Goal: Information Seeking & Learning: Learn about a topic

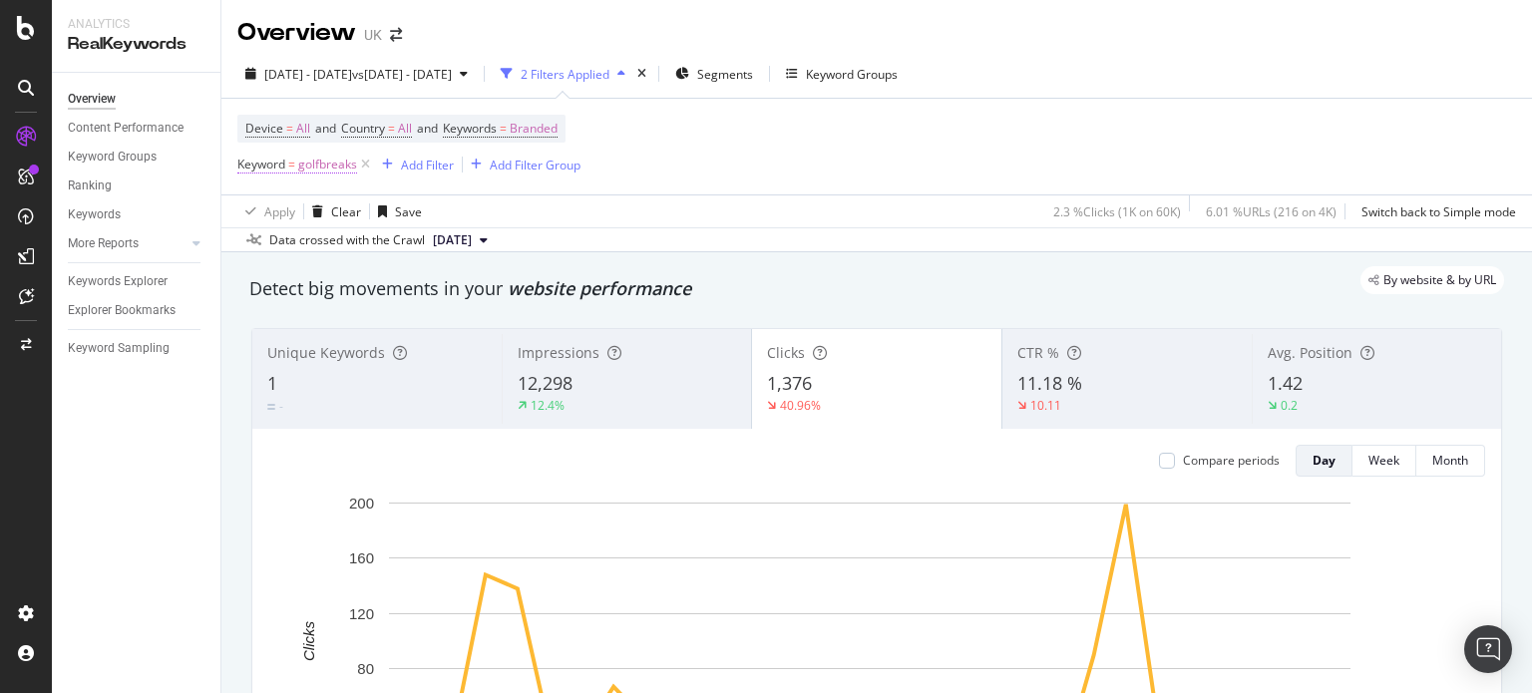
click at [339, 167] on span "golfbreaks" at bounding box center [327, 165] width 59 height 28
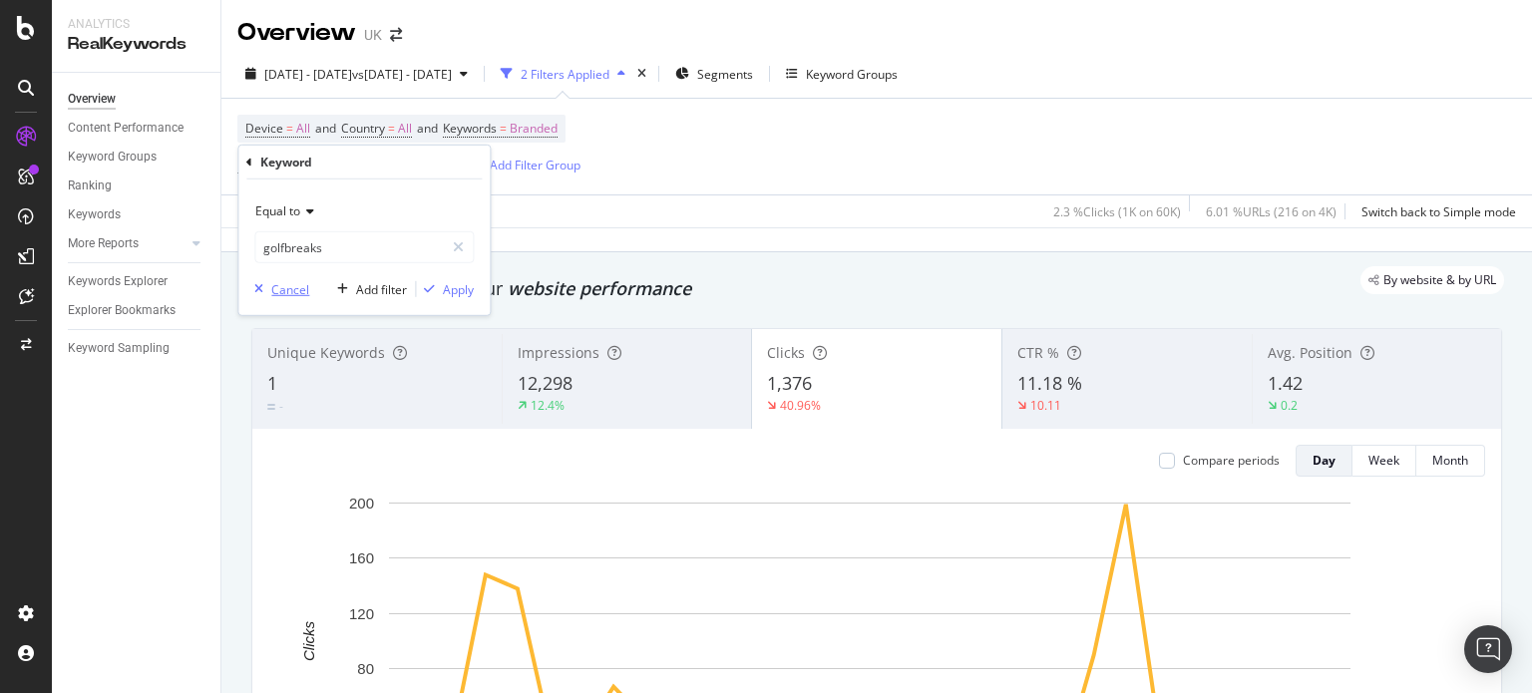
click at [278, 290] on div "Cancel" at bounding box center [290, 288] width 38 height 17
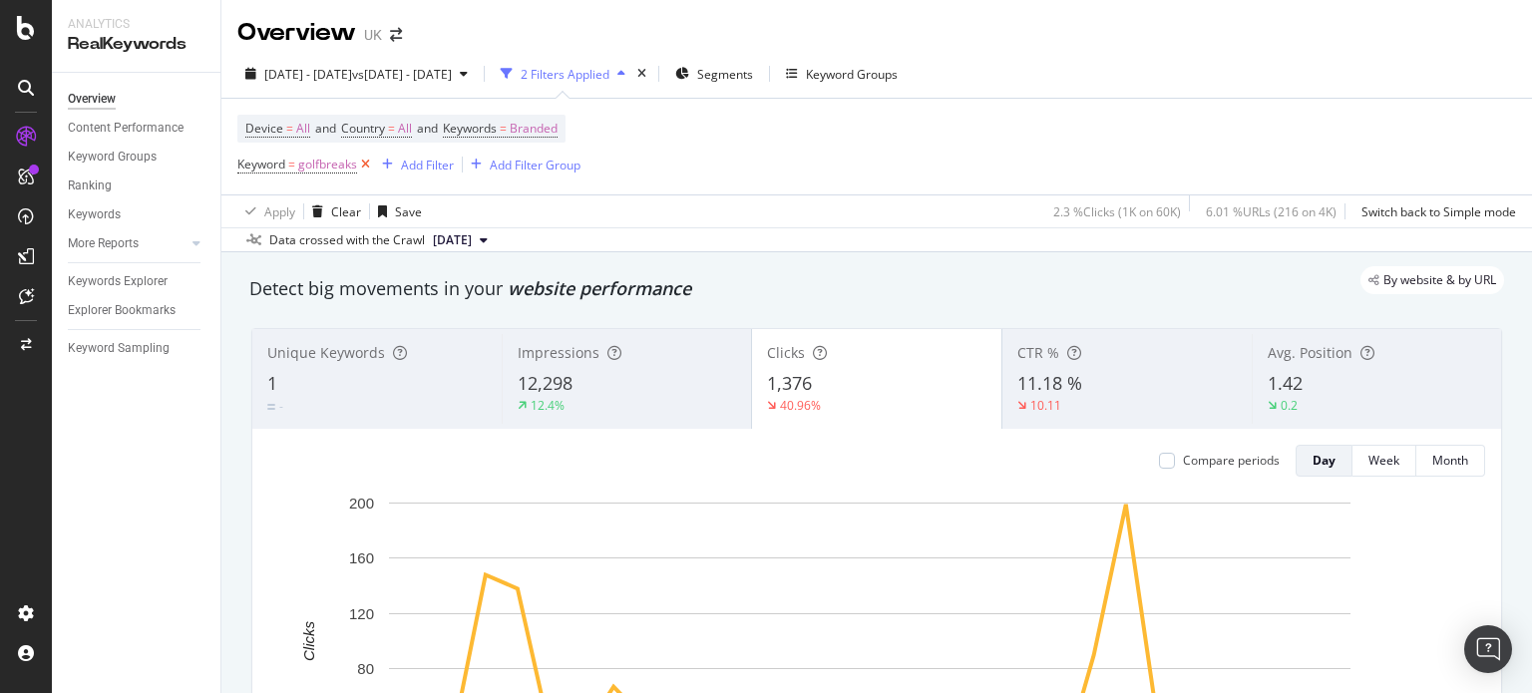
click at [366, 167] on icon at bounding box center [365, 165] width 17 height 20
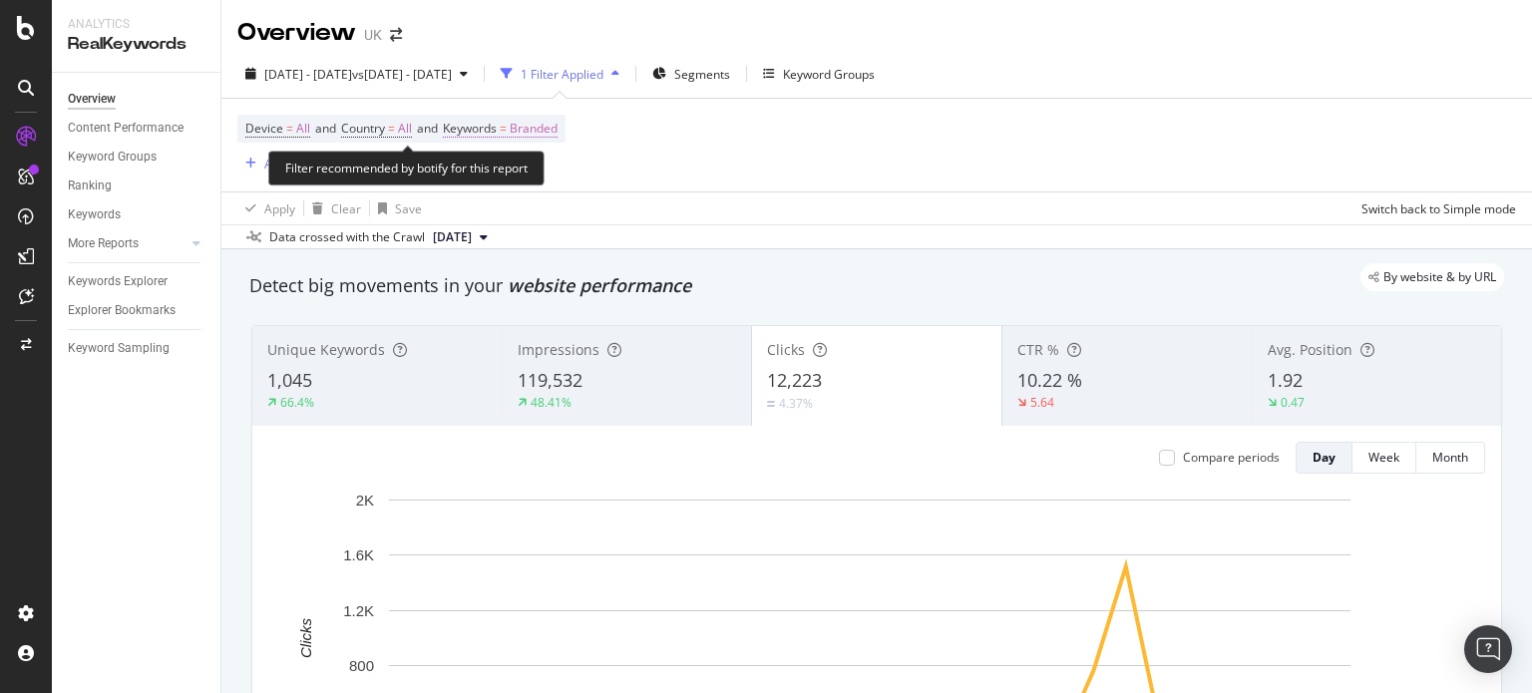
click at [525, 135] on span "Branded" at bounding box center [534, 129] width 48 height 28
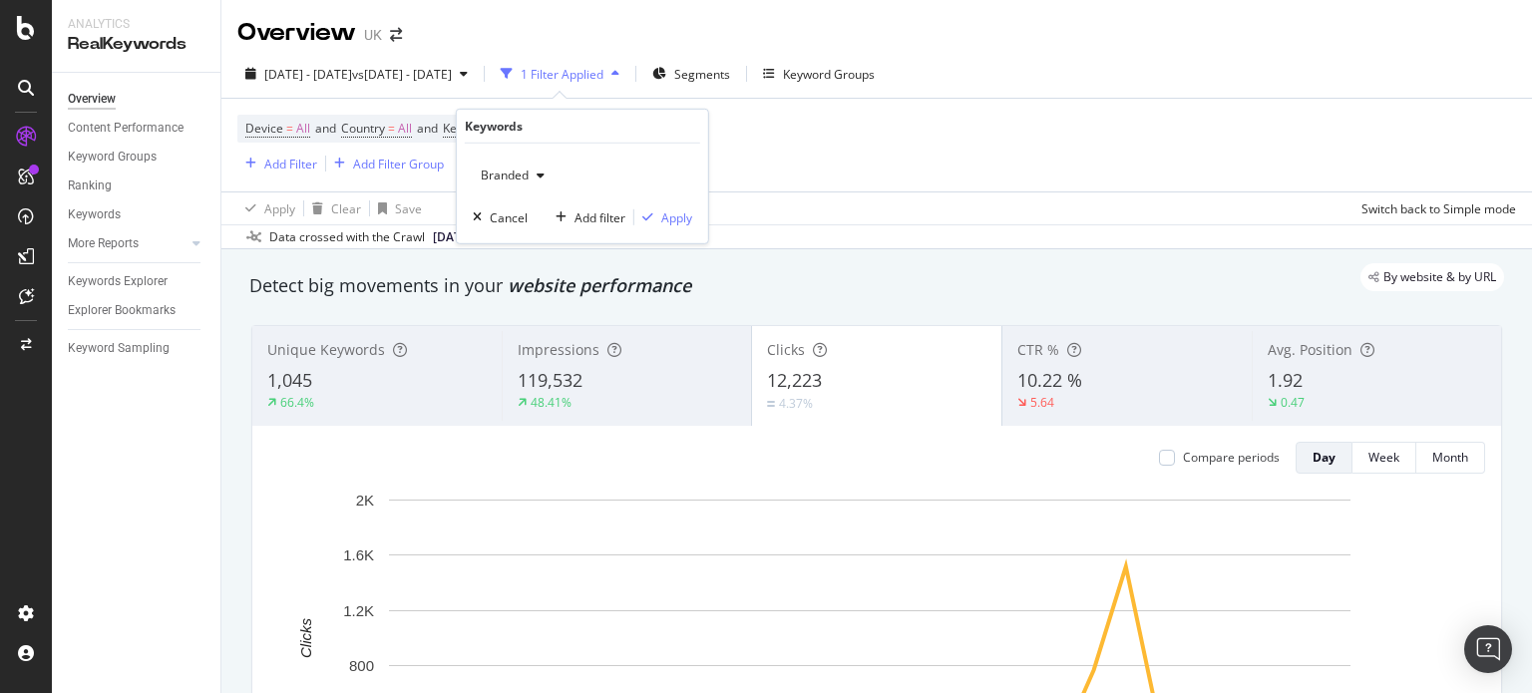
click at [504, 180] on span "Branded" at bounding box center [501, 175] width 56 height 17
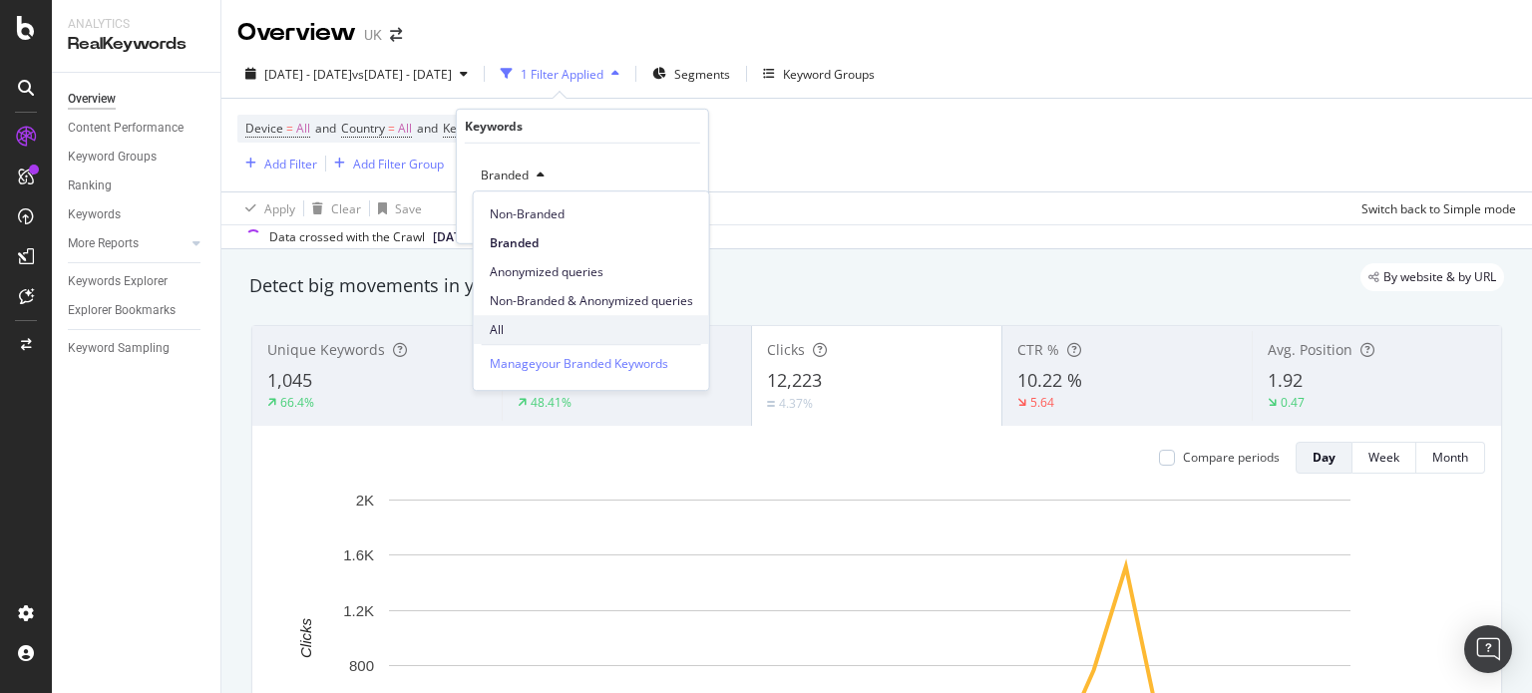
click at [507, 325] on span "All" at bounding box center [591, 330] width 203 height 18
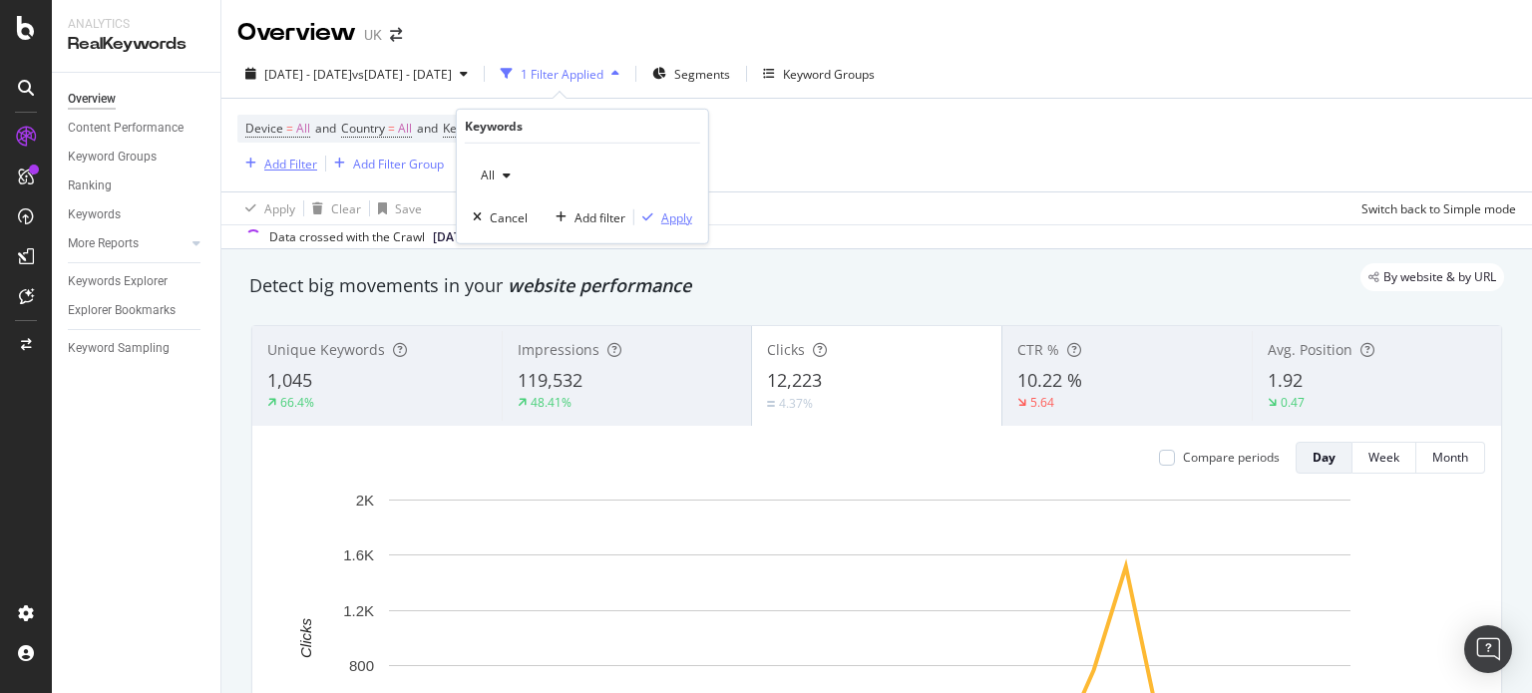
drag, startPoint x: 674, startPoint y: 210, endPoint x: 284, endPoint y: 159, distance: 393.5
click at [674, 210] on div "Apply" at bounding box center [676, 216] width 31 height 17
click at [284, 159] on div "Add Filter" at bounding box center [290, 164] width 53 height 17
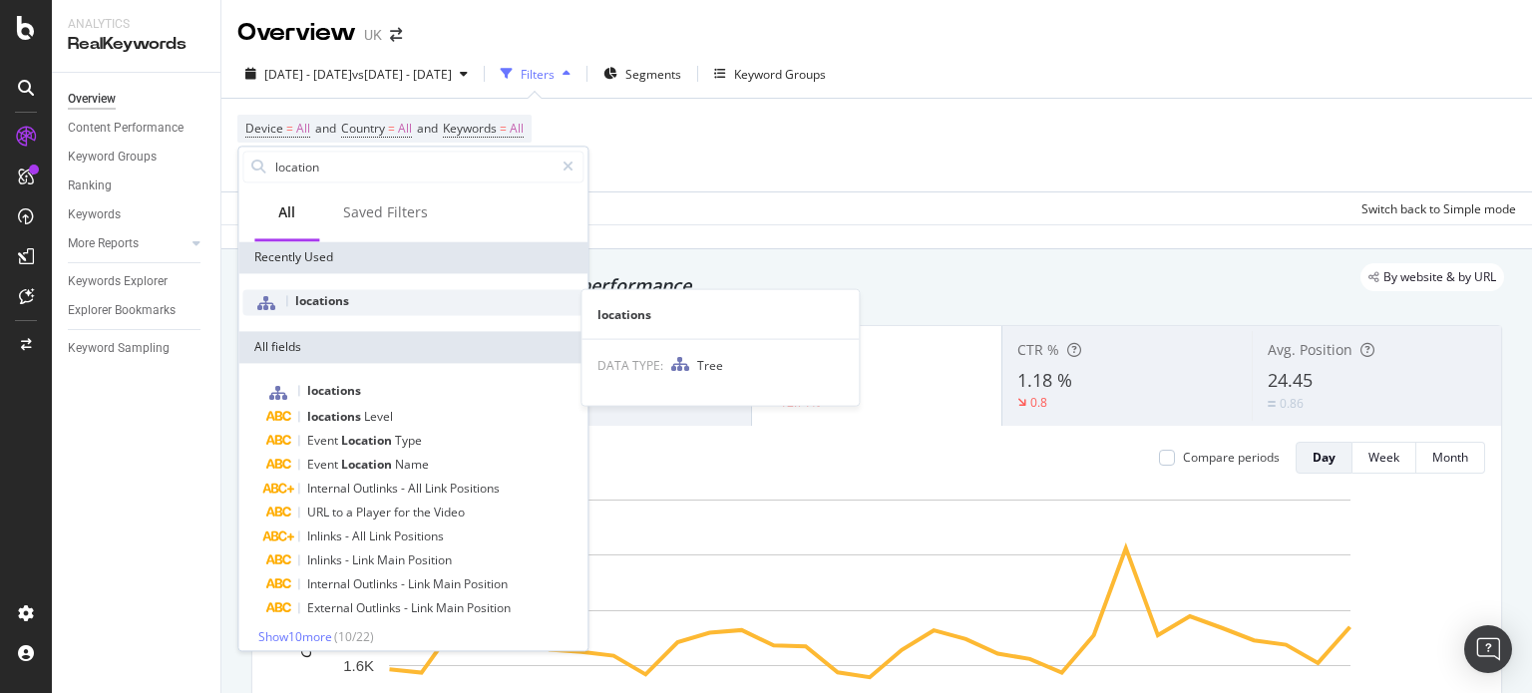
type input "location"
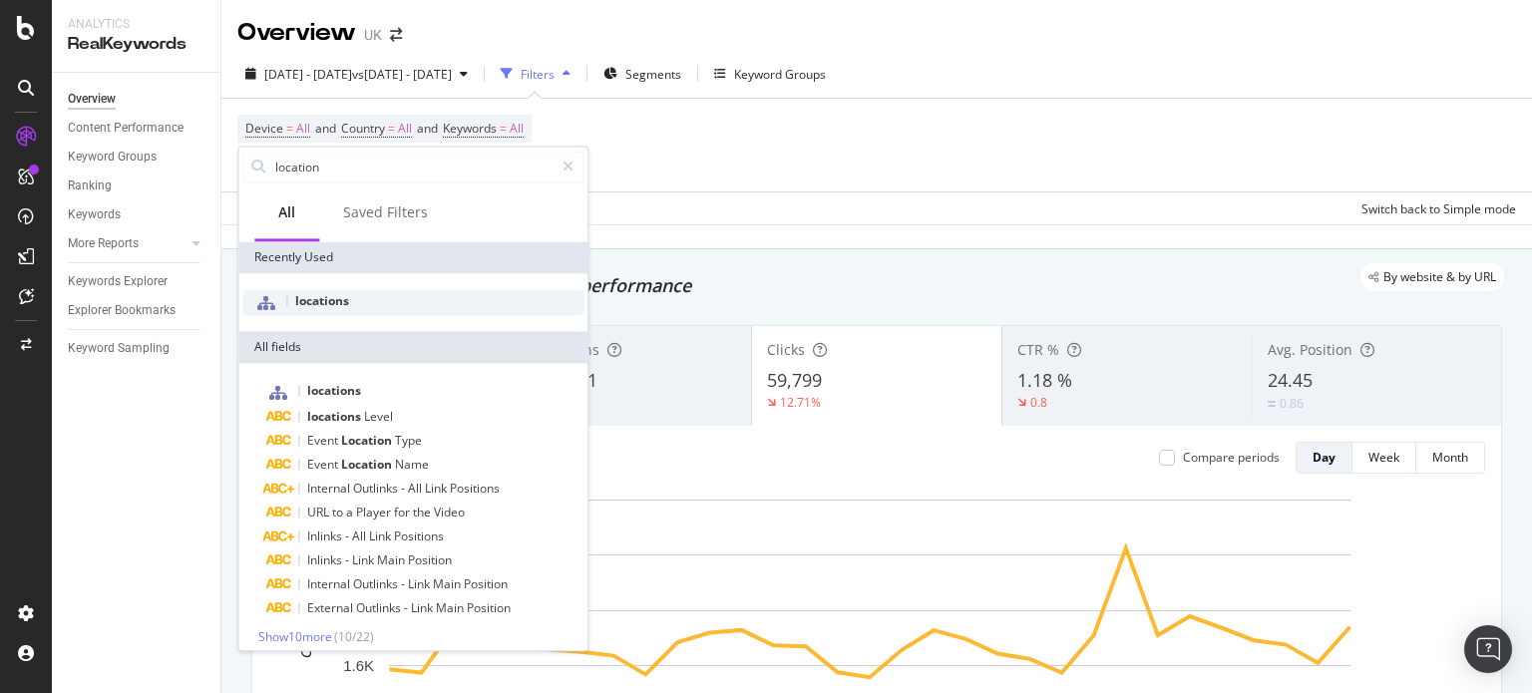
click at [353, 299] on div "locations" at bounding box center [412, 302] width 341 height 26
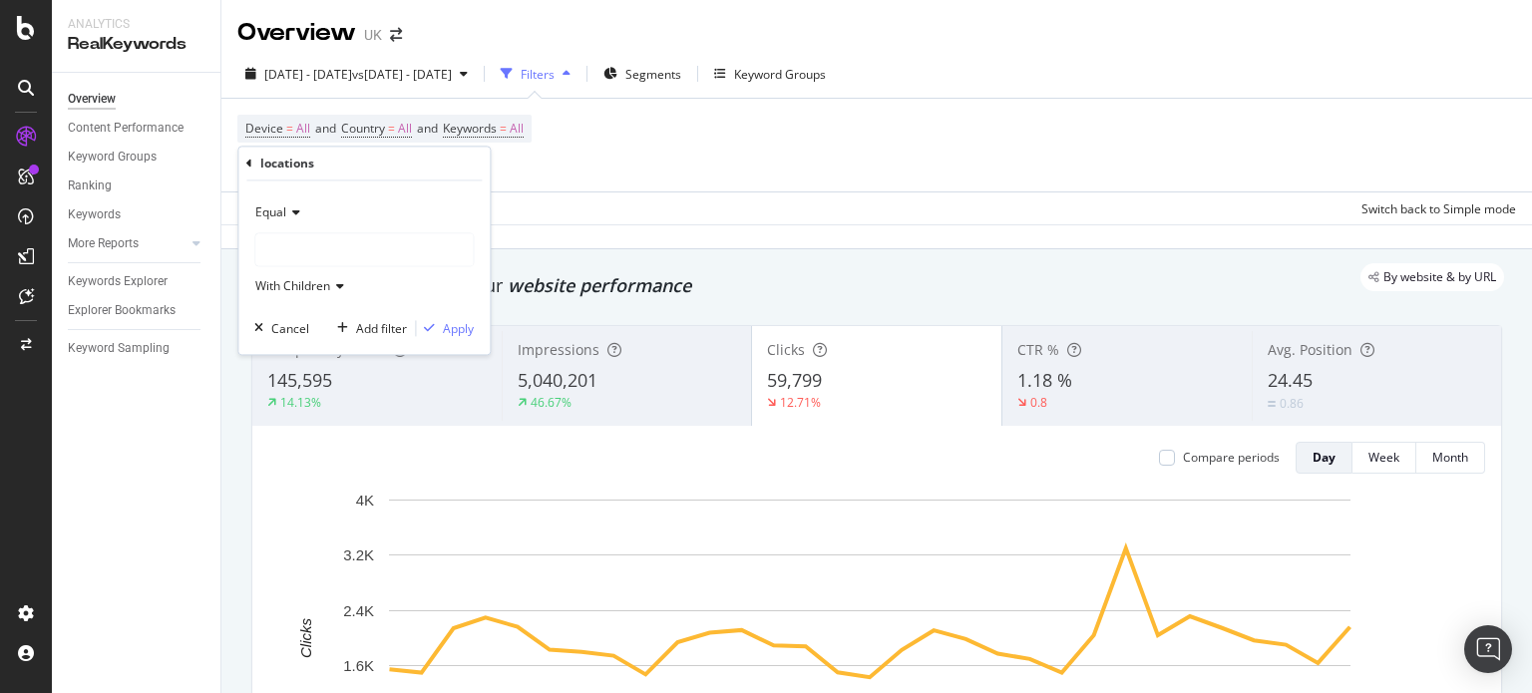
click at [349, 254] on div at bounding box center [363, 250] width 217 height 32
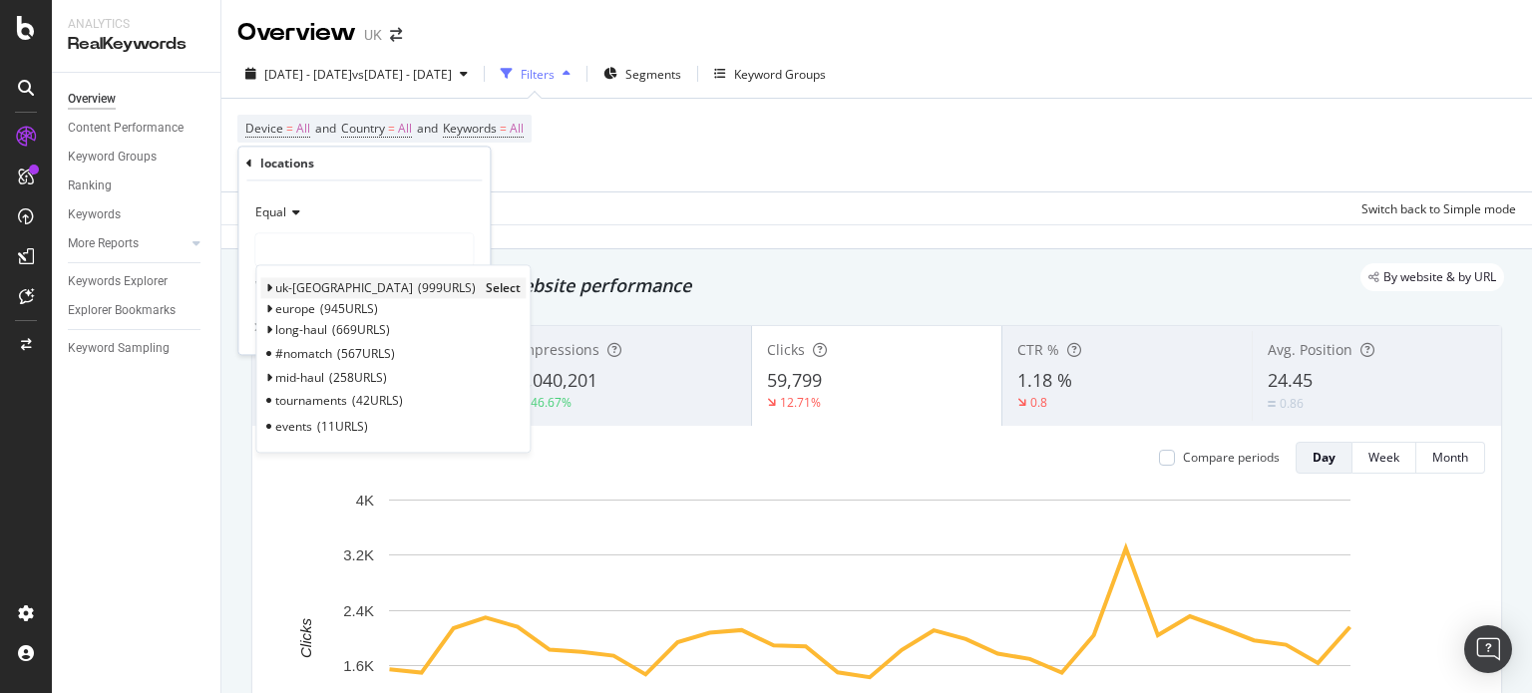
click at [486, 286] on span "Select" at bounding box center [503, 288] width 35 height 17
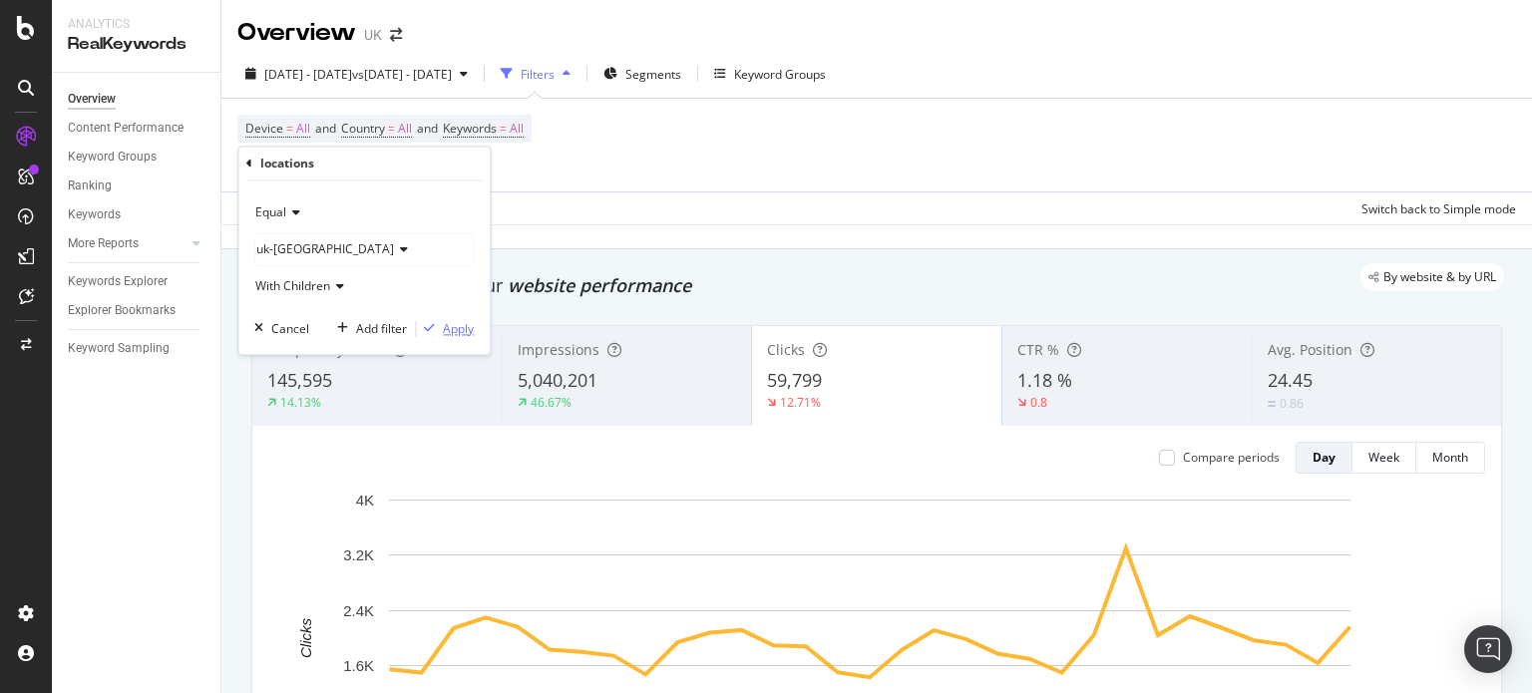
click at [455, 332] on div "Apply" at bounding box center [458, 328] width 31 height 17
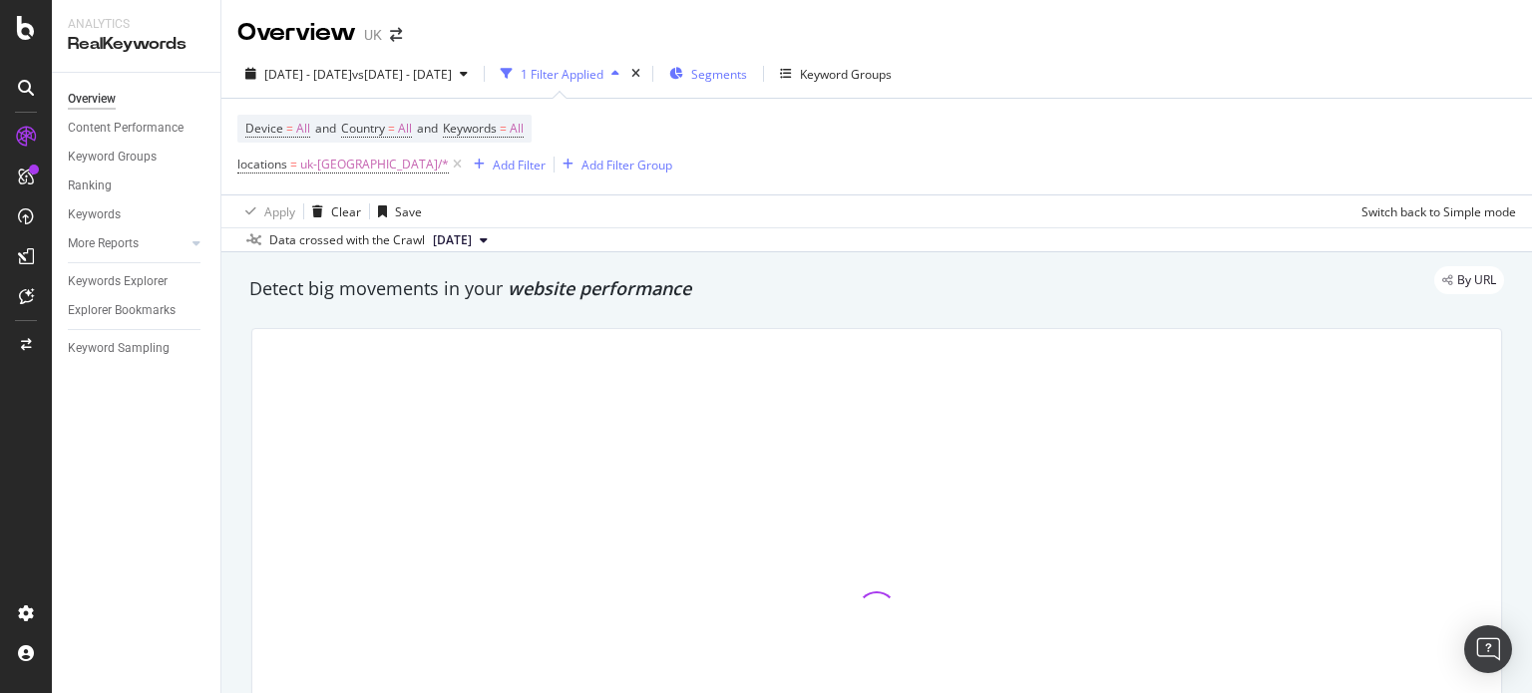
click at [747, 66] on span "Segments" at bounding box center [719, 74] width 56 height 17
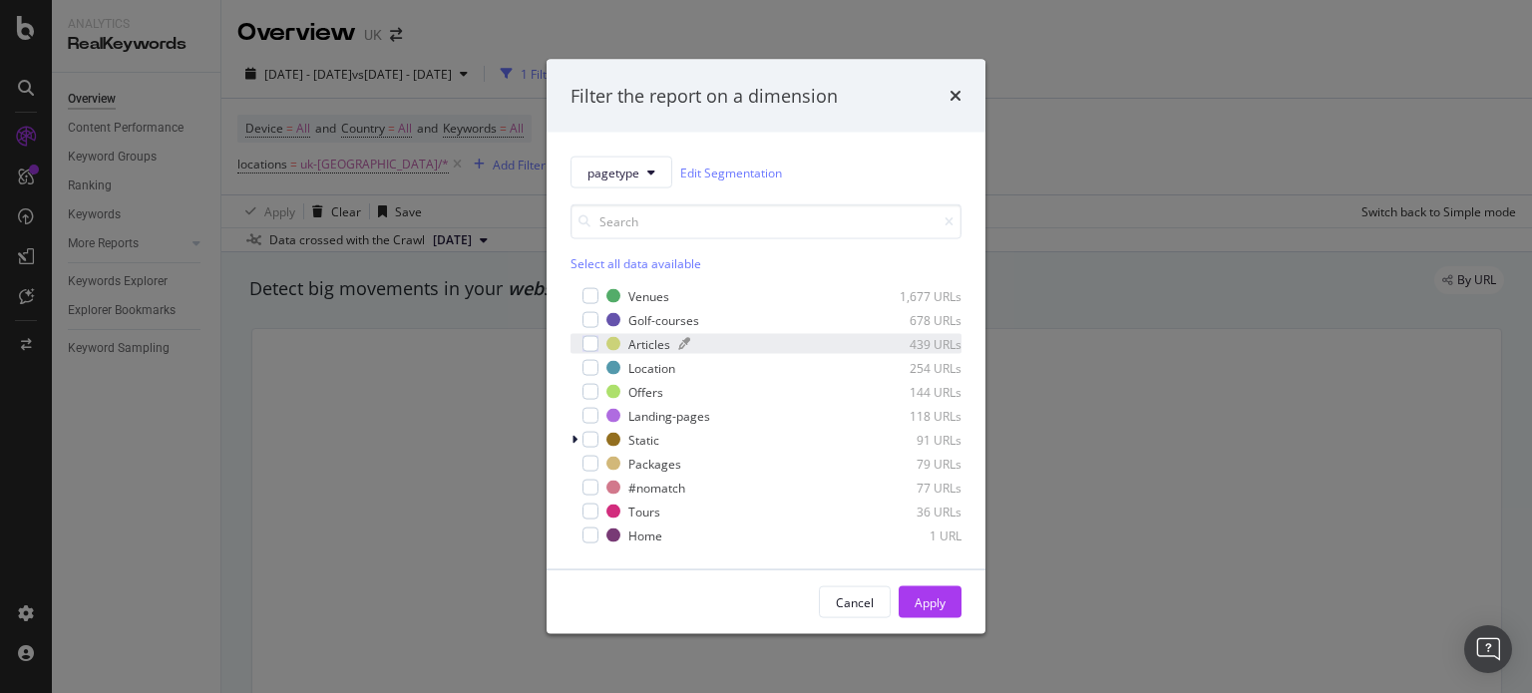
click at [648, 342] on div "Articles" at bounding box center [649, 343] width 42 height 17
click at [941, 600] on div "Apply" at bounding box center [930, 602] width 31 height 17
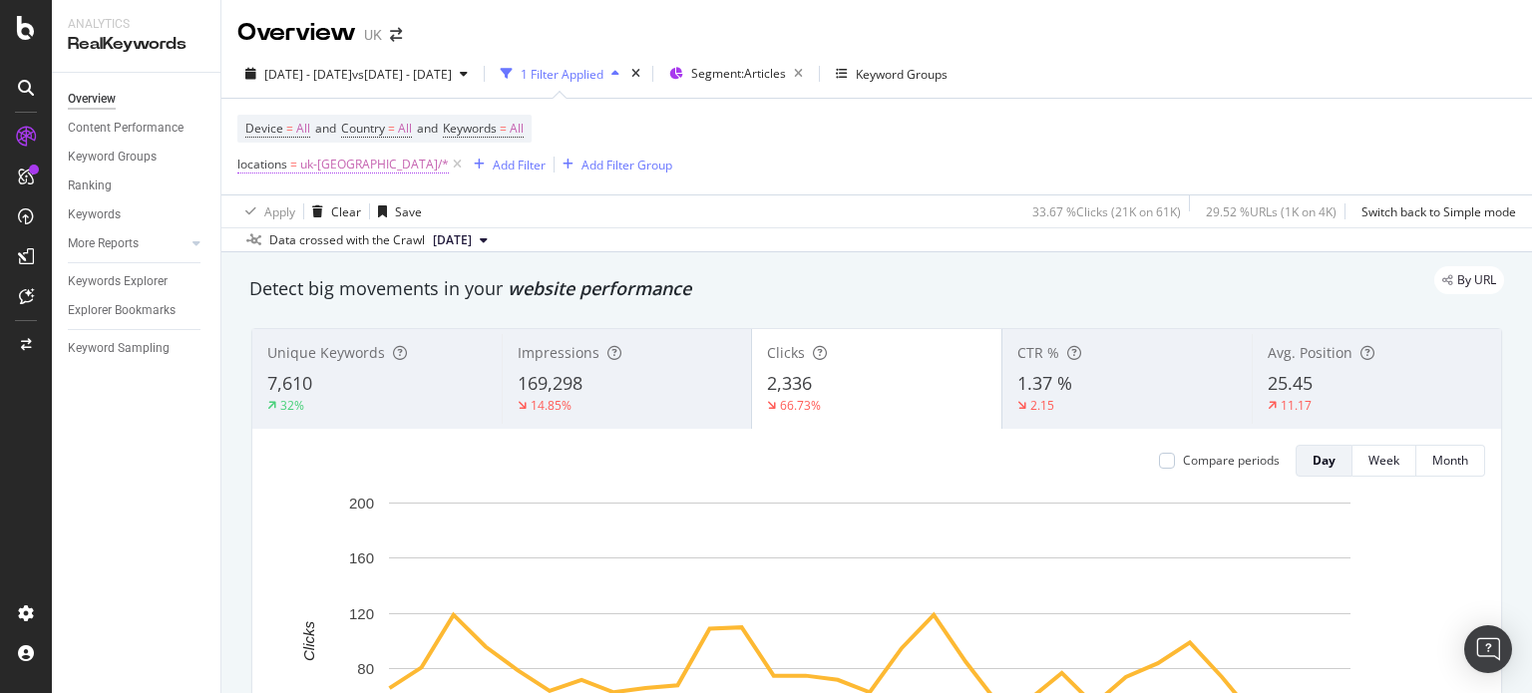
click at [343, 159] on span "uk-[GEOGRAPHIC_DATA]/*" at bounding box center [374, 165] width 149 height 28
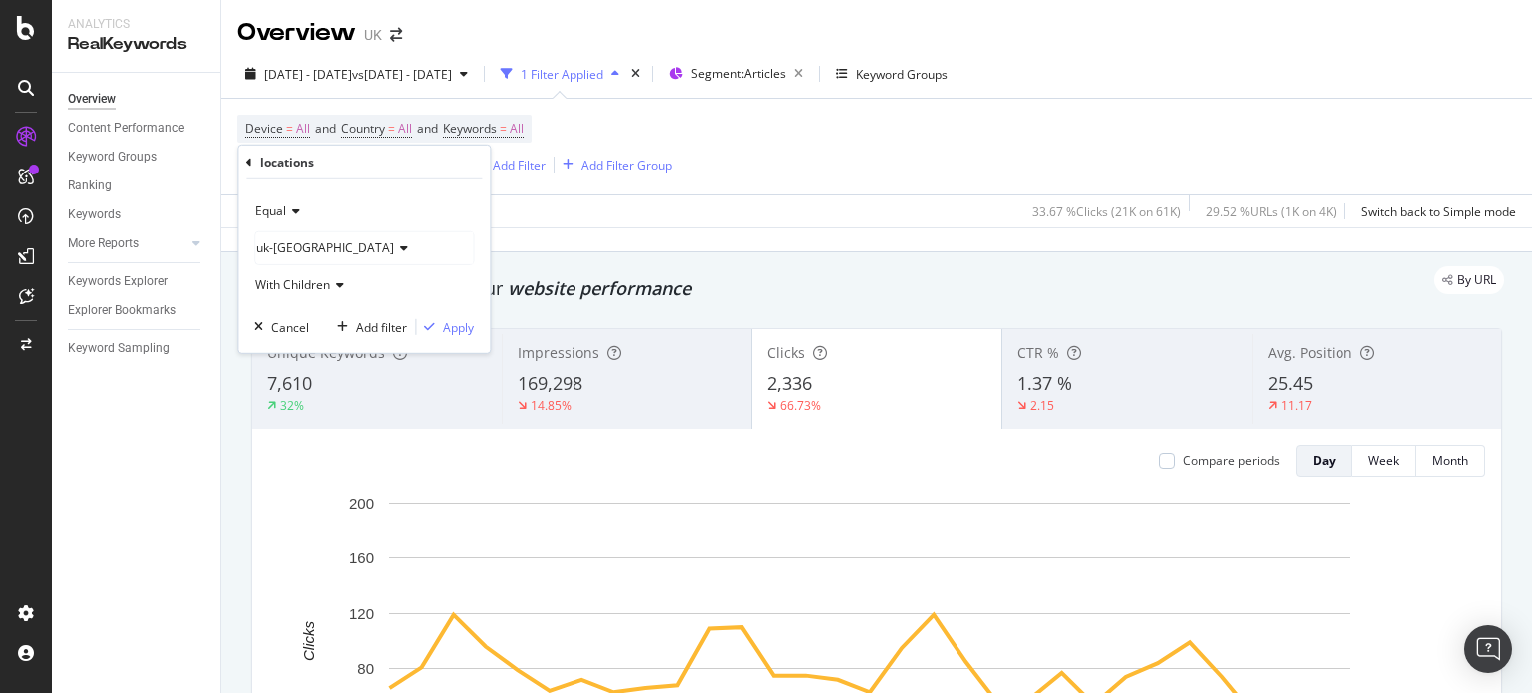
click at [394, 242] on icon at bounding box center [401, 248] width 14 height 12
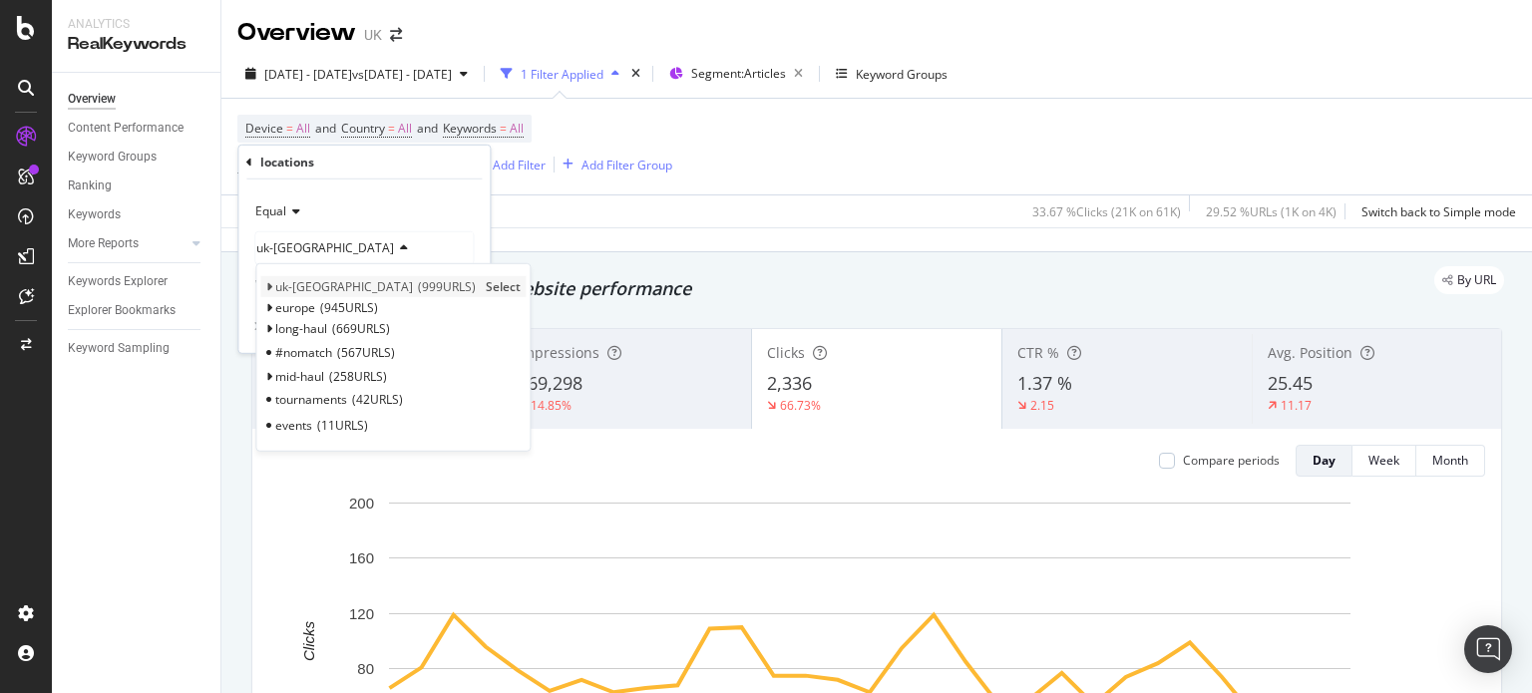
click at [270, 286] on icon at bounding box center [268, 287] width 7 height 12
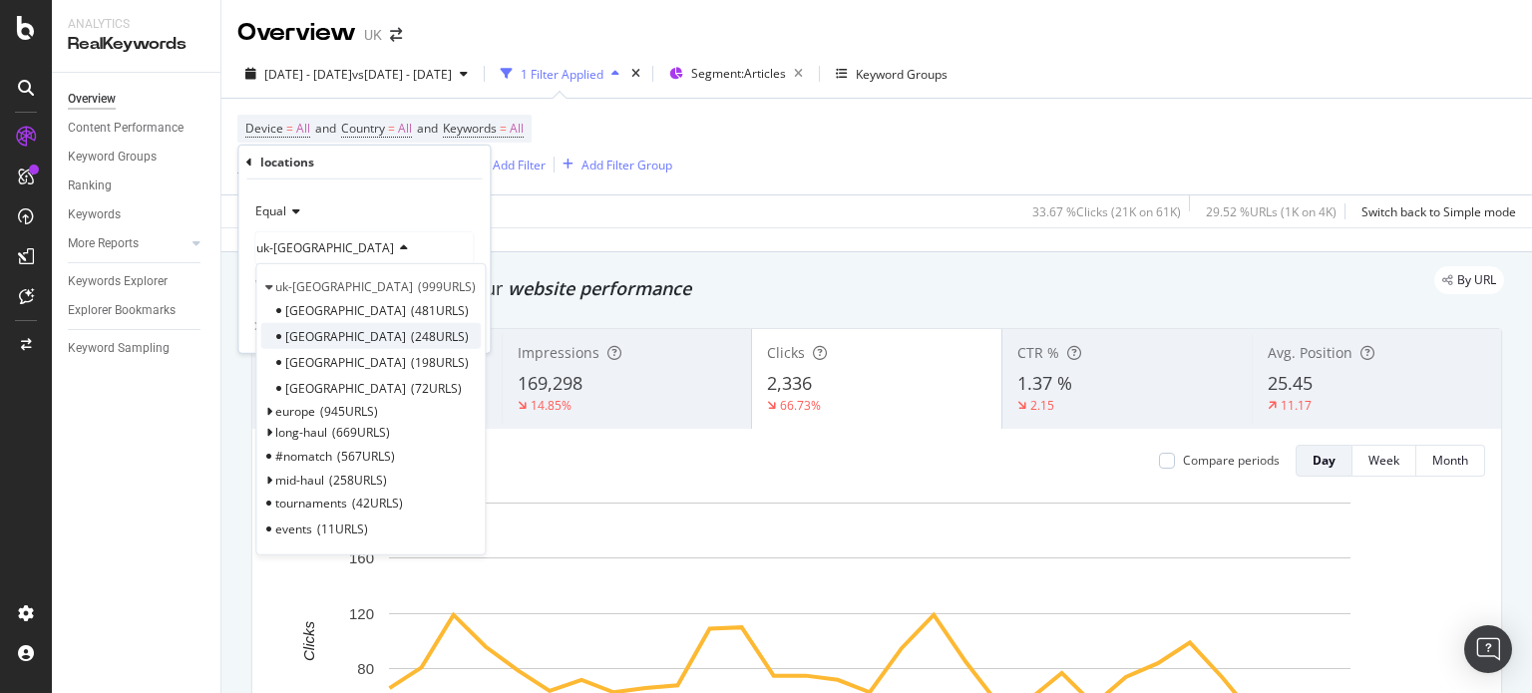
click at [411, 332] on span "248 URLS" at bounding box center [440, 336] width 58 height 17
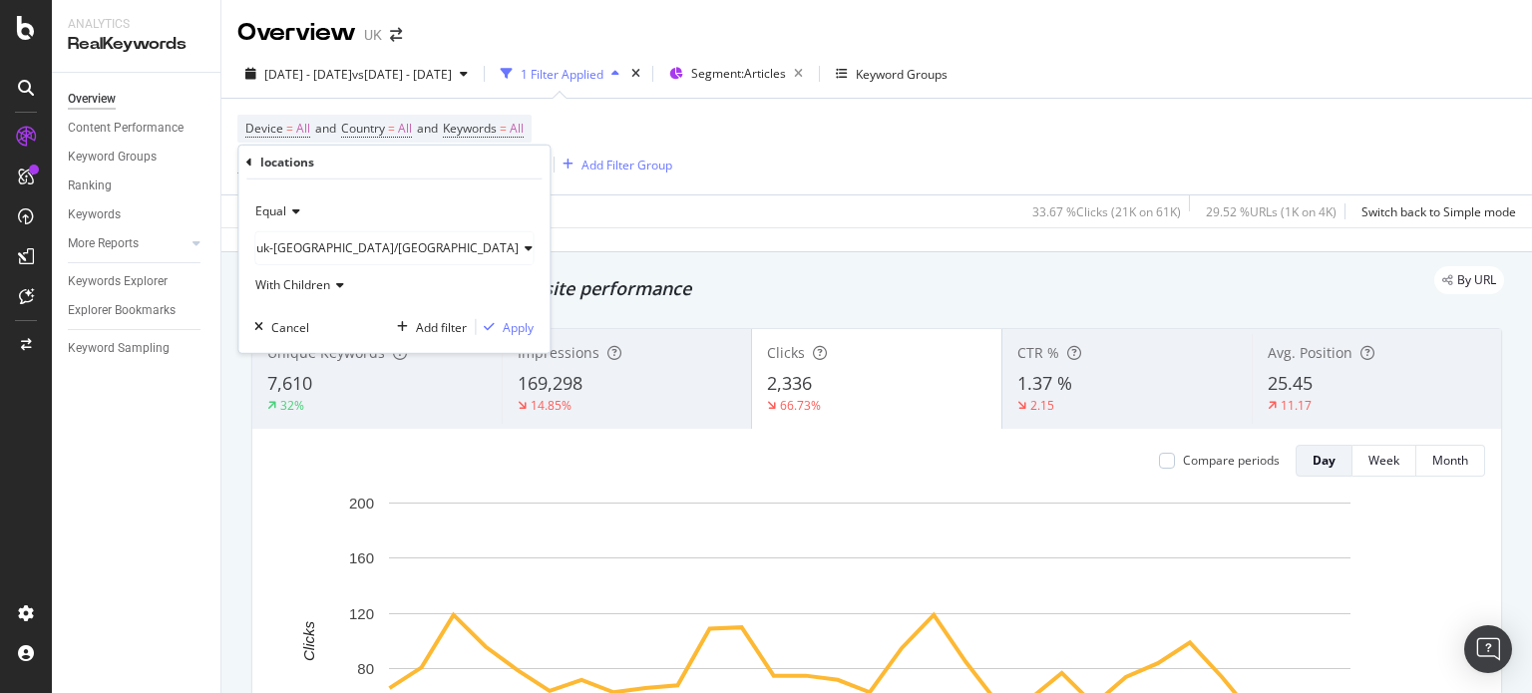
click at [453, 311] on div "Equal [GEOGRAPHIC_DATA]-[GEOGRAPHIC_DATA]/[GEOGRAPHIC_DATA] With Children Cance…" at bounding box center [393, 267] width 311 height 174
click at [503, 318] on div "Apply" at bounding box center [518, 326] width 31 height 17
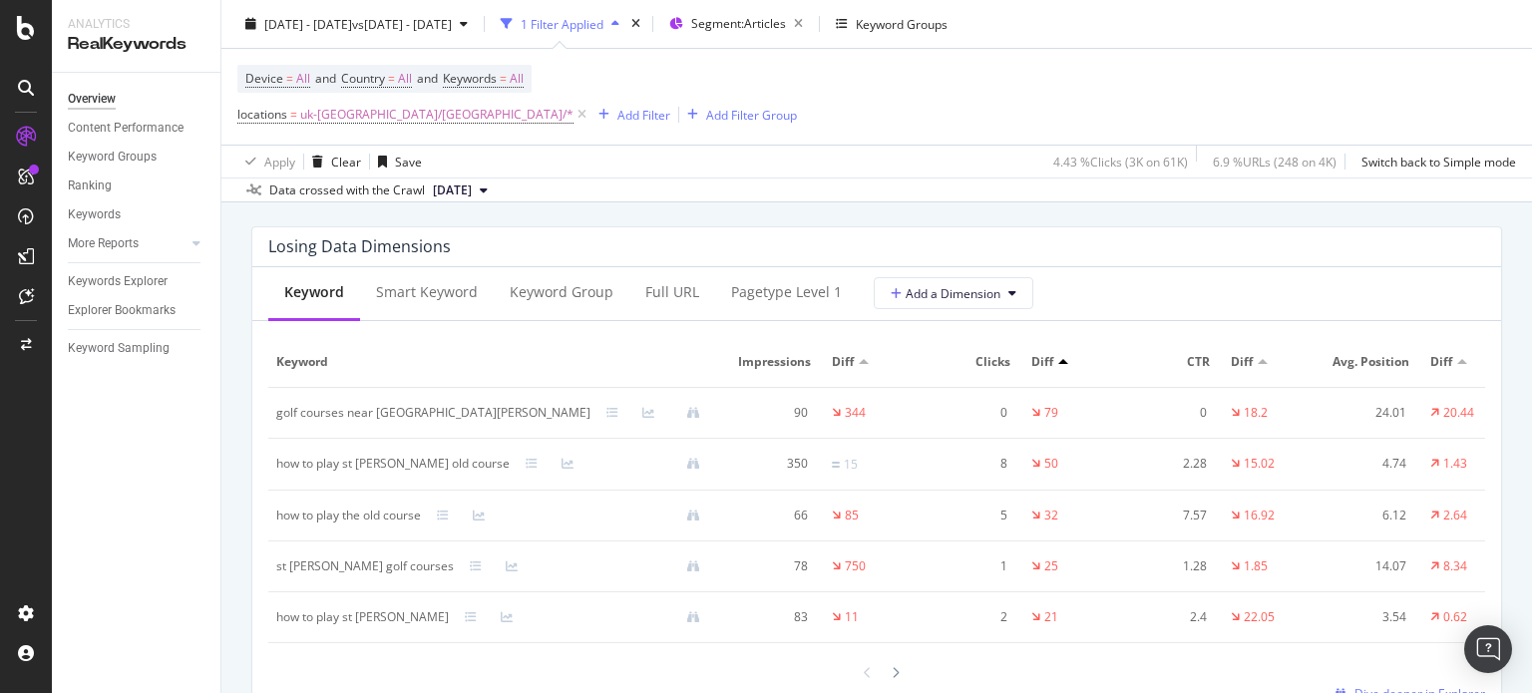
scroll to position [2362, 0]
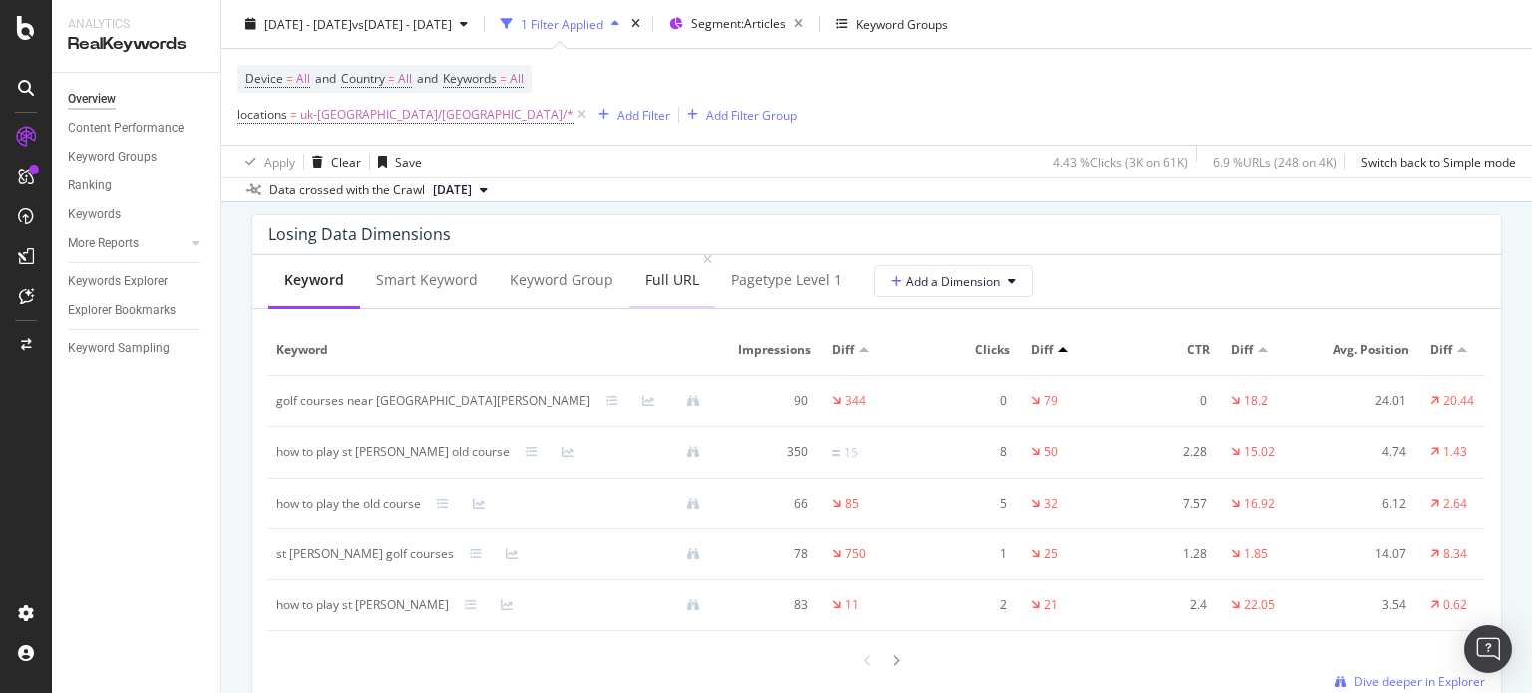
click at [678, 278] on div "Full URL" at bounding box center [672, 280] width 54 height 20
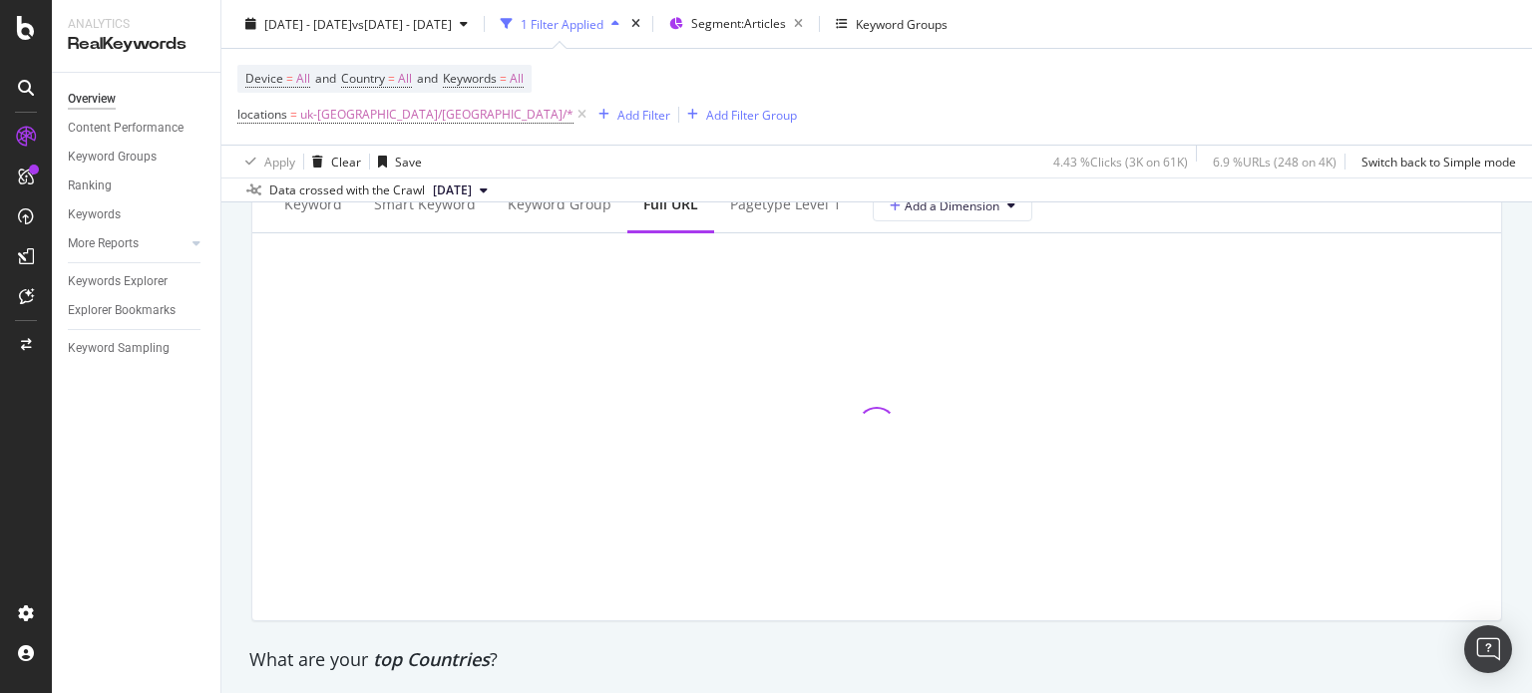
scroll to position [2438, 0]
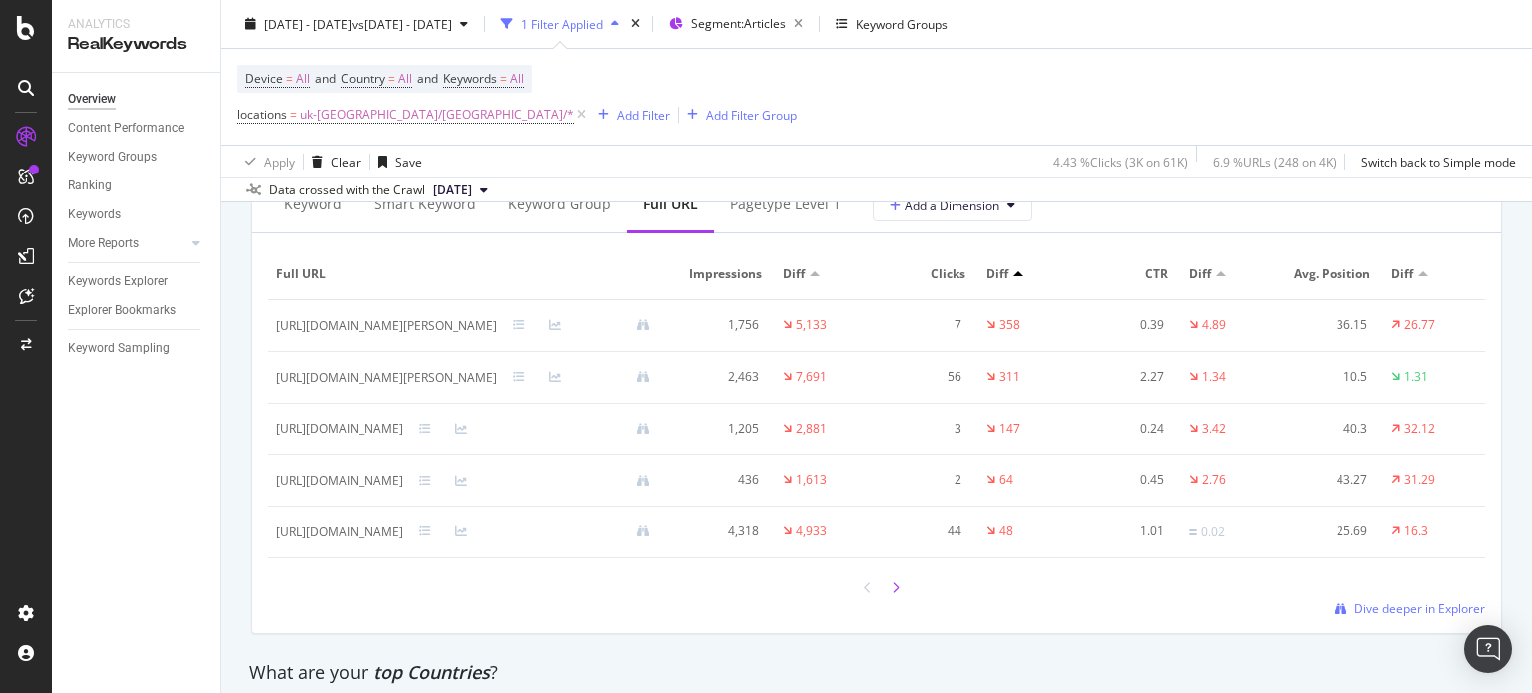
click at [892, 595] on icon at bounding box center [896, 589] width 8 height 12
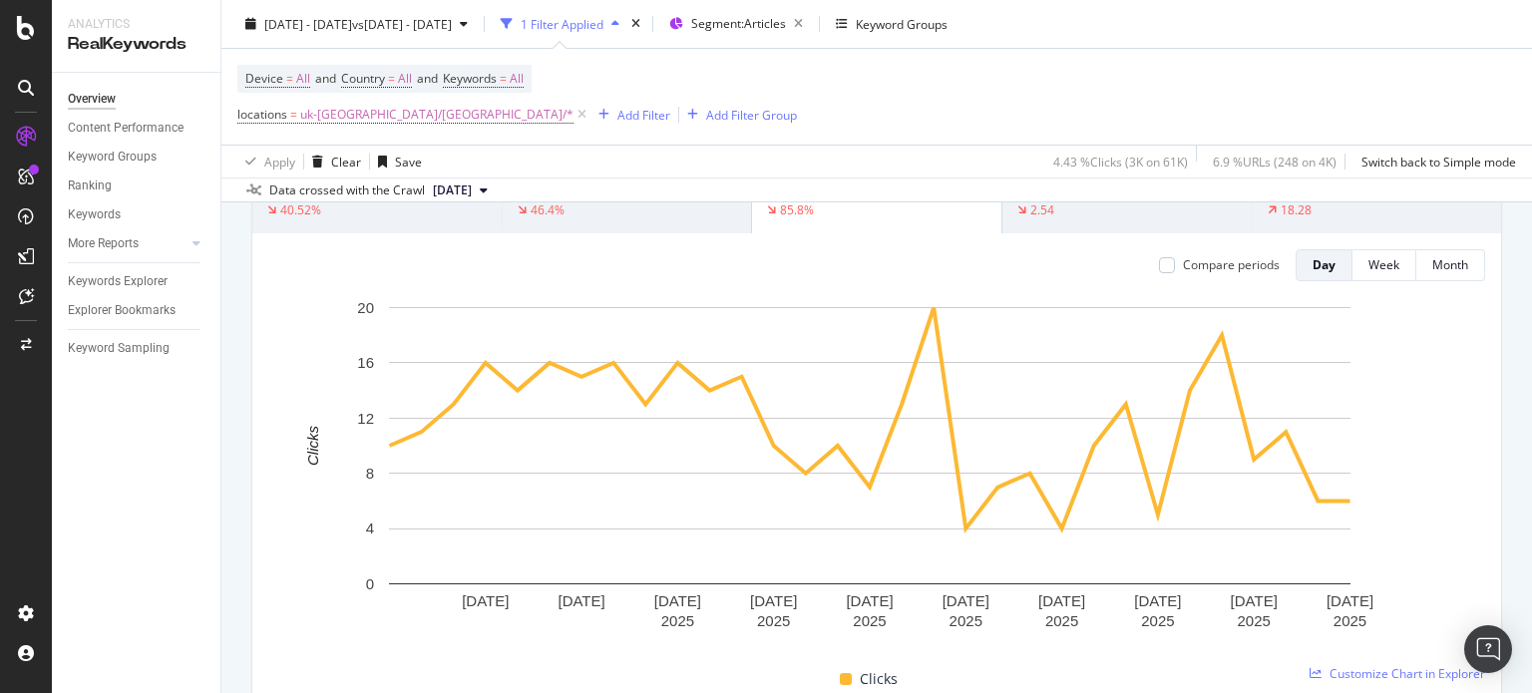
scroll to position [0, 0]
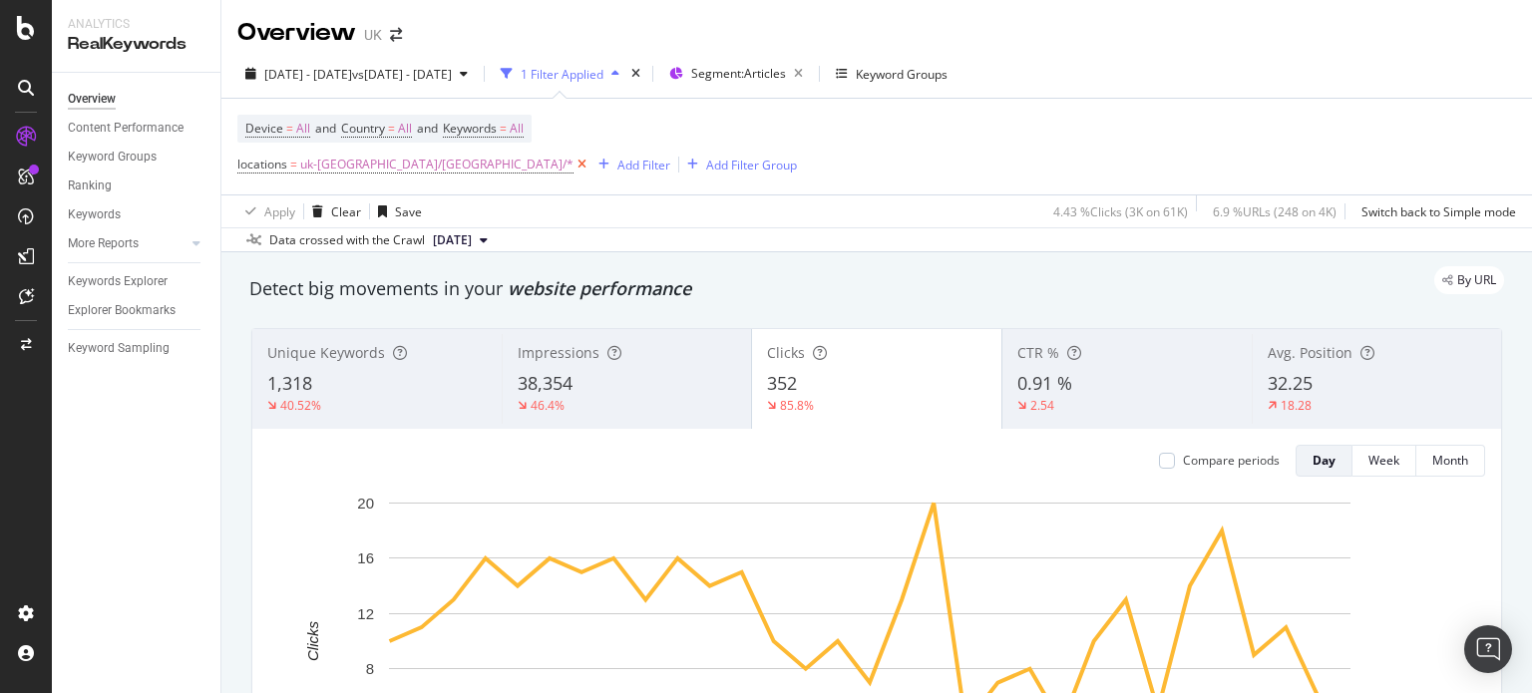
click at [574, 163] on icon at bounding box center [582, 165] width 17 height 20
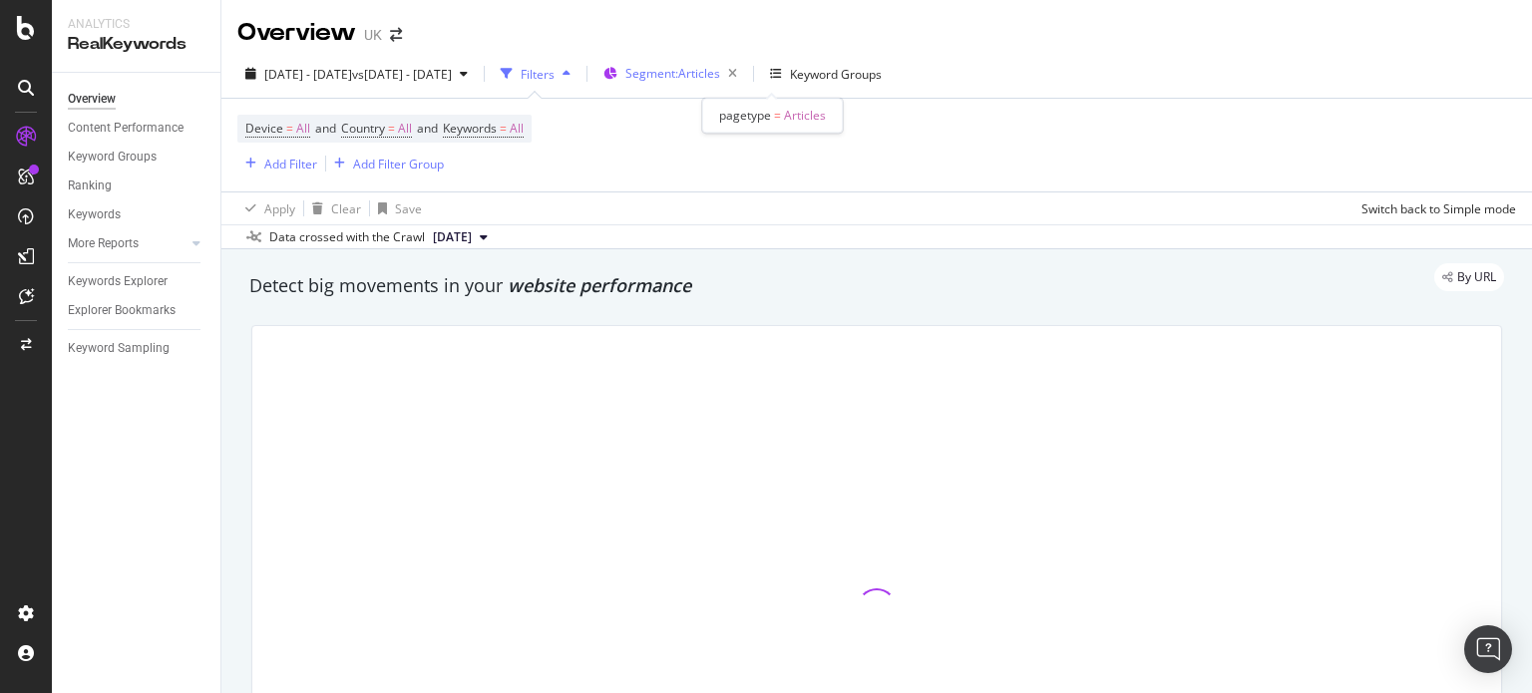
click at [720, 67] on span "Segment: Articles" at bounding box center [672, 73] width 95 height 17
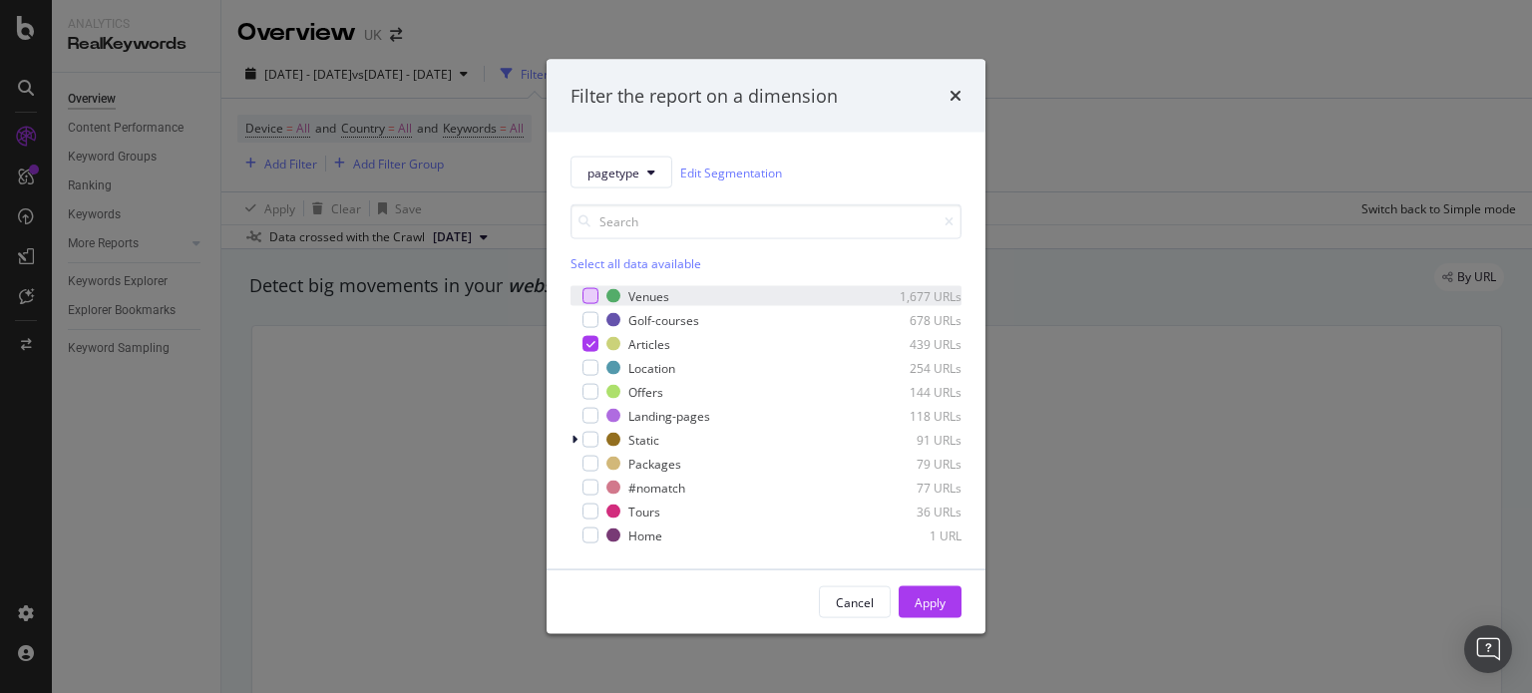
click at [586, 295] on div "modal" at bounding box center [591, 296] width 16 height 16
click at [587, 325] on div "modal" at bounding box center [591, 320] width 16 height 16
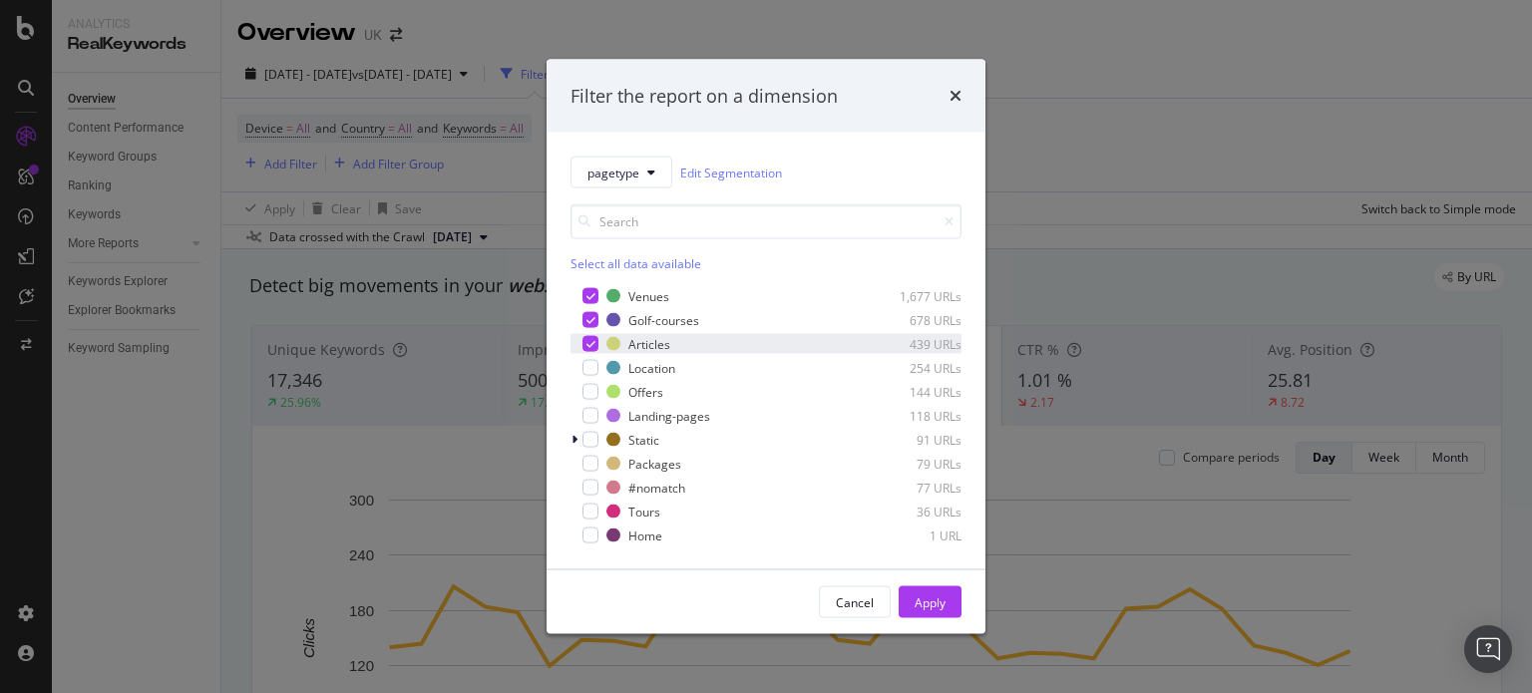
click at [592, 347] on icon "modal" at bounding box center [591, 344] width 9 height 10
click at [588, 364] on div "modal" at bounding box center [591, 368] width 16 height 16
click at [590, 389] on div "modal" at bounding box center [591, 392] width 16 height 16
click at [591, 420] on div "modal" at bounding box center [591, 416] width 16 height 16
click at [584, 502] on div "Tours 36 URLs" at bounding box center [766, 512] width 391 height 20
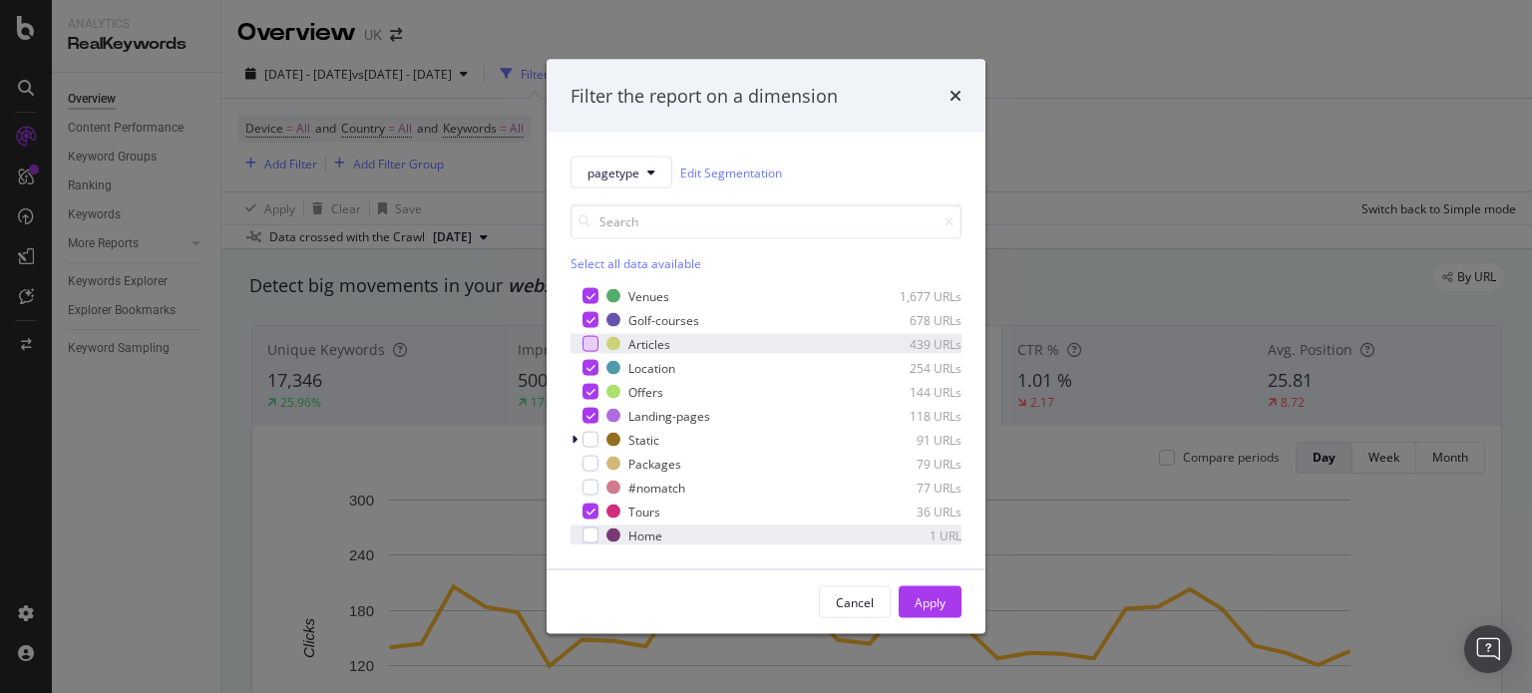
click at [583, 526] on div "Home 1 URL" at bounding box center [766, 536] width 391 height 20
click at [583, 439] on div "modal" at bounding box center [591, 440] width 16 height 16
click at [950, 607] on button "Apply" at bounding box center [930, 603] width 63 height 32
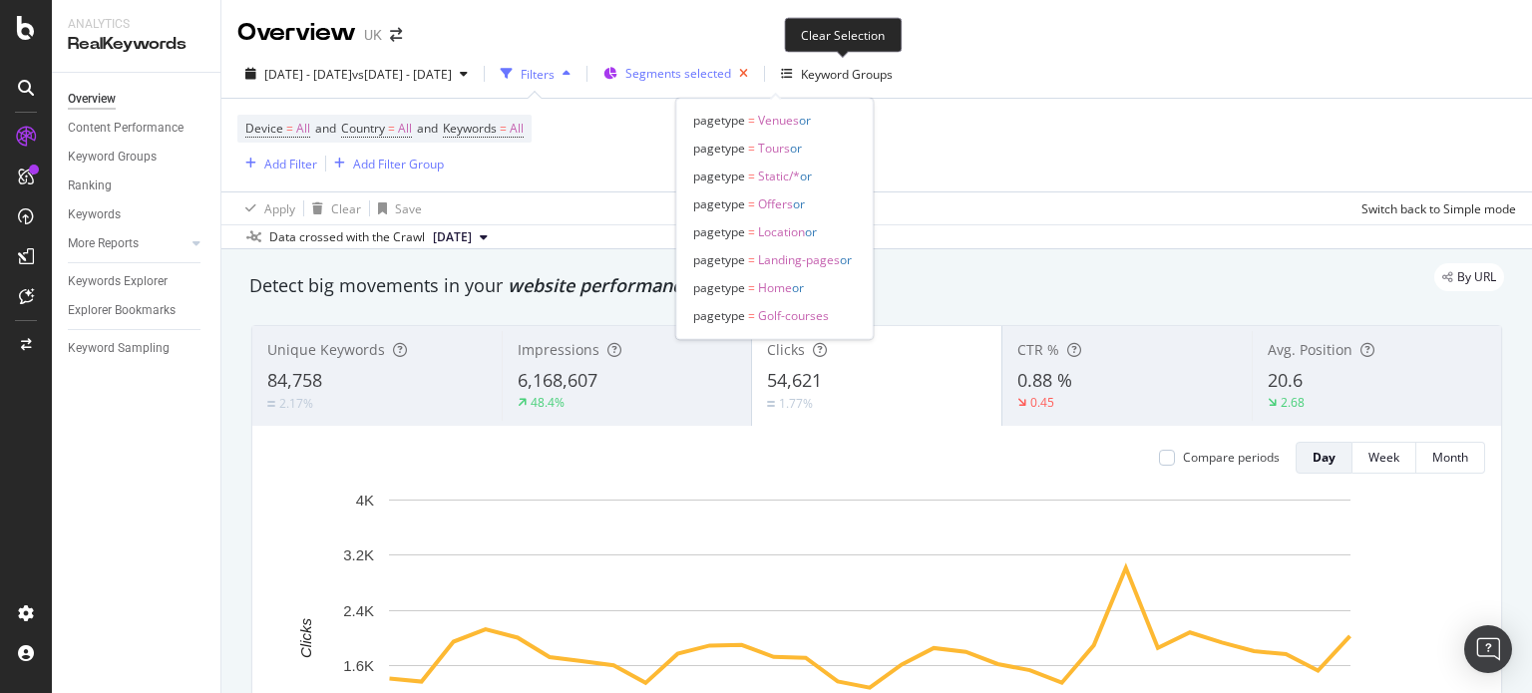
click at [756, 74] on icon "button" at bounding box center [743, 74] width 25 height 28
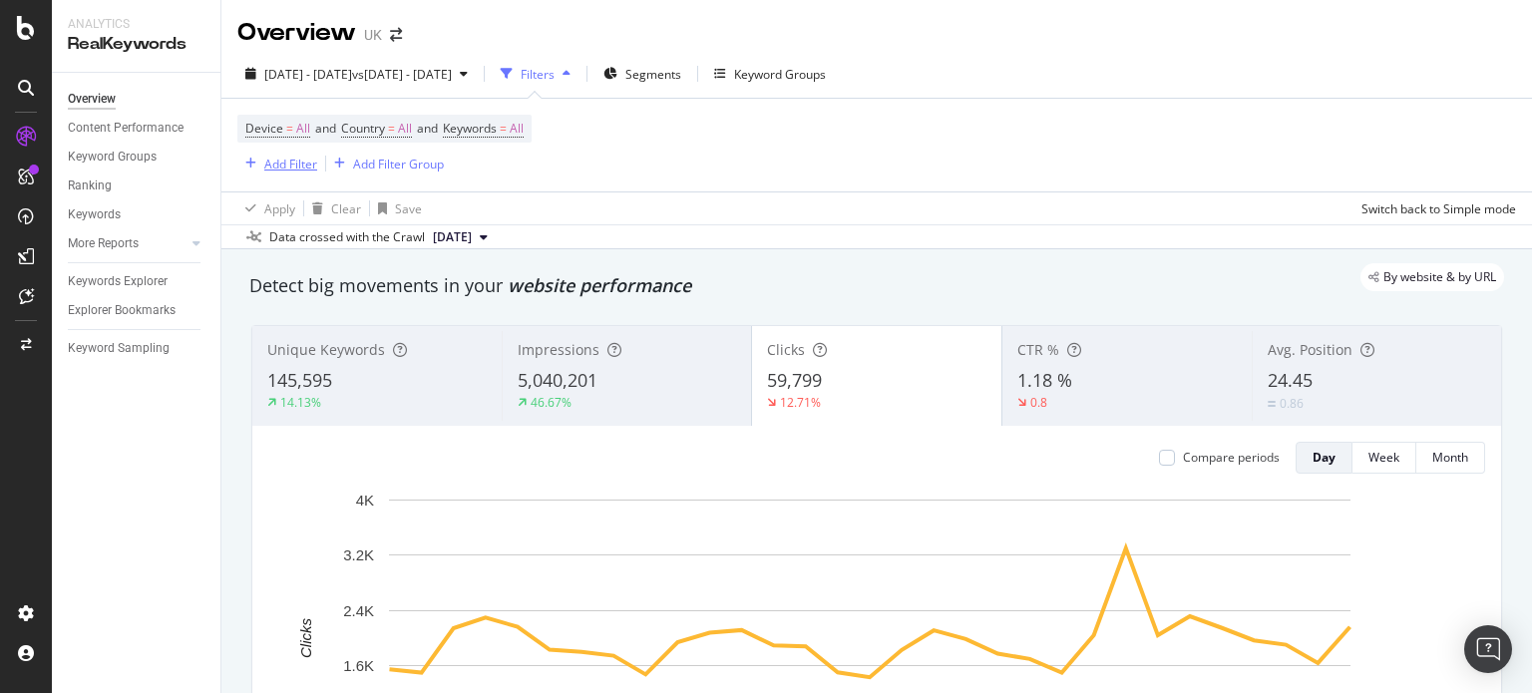
click at [279, 170] on div "Add Filter" at bounding box center [290, 164] width 53 height 17
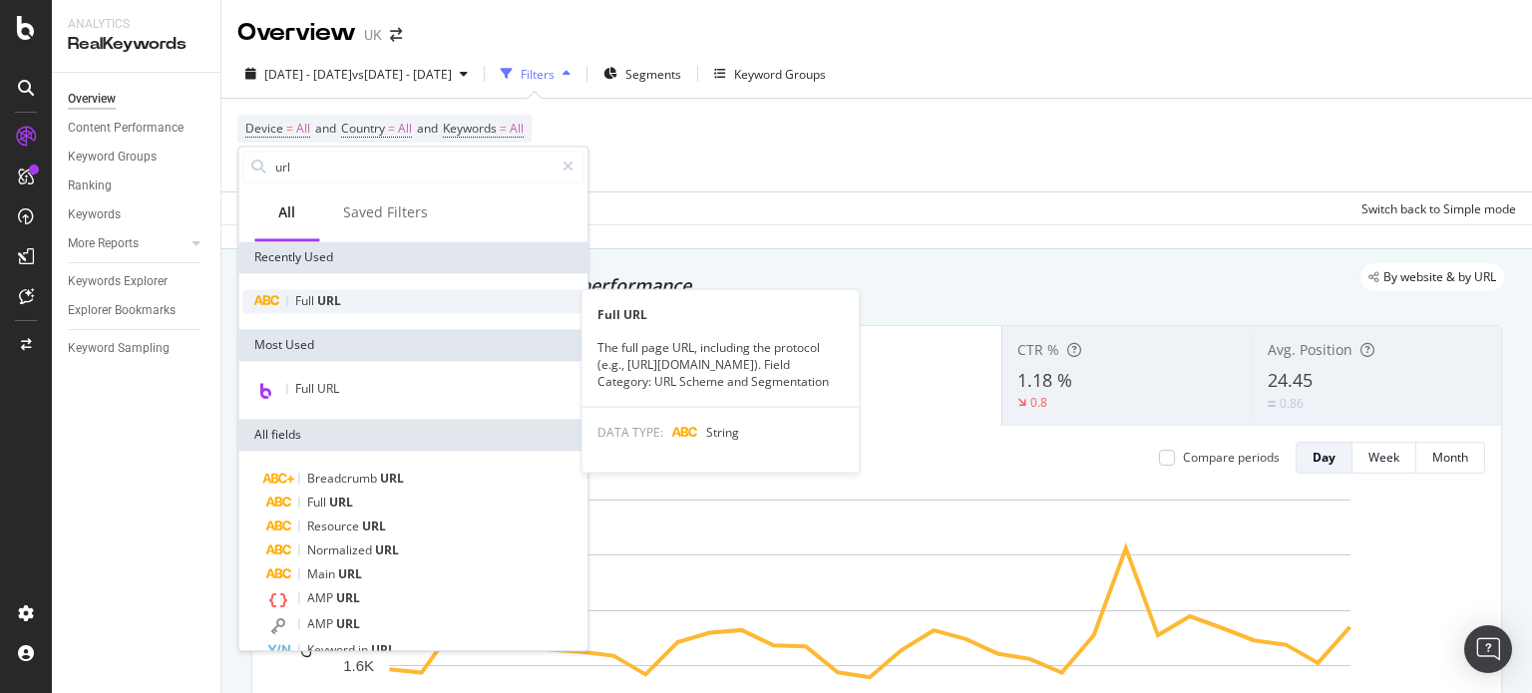
type input "url"
click at [323, 294] on span "URL" at bounding box center [329, 300] width 24 height 17
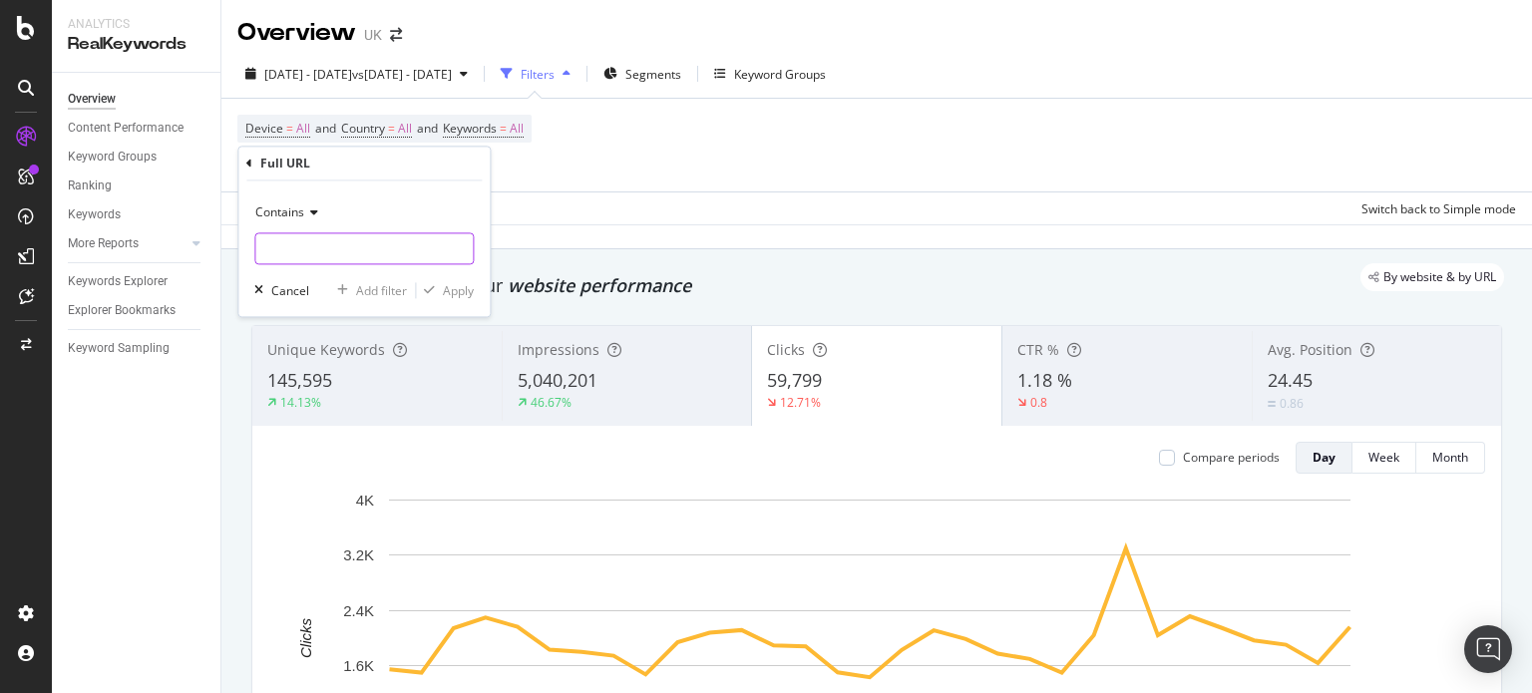
click at [326, 238] on input "text" at bounding box center [363, 249] width 217 height 32
click at [307, 208] on icon at bounding box center [311, 213] width 14 height 12
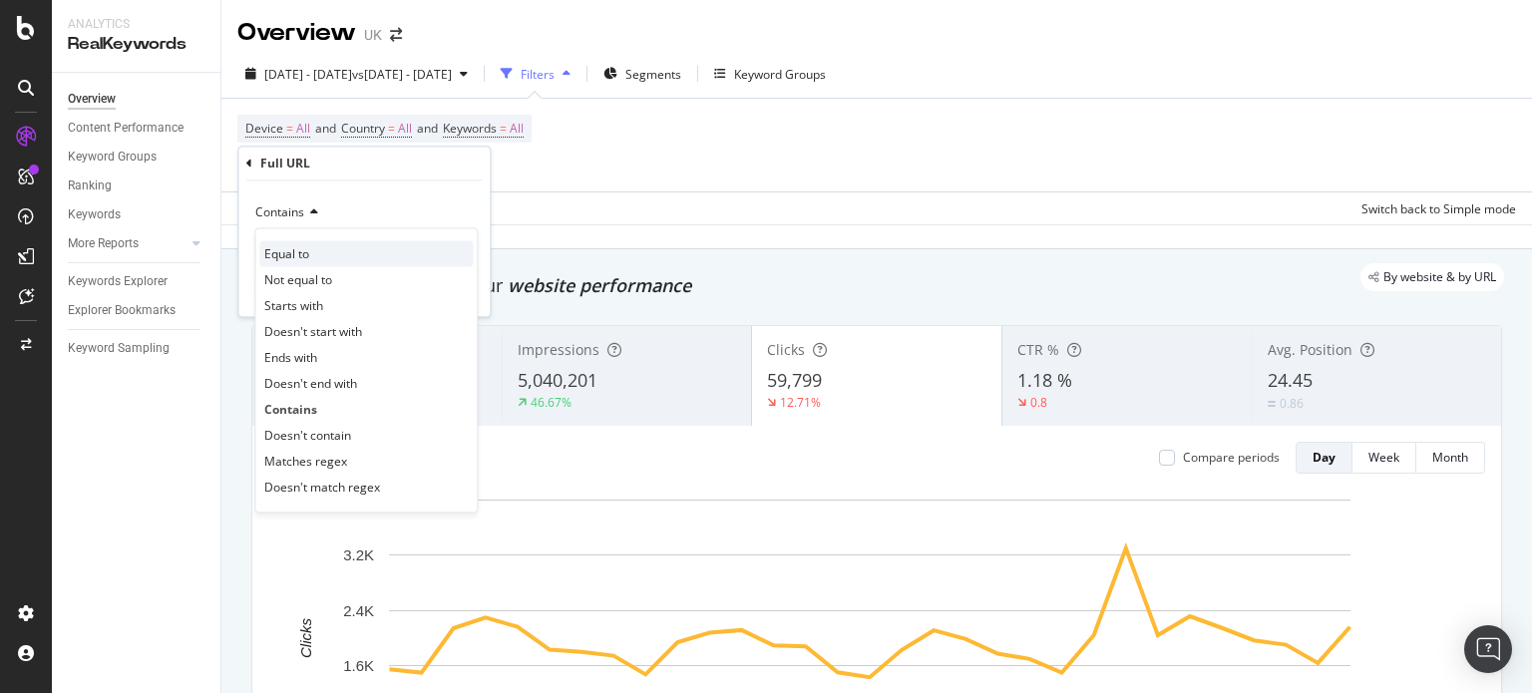
click at [293, 253] on span "Equal to" at bounding box center [286, 253] width 45 height 17
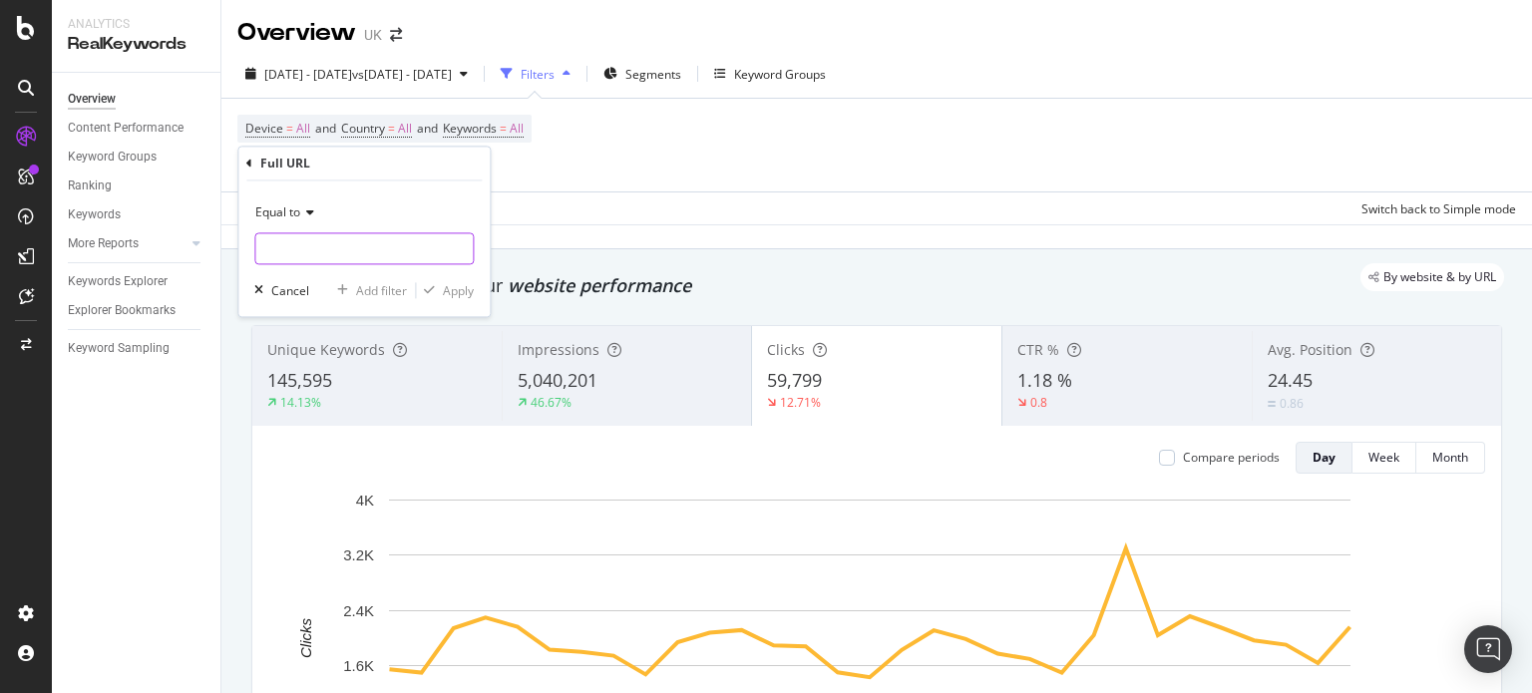
click at [311, 253] on input "text" at bounding box center [363, 249] width 217 height 32
paste input "[URL][DOMAIN_NAME]"
type input "[URL][DOMAIN_NAME]"
click at [463, 294] on div "Apply" at bounding box center [458, 290] width 31 height 17
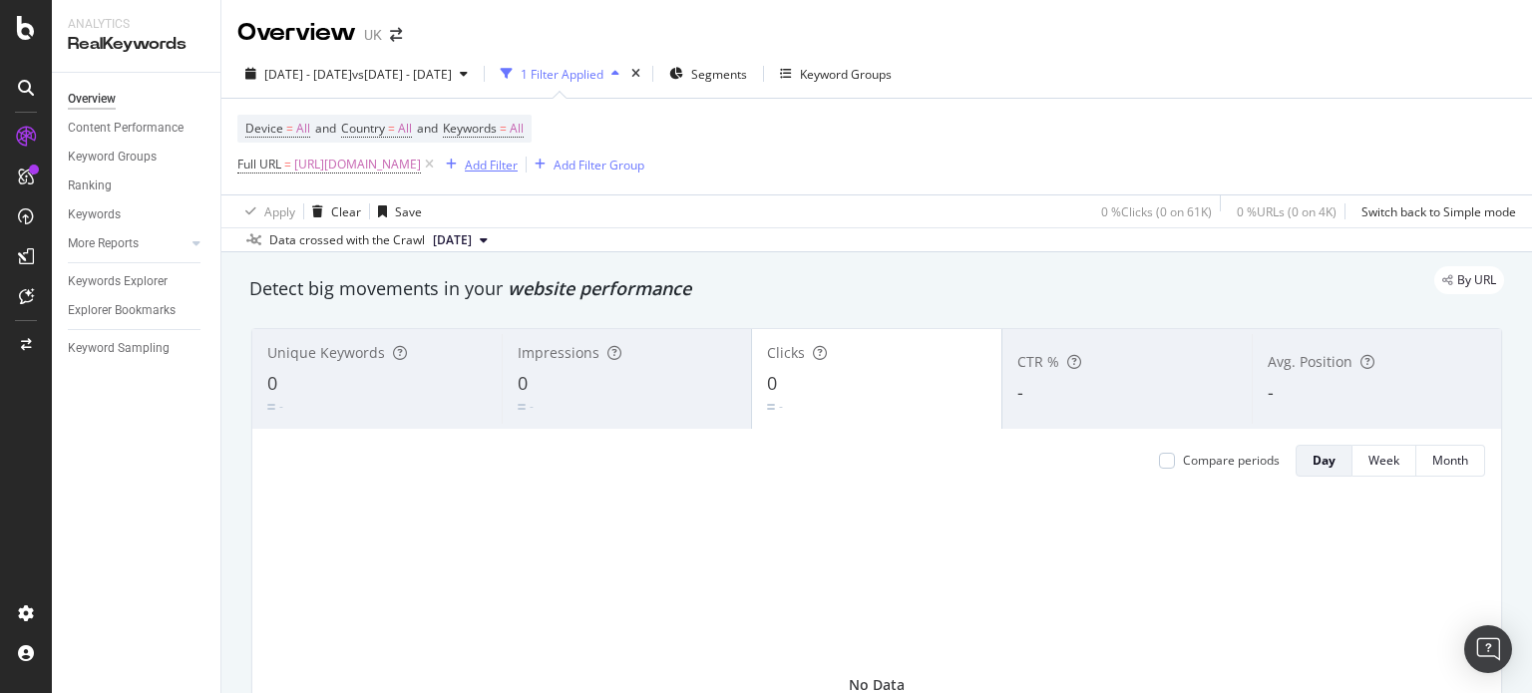
click at [518, 161] on div "Add Filter" at bounding box center [491, 165] width 53 height 17
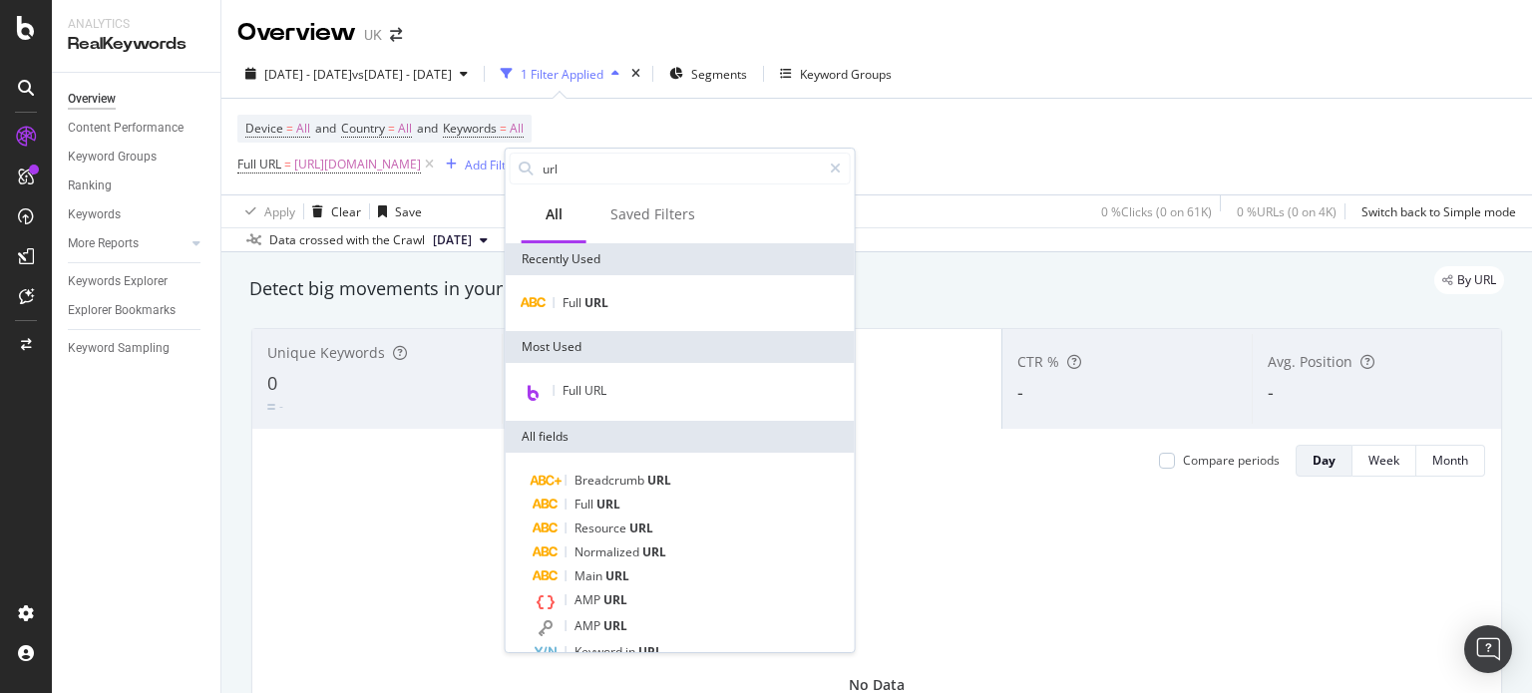
click at [585, 281] on div "Full URL" at bounding box center [680, 303] width 349 height 56
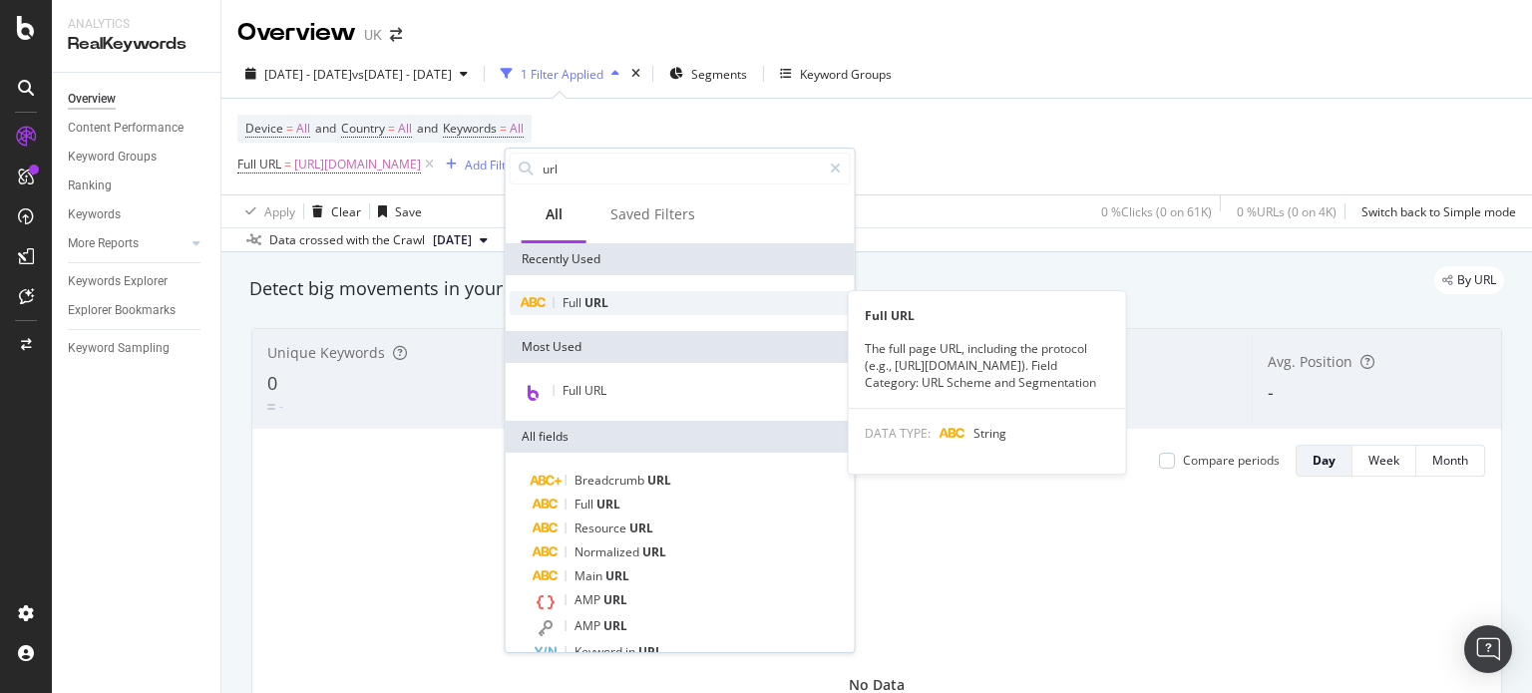
click at [585, 292] on div "Full URL" at bounding box center [680, 303] width 341 height 24
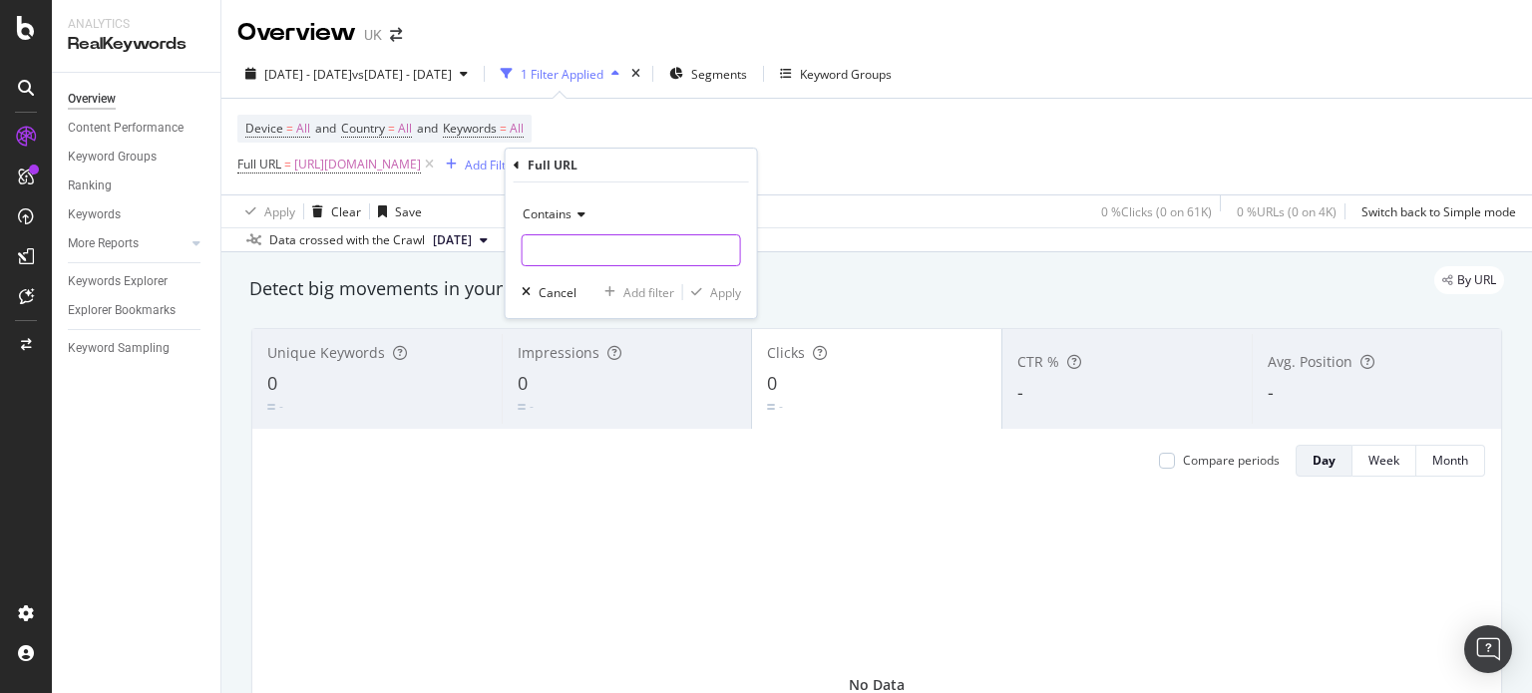
click at [597, 242] on input "text" at bounding box center [631, 250] width 217 height 32
paste input "[URL][DOMAIN_NAME]"
type input "[URL][DOMAIN_NAME]"
click at [722, 290] on div "Apply" at bounding box center [725, 292] width 31 height 17
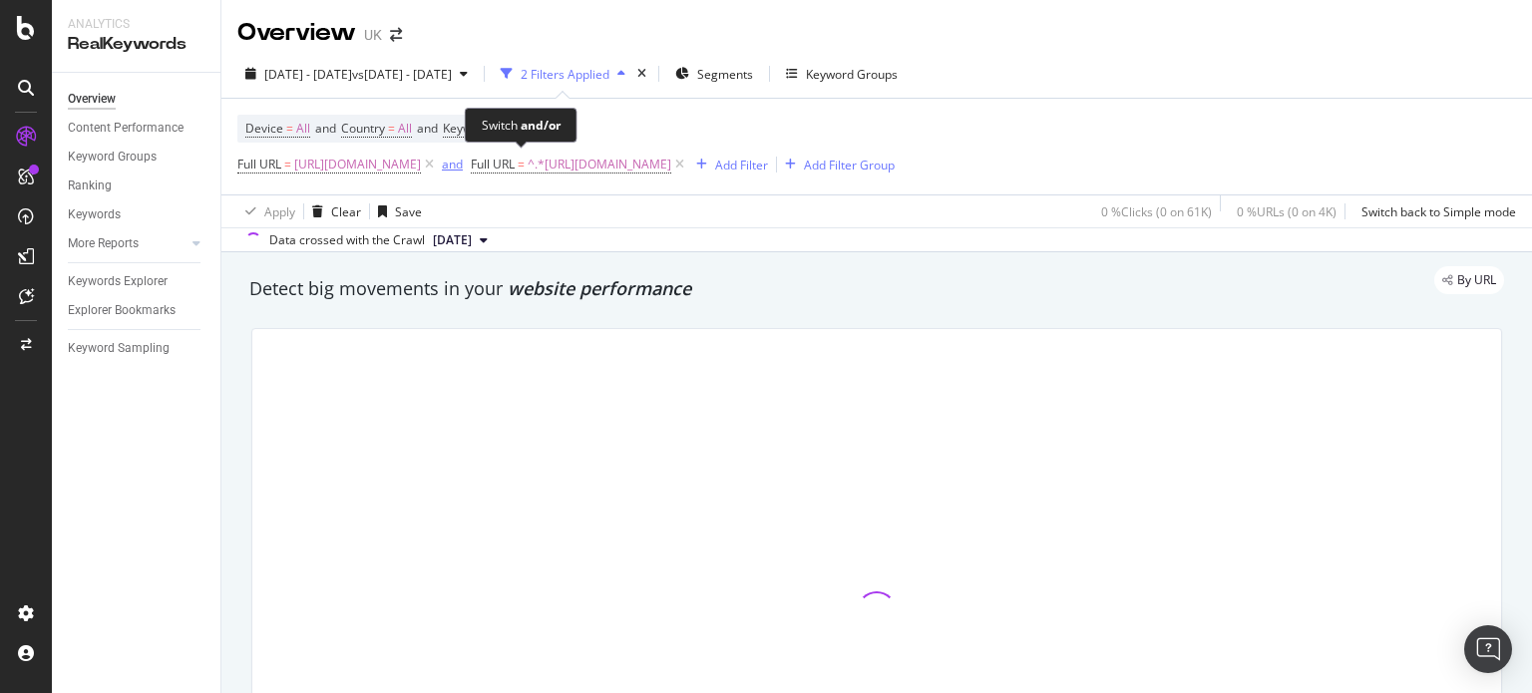
click at [463, 159] on div "and" at bounding box center [452, 164] width 21 height 17
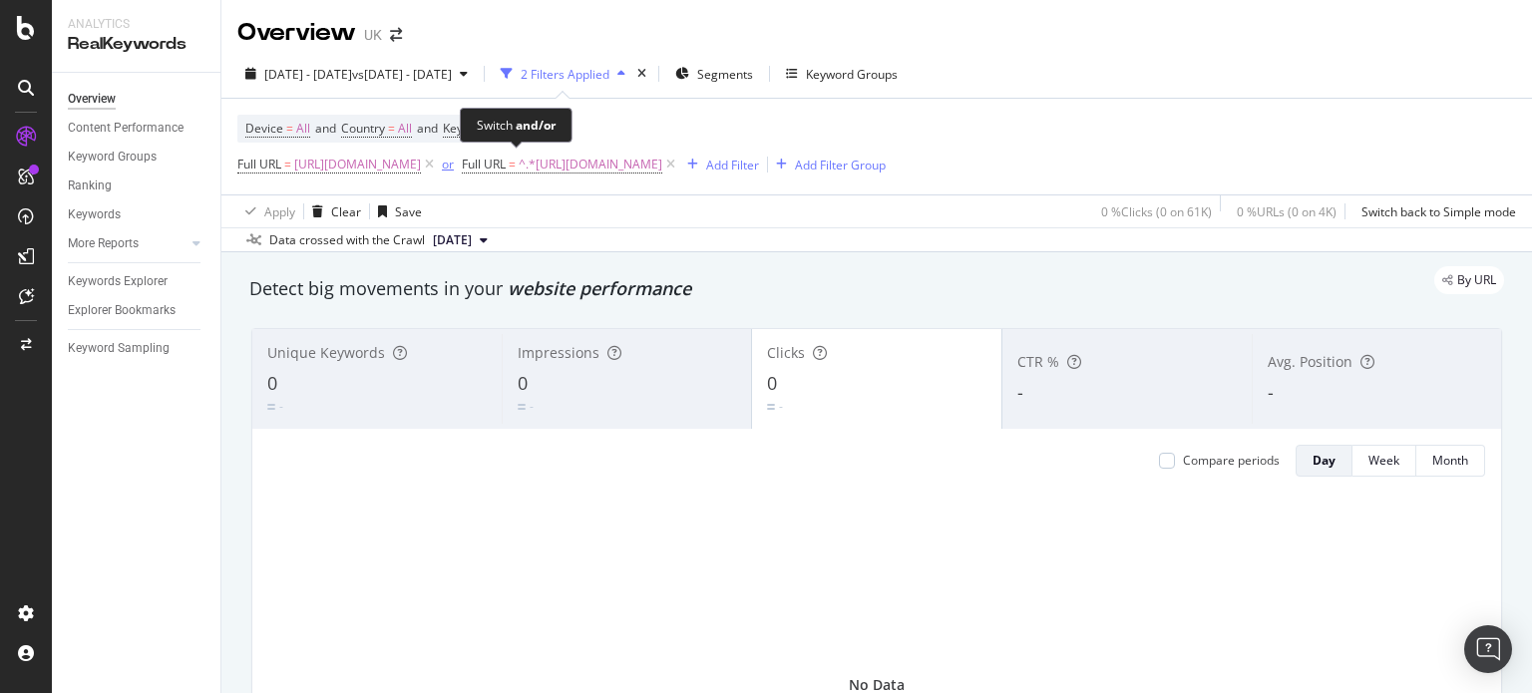
click at [454, 171] on div "or" at bounding box center [448, 164] width 12 height 17
click at [463, 172] on div "and" at bounding box center [452, 164] width 21 height 17
click at [610, 73] on div "2 Filters Applied" at bounding box center [565, 74] width 89 height 17
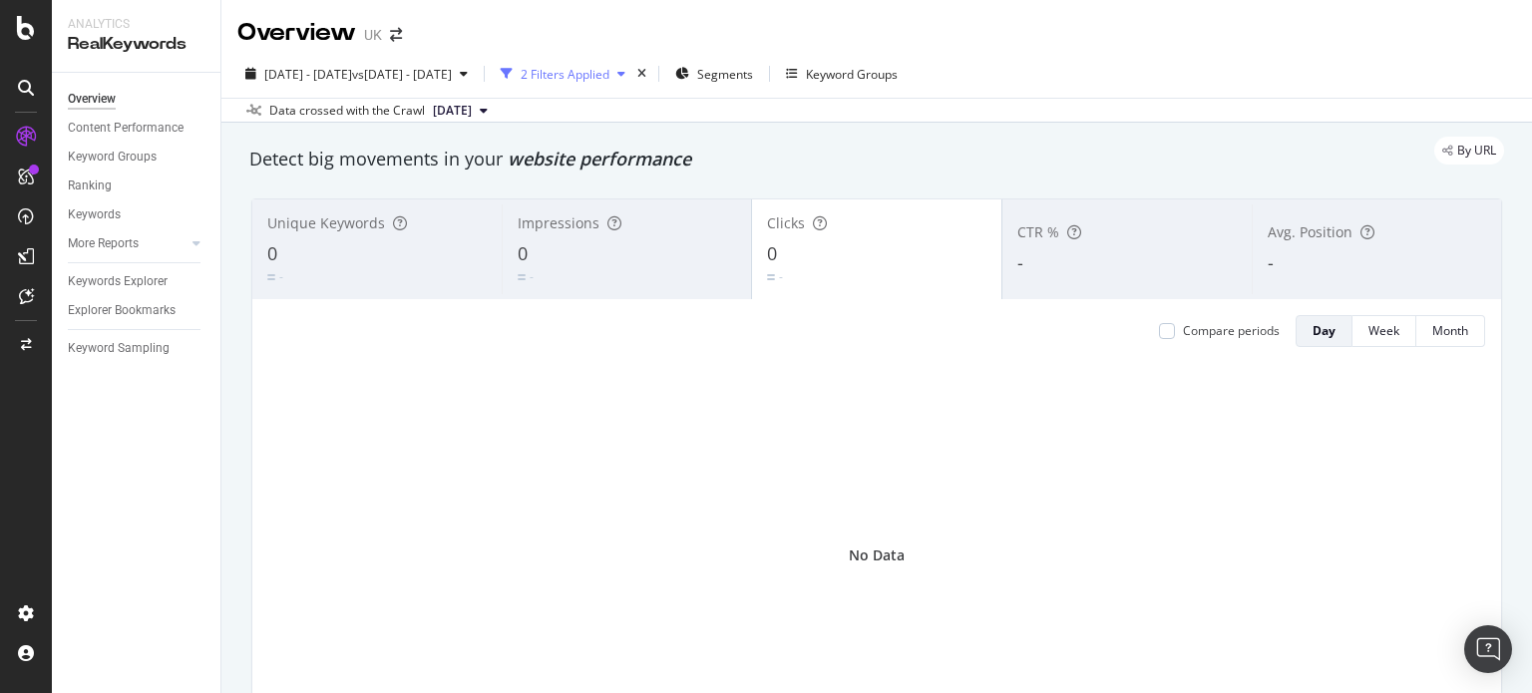
click at [610, 73] on div "2 Filters Applied" at bounding box center [565, 74] width 89 height 17
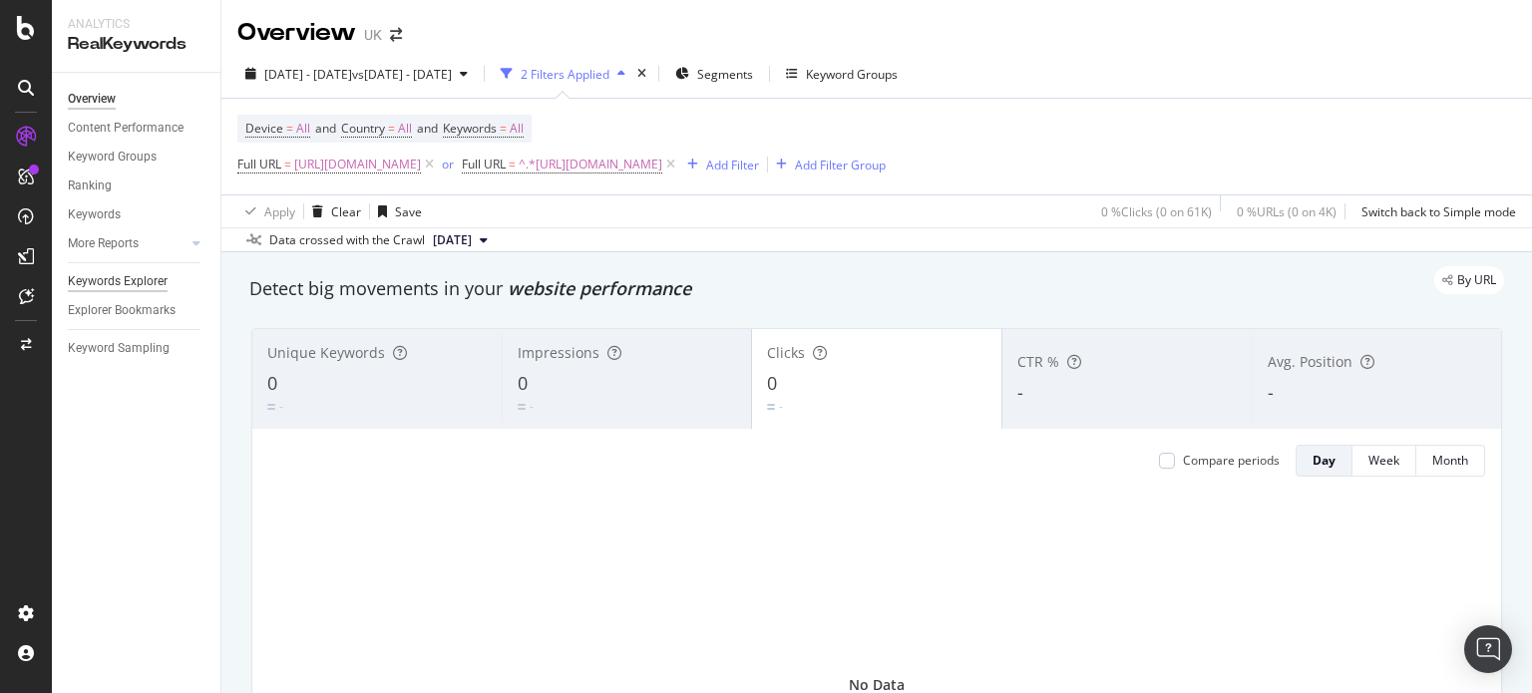
click at [139, 280] on div "Keywords Explorer" at bounding box center [118, 281] width 100 height 21
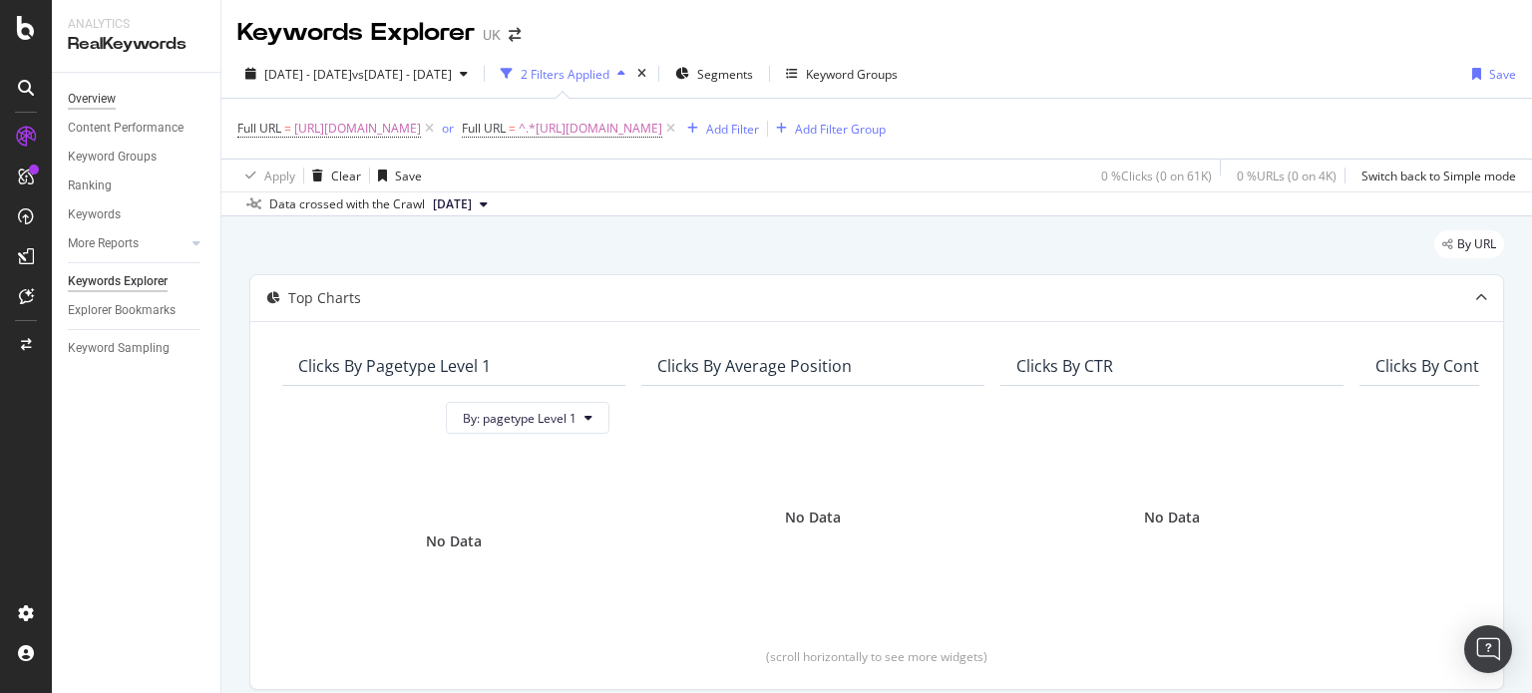
click at [106, 92] on div "Overview" at bounding box center [92, 99] width 48 height 21
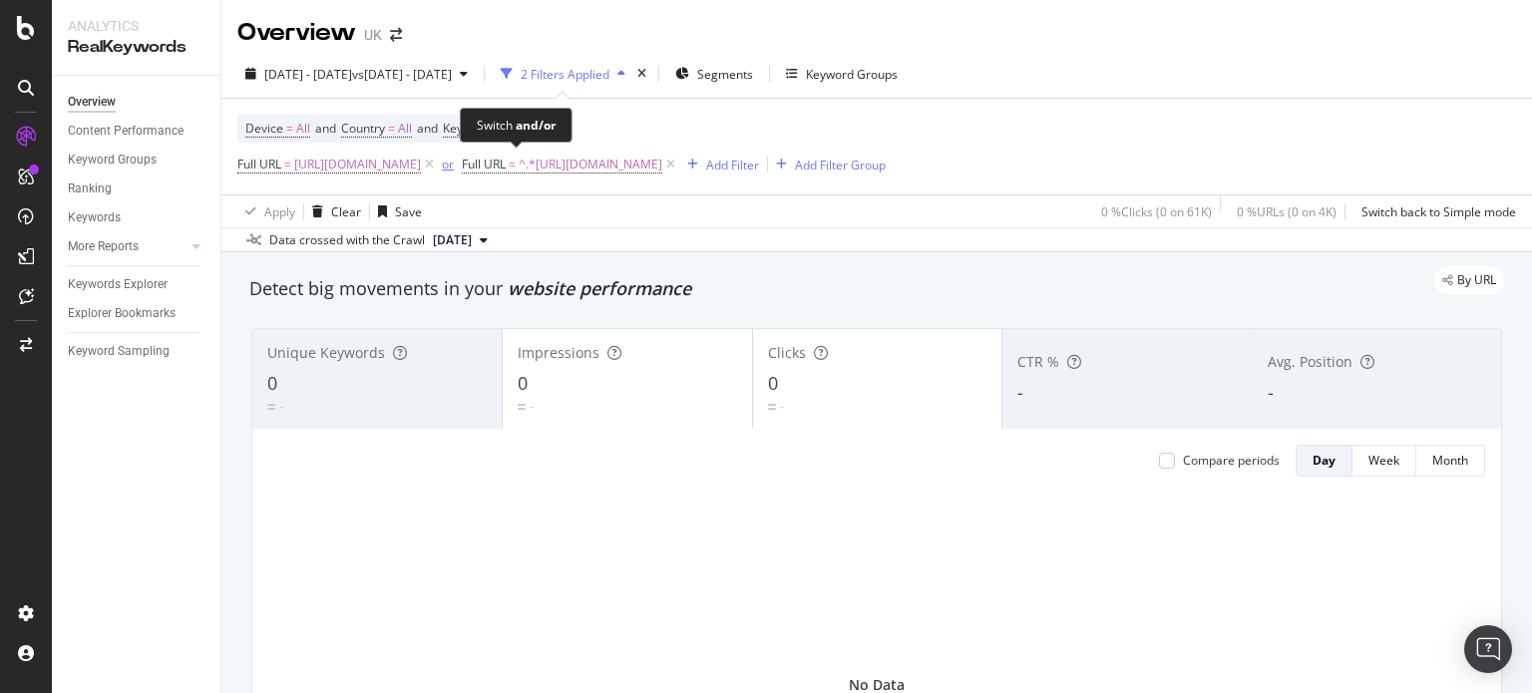
click at [454, 167] on div "or" at bounding box center [448, 164] width 12 height 17
click at [463, 167] on div "and" at bounding box center [452, 164] width 21 height 17
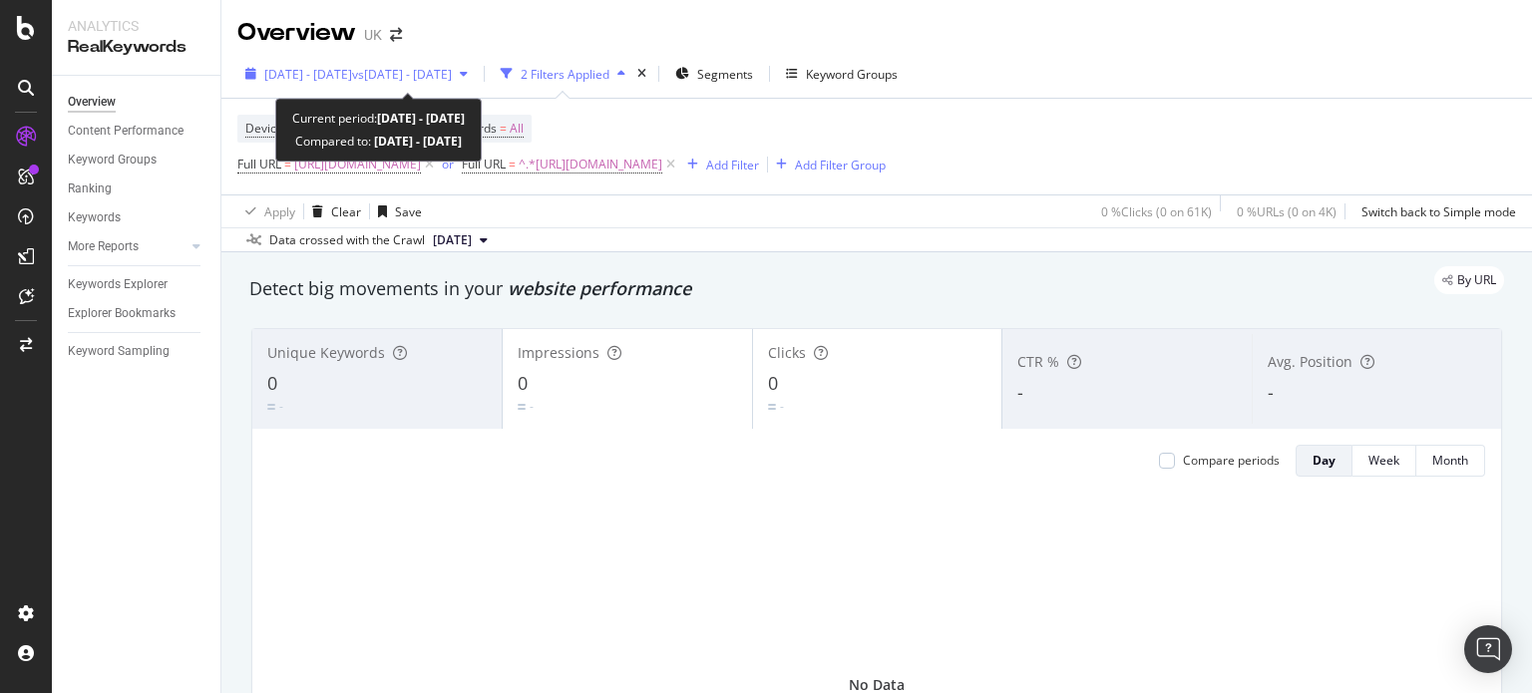
click at [452, 78] on span "vs 2024 Aug. 1st - Aug. 31st" at bounding box center [402, 74] width 100 height 17
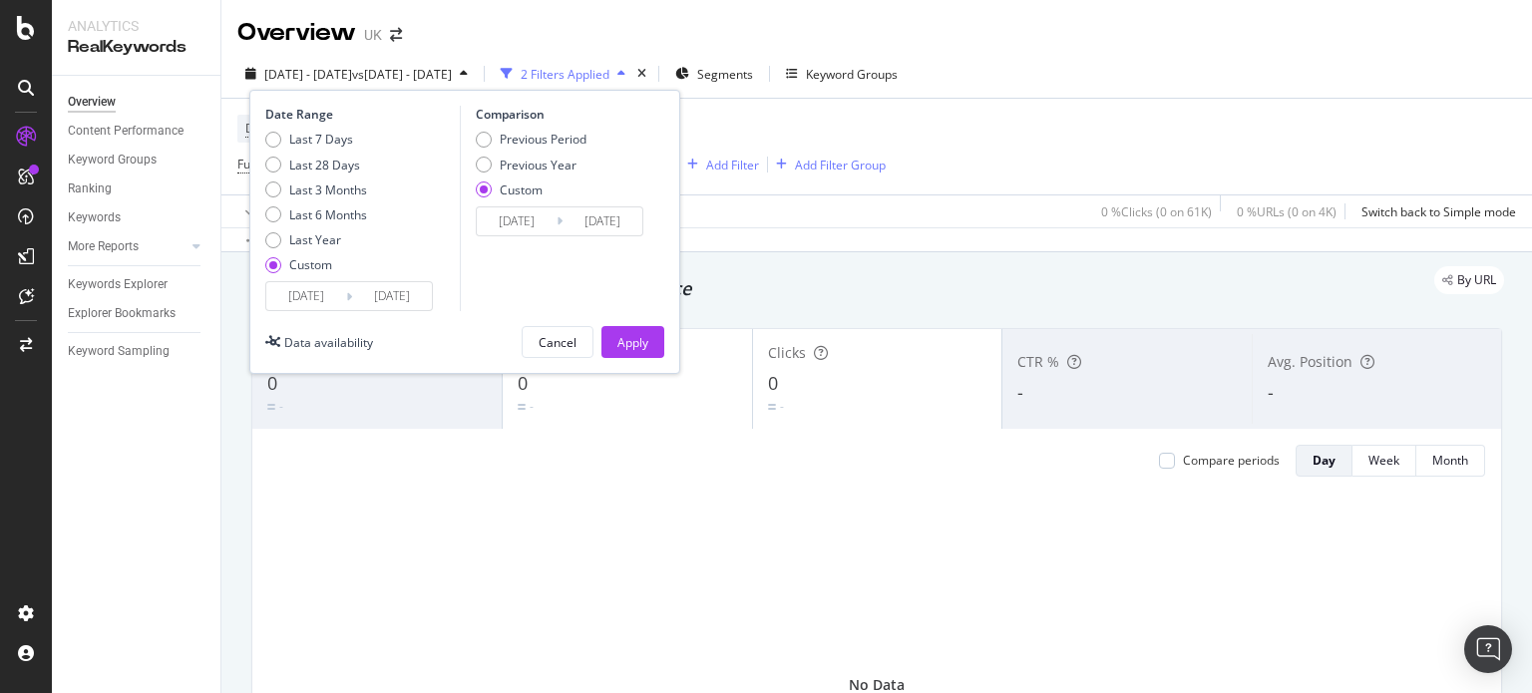
click at [764, 104] on div "Device = All and Country = All and Keywords = All Full URL = http://www.golfbre…" at bounding box center [876, 147] width 1279 height 96
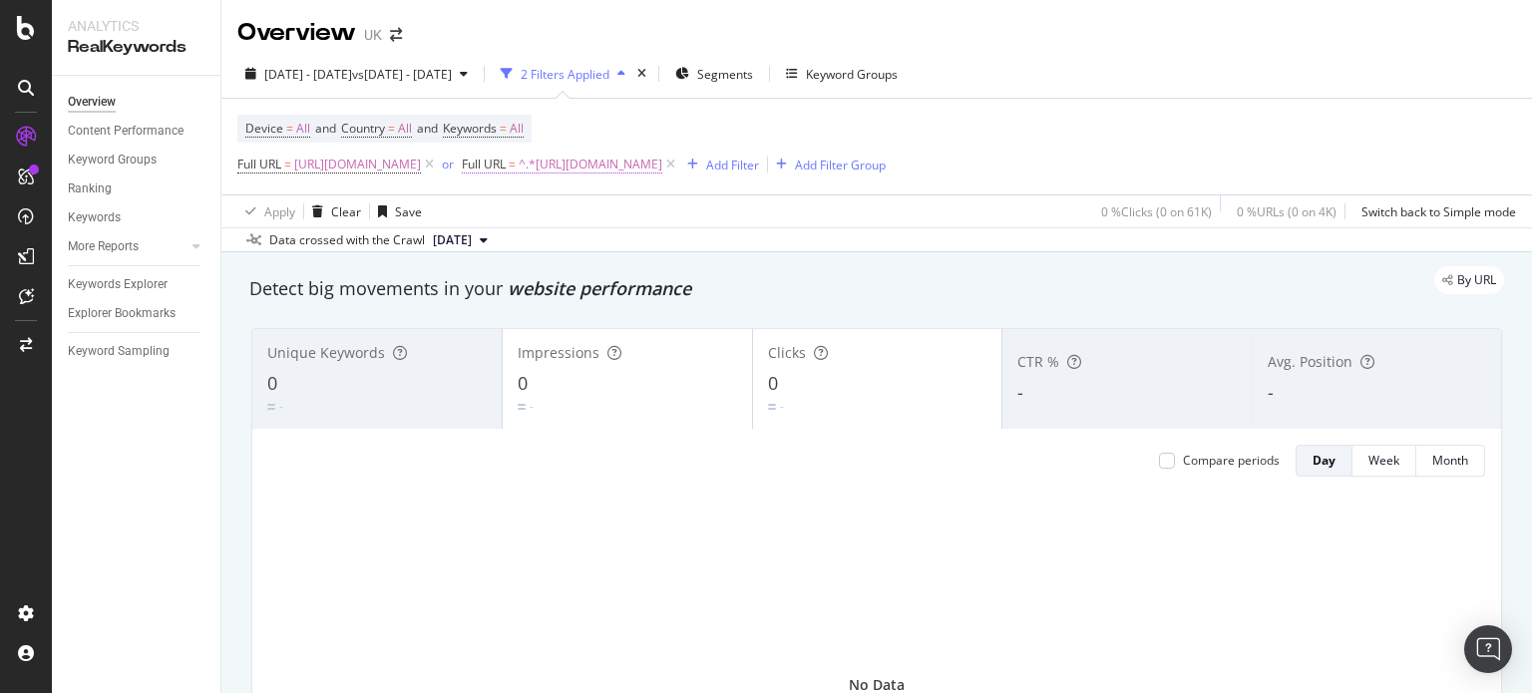
click at [649, 167] on span "^.*[URL][DOMAIN_NAME]" at bounding box center [591, 165] width 144 height 28
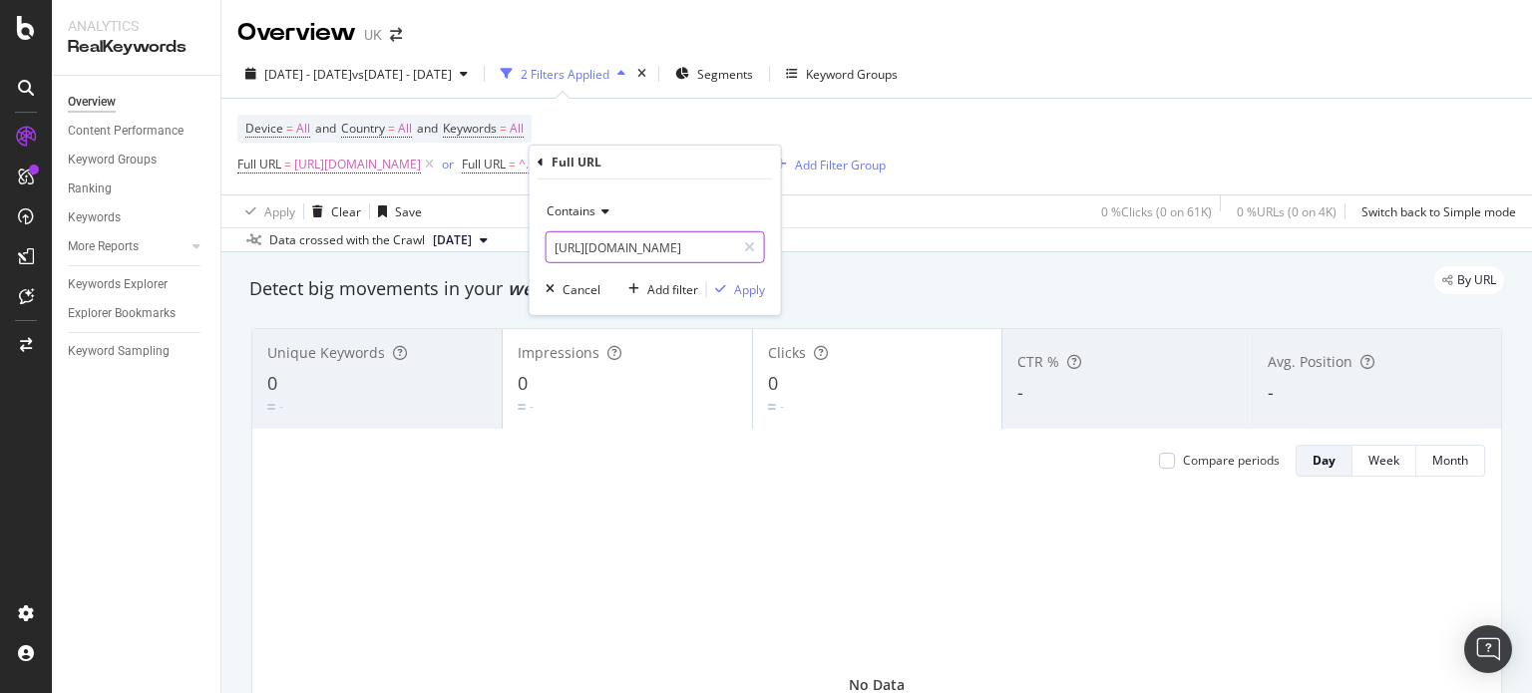
click at [607, 250] on input "[URL][DOMAIN_NAME]" at bounding box center [641, 247] width 189 height 32
paste input "s"
type input "[URL][DOMAIN_NAME]"
click at [604, 218] on div "Contains" at bounding box center [655, 212] width 219 height 32
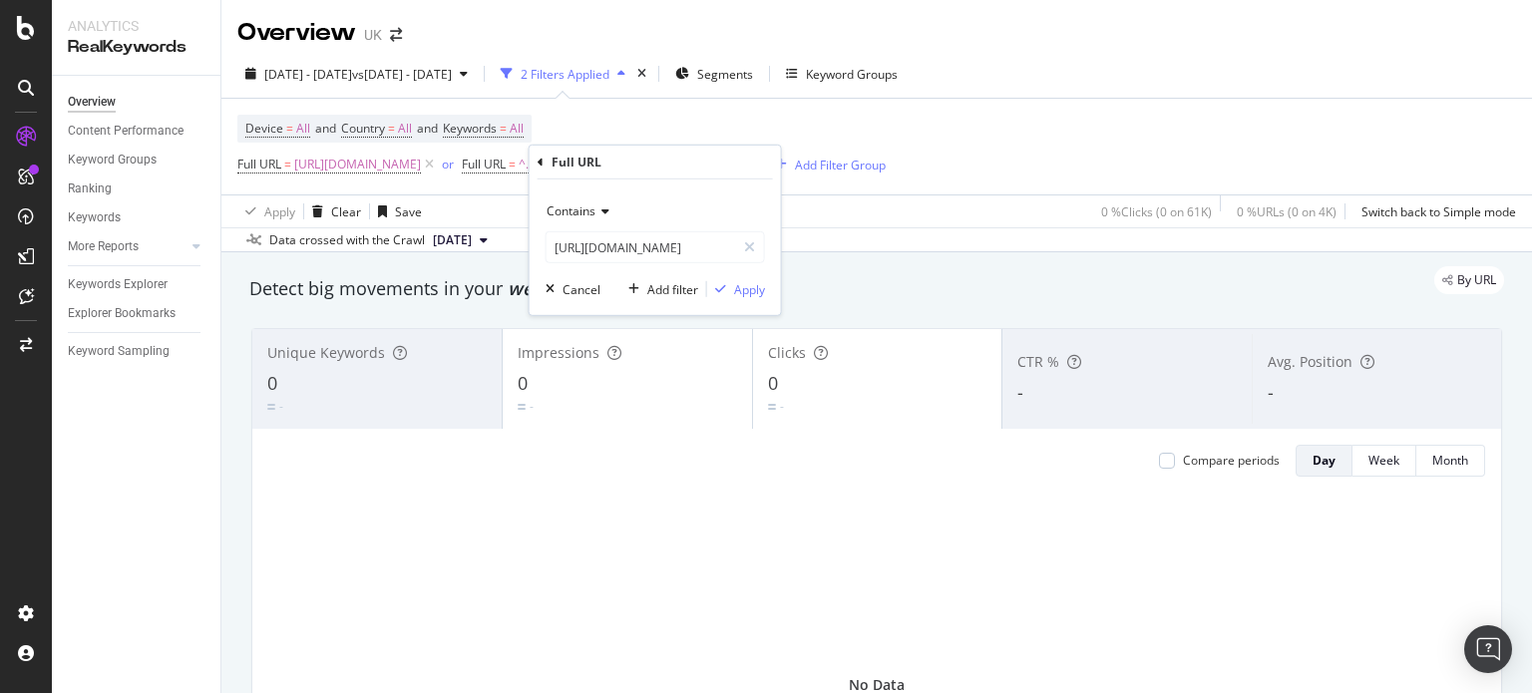
scroll to position [0, 0]
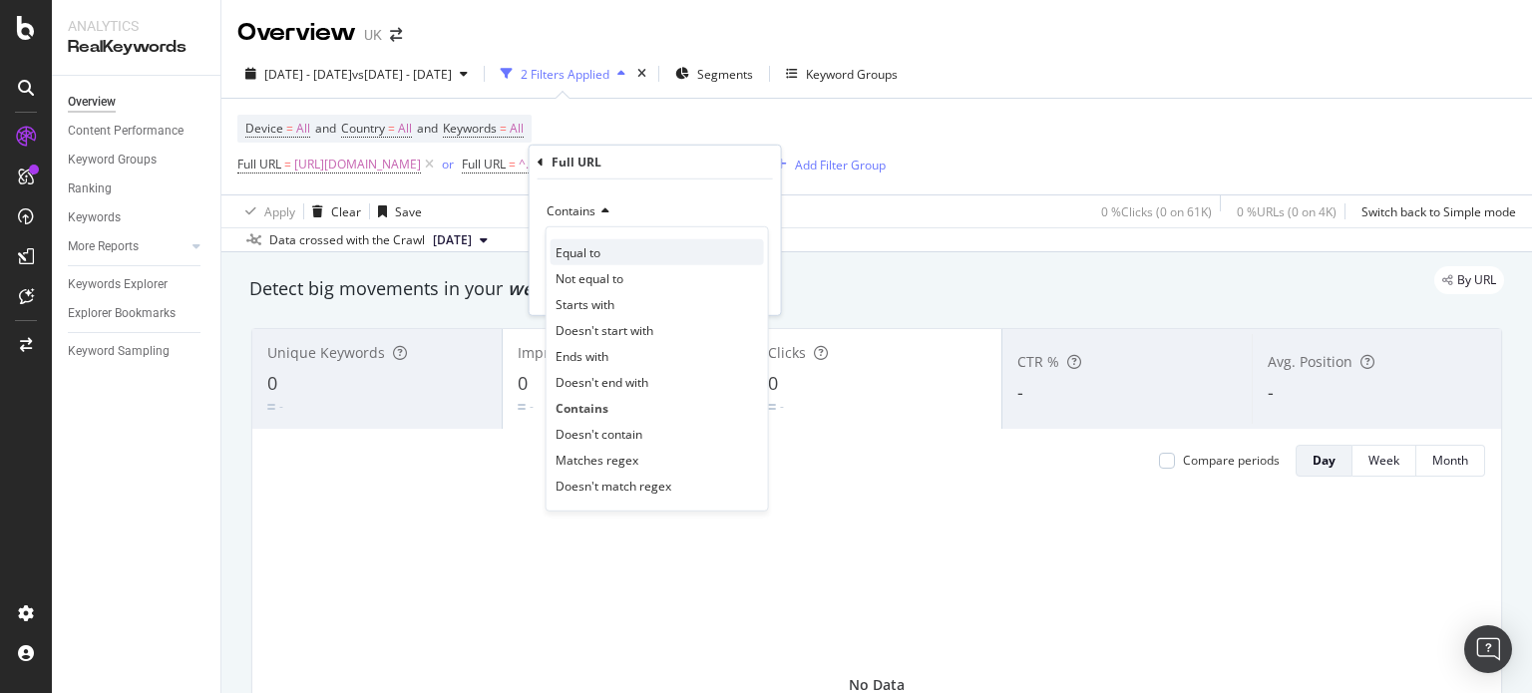
click at [596, 256] on span "Equal to" at bounding box center [578, 251] width 45 height 17
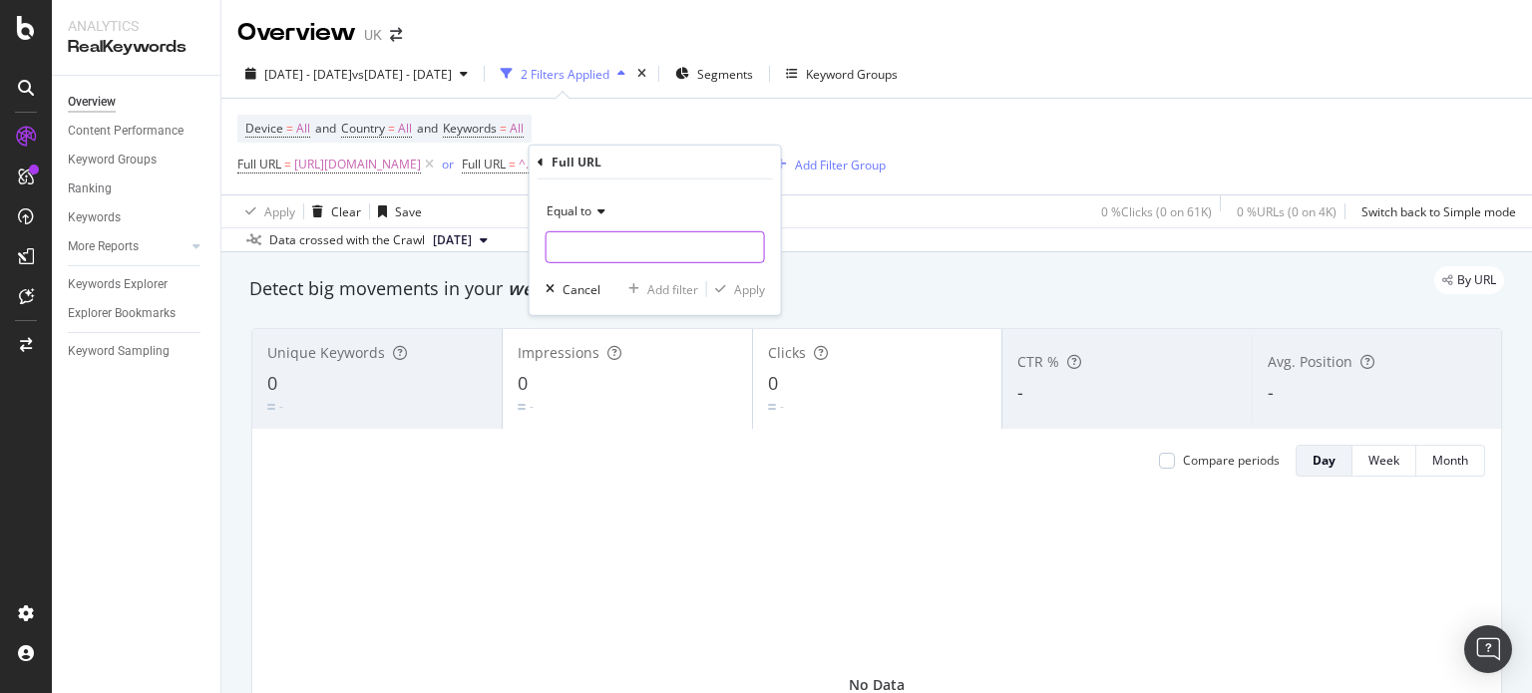
click at [684, 255] on input "text" at bounding box center [655, 247] width 217 height 32
paste input "[URL][DOMAIN_NAME]"
type input "[URL][DOMAIN_NAME]"
click at [735, 293] on div "Apply" at bounding box center [749, 288] width 31 height 17
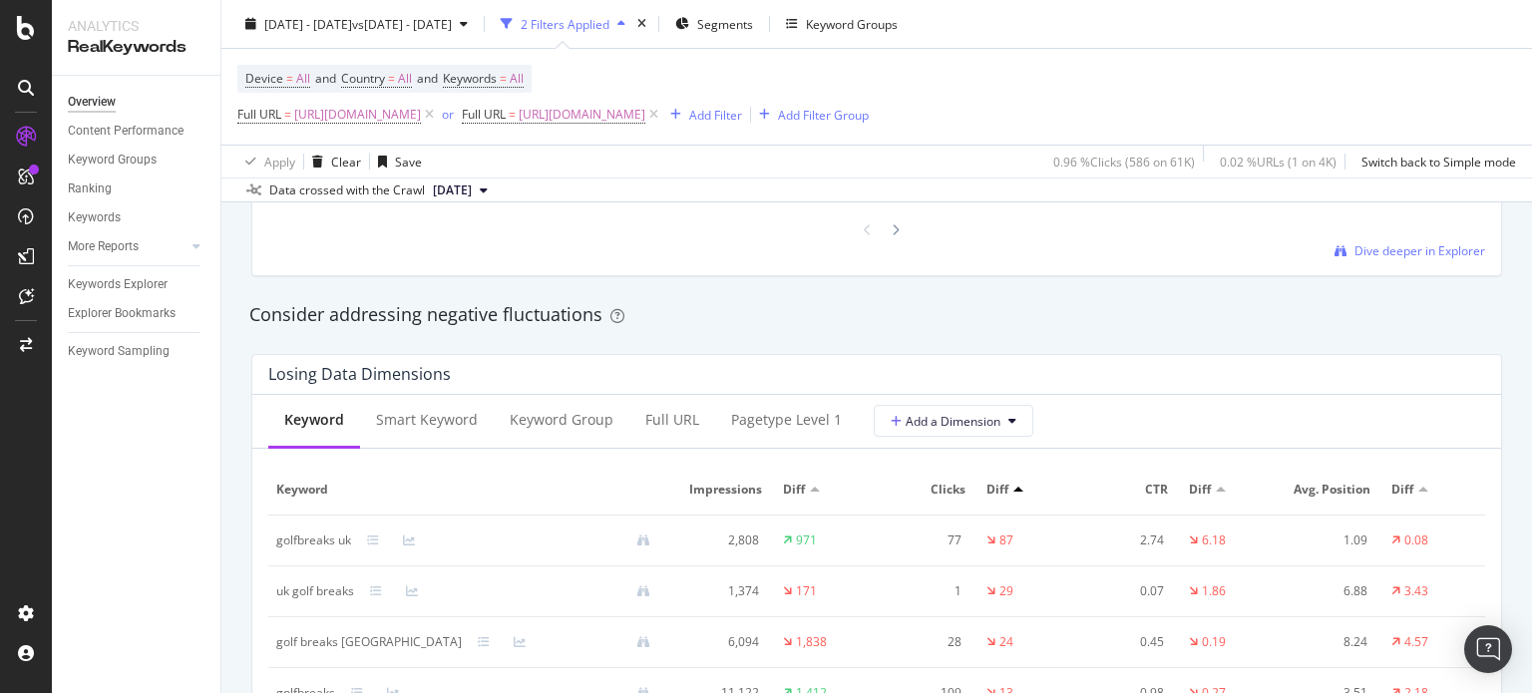
scroll to position [2225, 0]
click at [662, 422] on div "Full URL" at bounding box center [672, 418] width 54 height 20
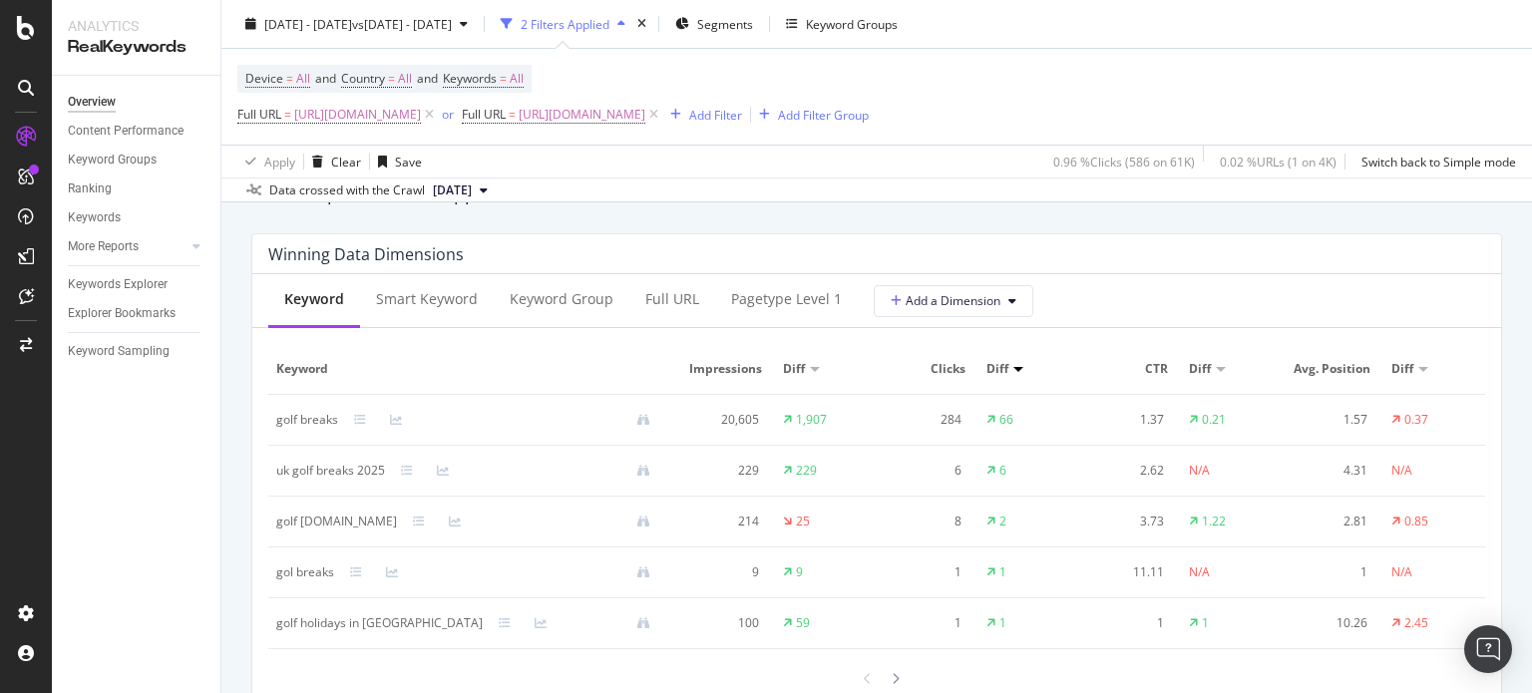
scroll to position [1772, 0]
click at [663, 317] on div "Full URL" at bounding box center [672, 302] width 86 height 55
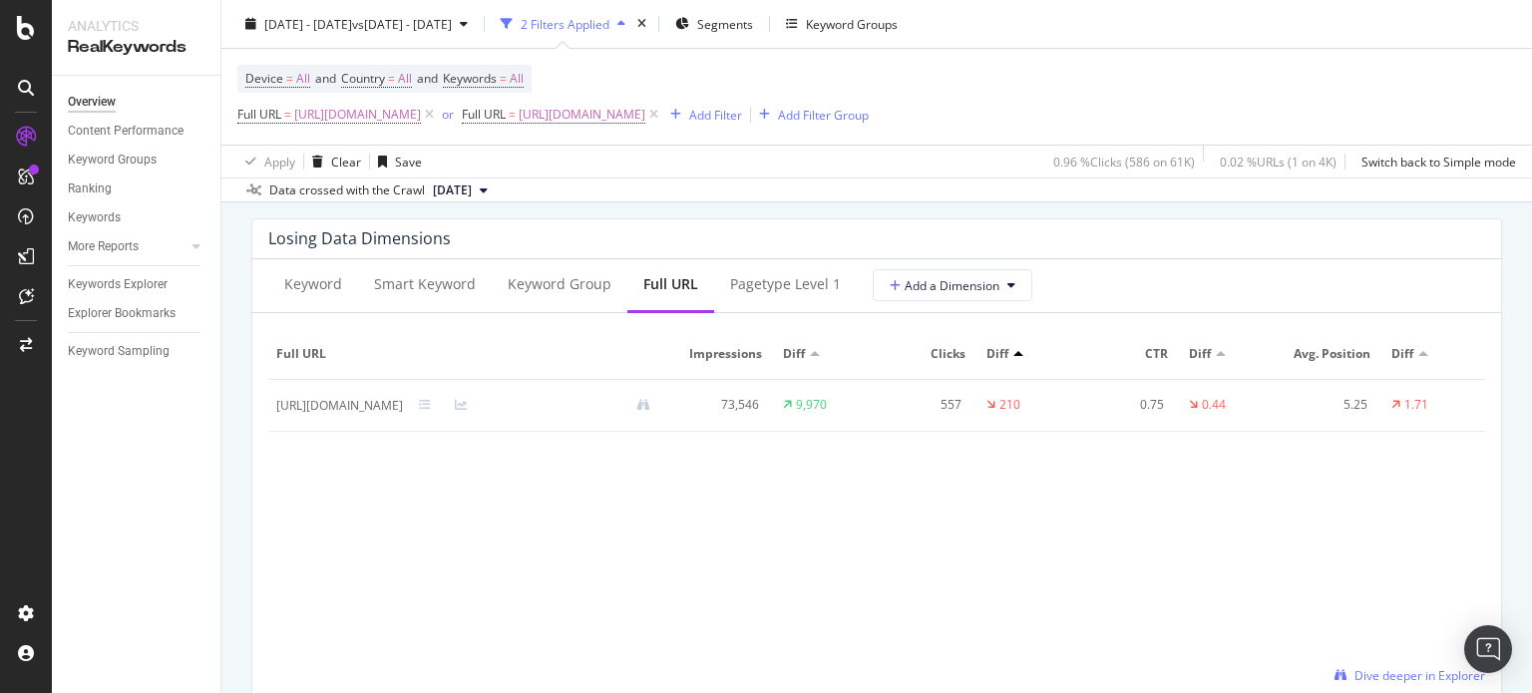
scroll to position [2302, 0]
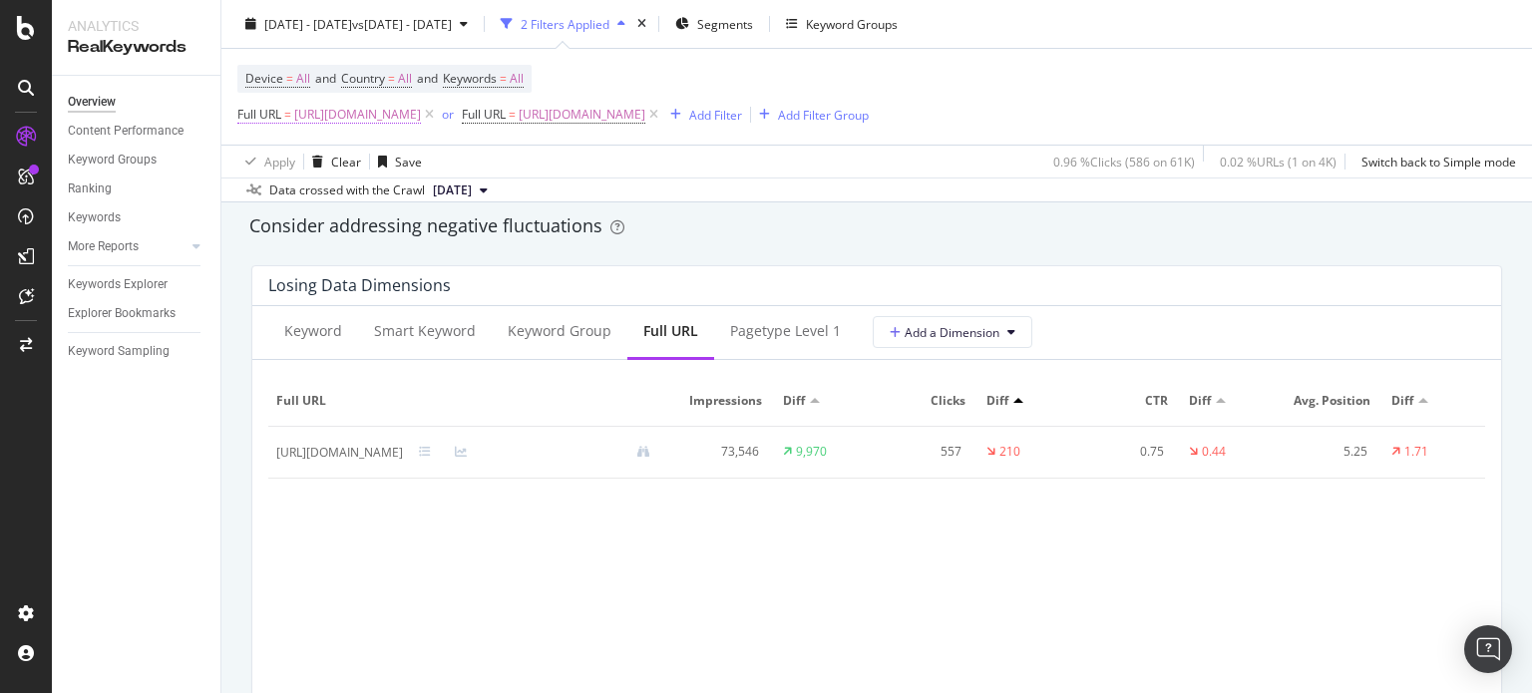
click at [421, 121] on span "[URL][DOMAIN_NAME]" at bounding box center [357, 115] width 127 height 28
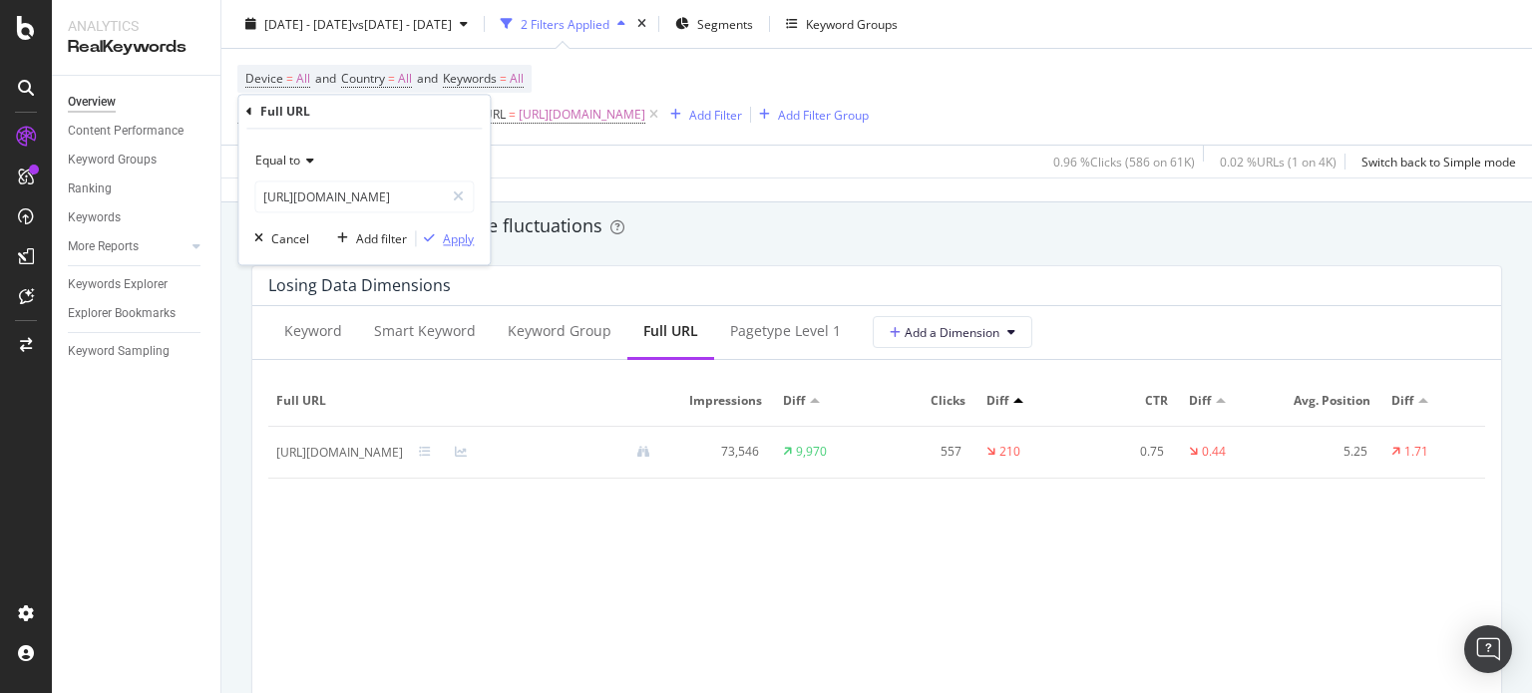
click at [456, 238] on div "Apply" at bounding box center [458, 238] width 31 height 17
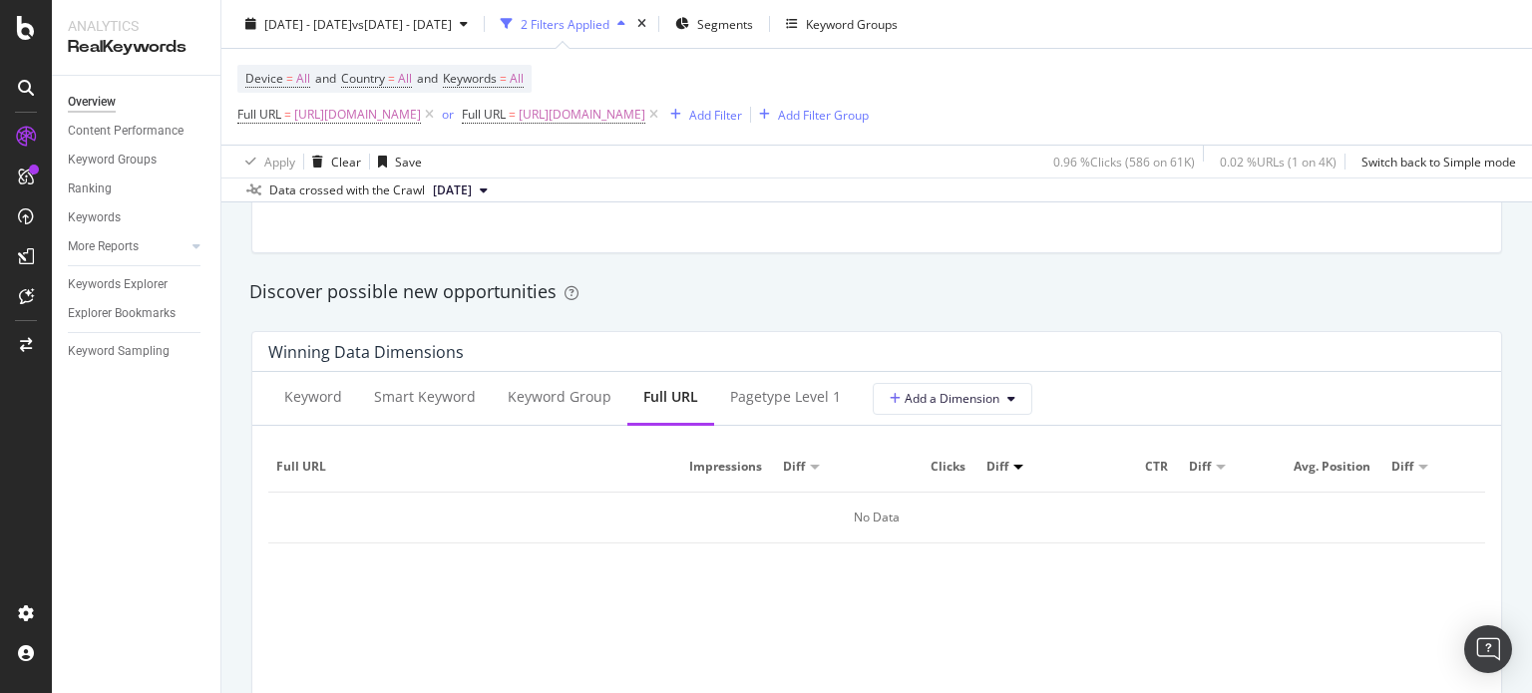
scroll to position [1676, 0]
click at [318, 407] on div "Keyword" at bounding box center [313, 398] width 90 height 55
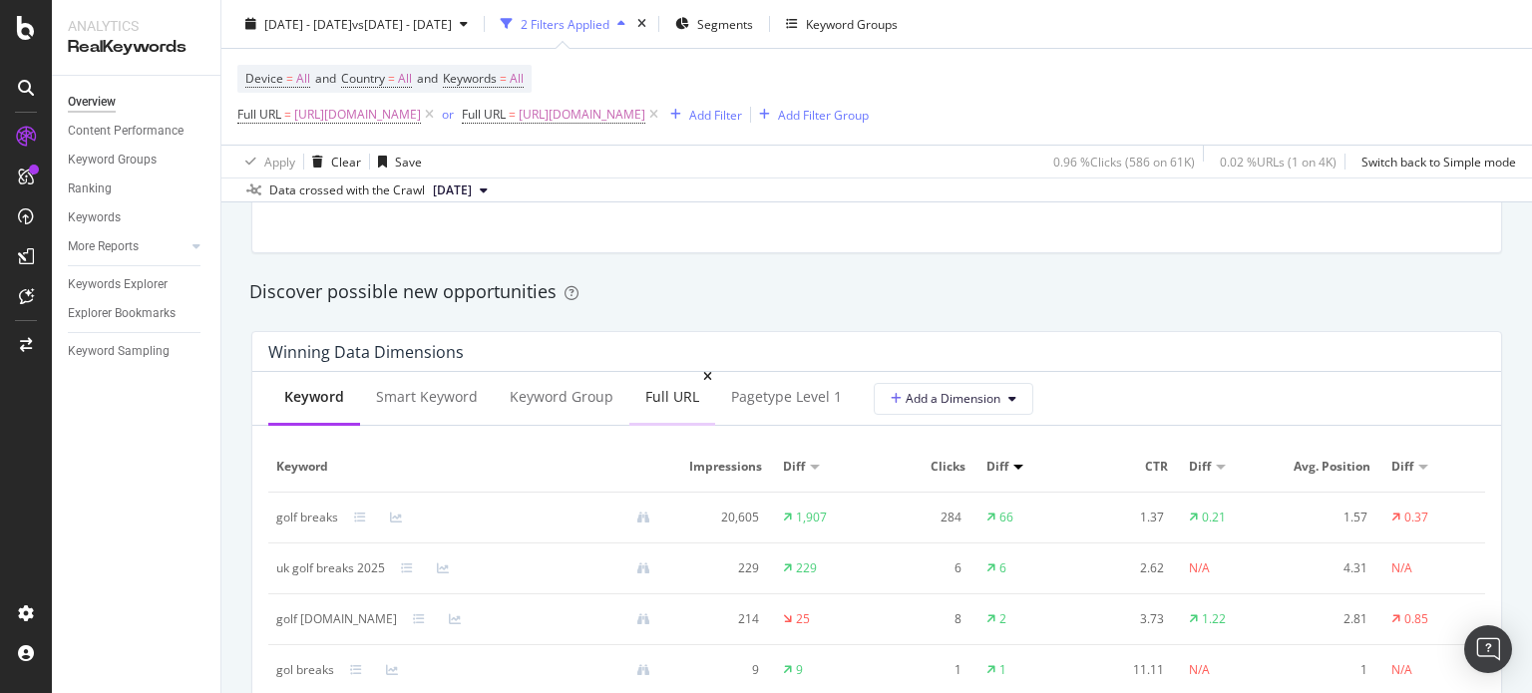
click at [675, 401] on div "Full URL" at bounding box center [672, 397] width 54 height 20
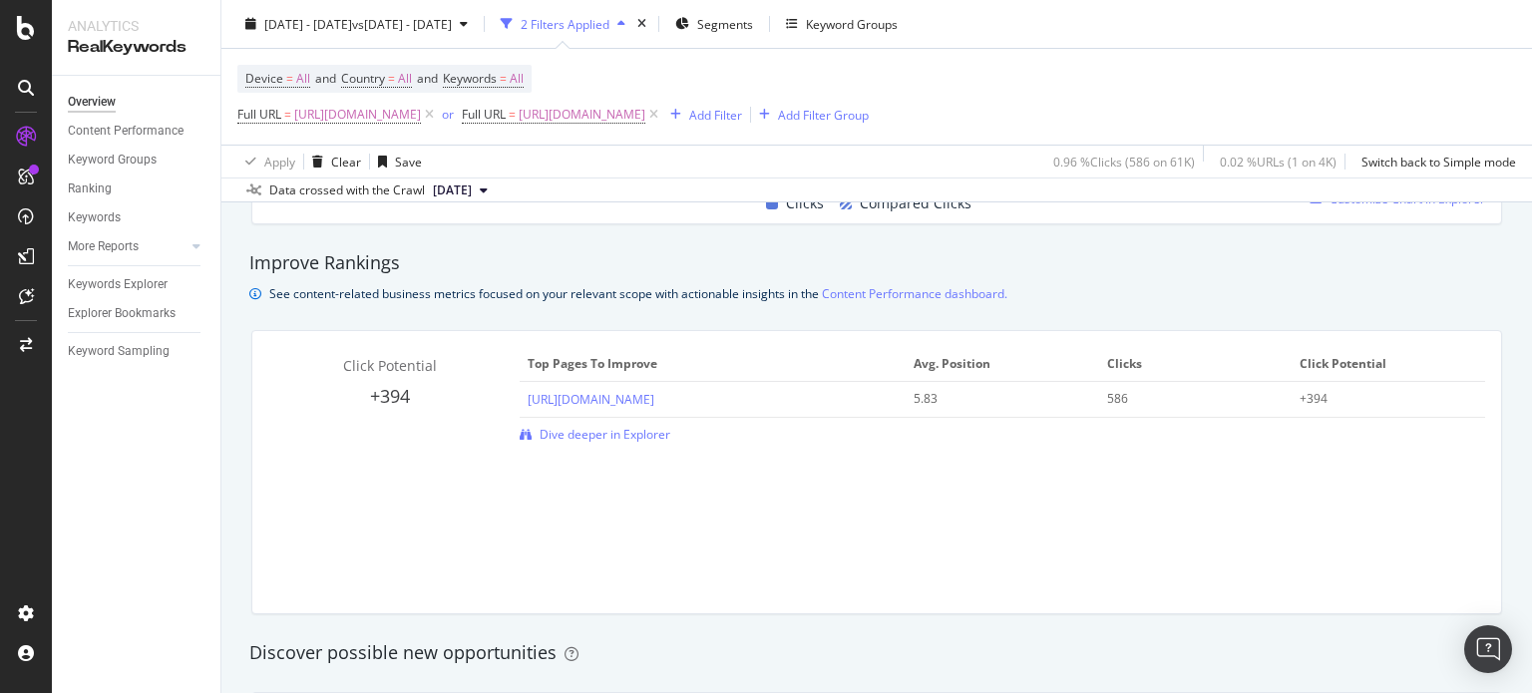
scroll to position [1283, 0]
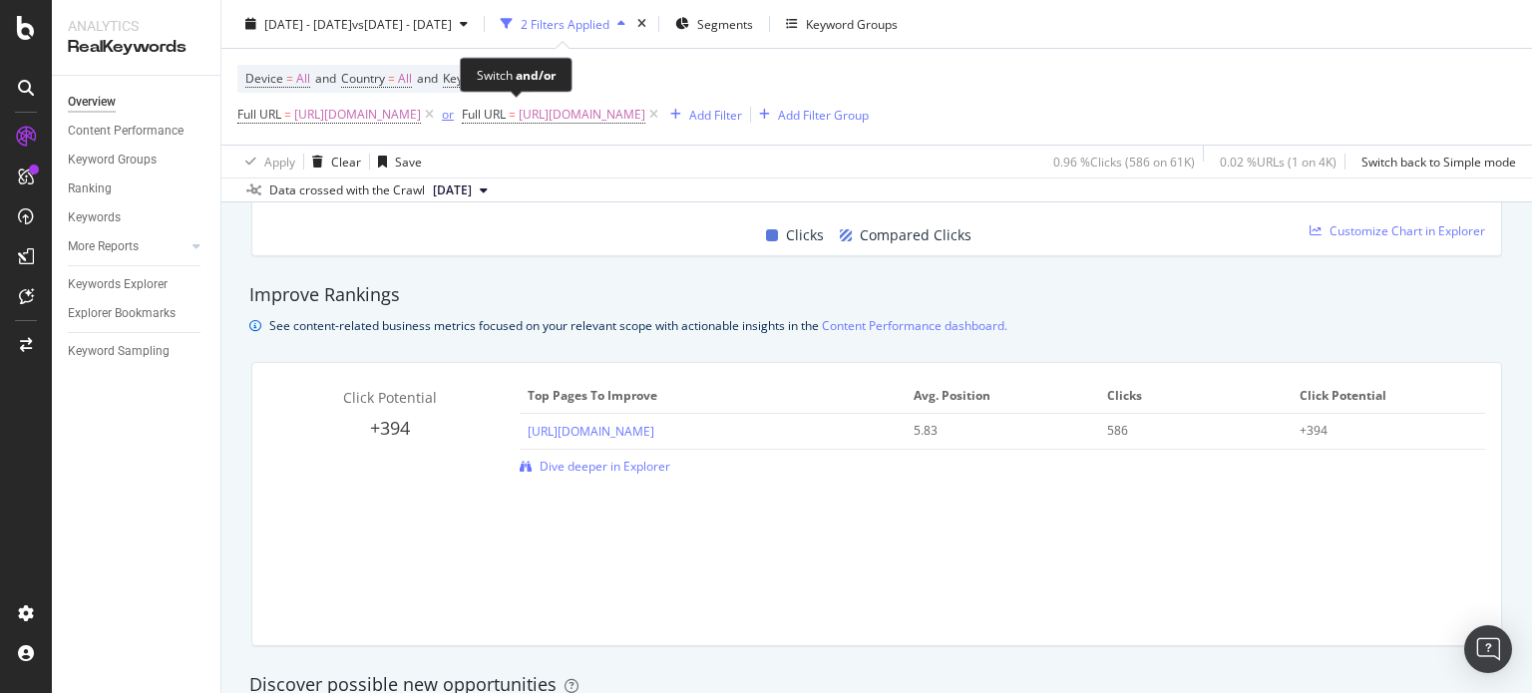
click at [454, 119] on div "or" at bounding box center [448, 114] width 12 height 17
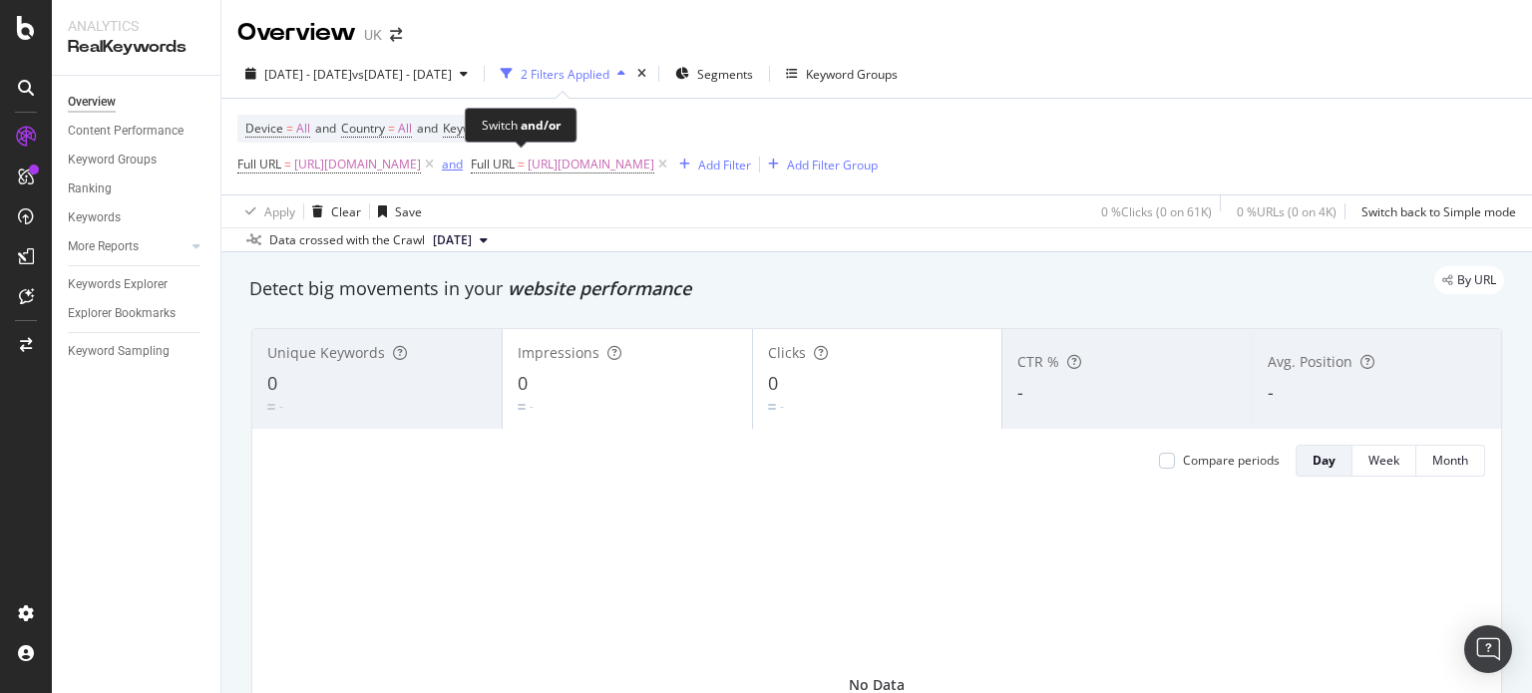
click at [463, 163] on div "and" at bounding box center [452, 164] width 21 height 17
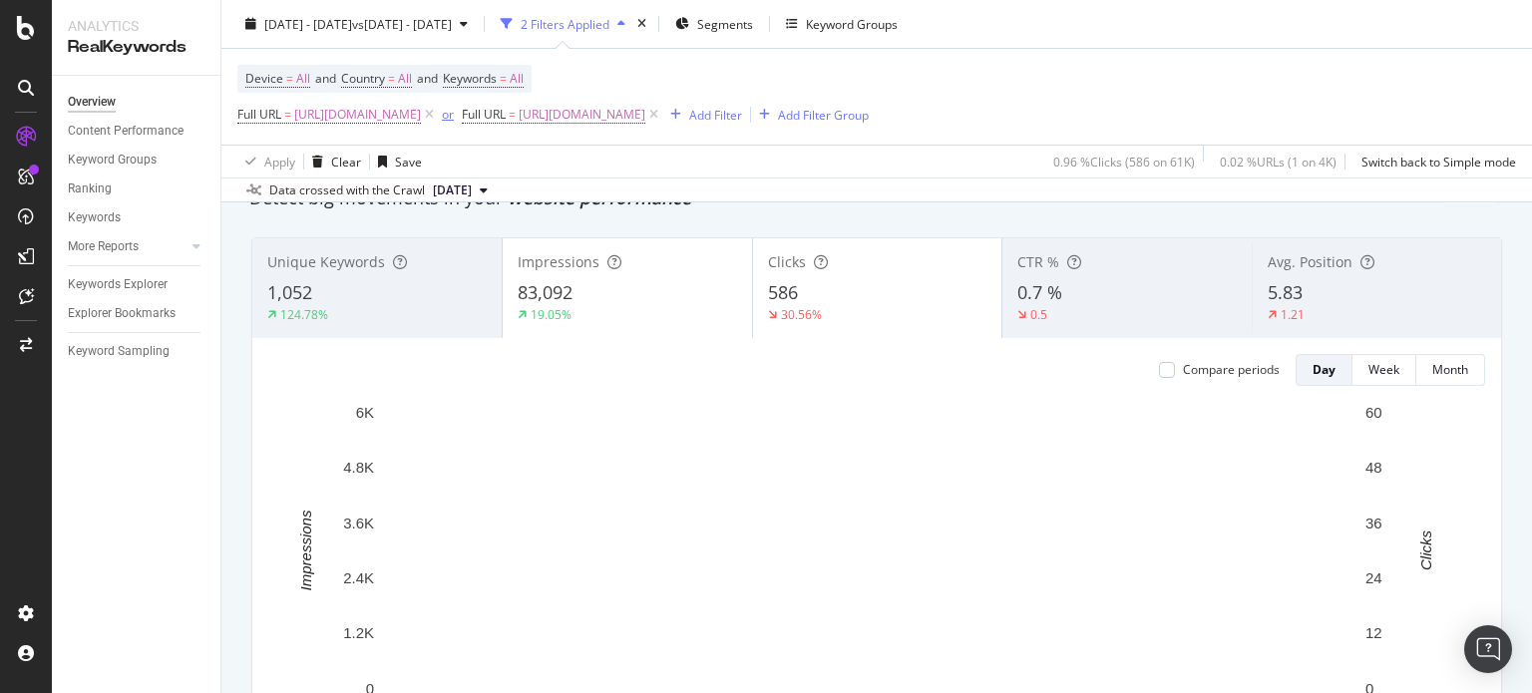
scroll to position [92, 0]
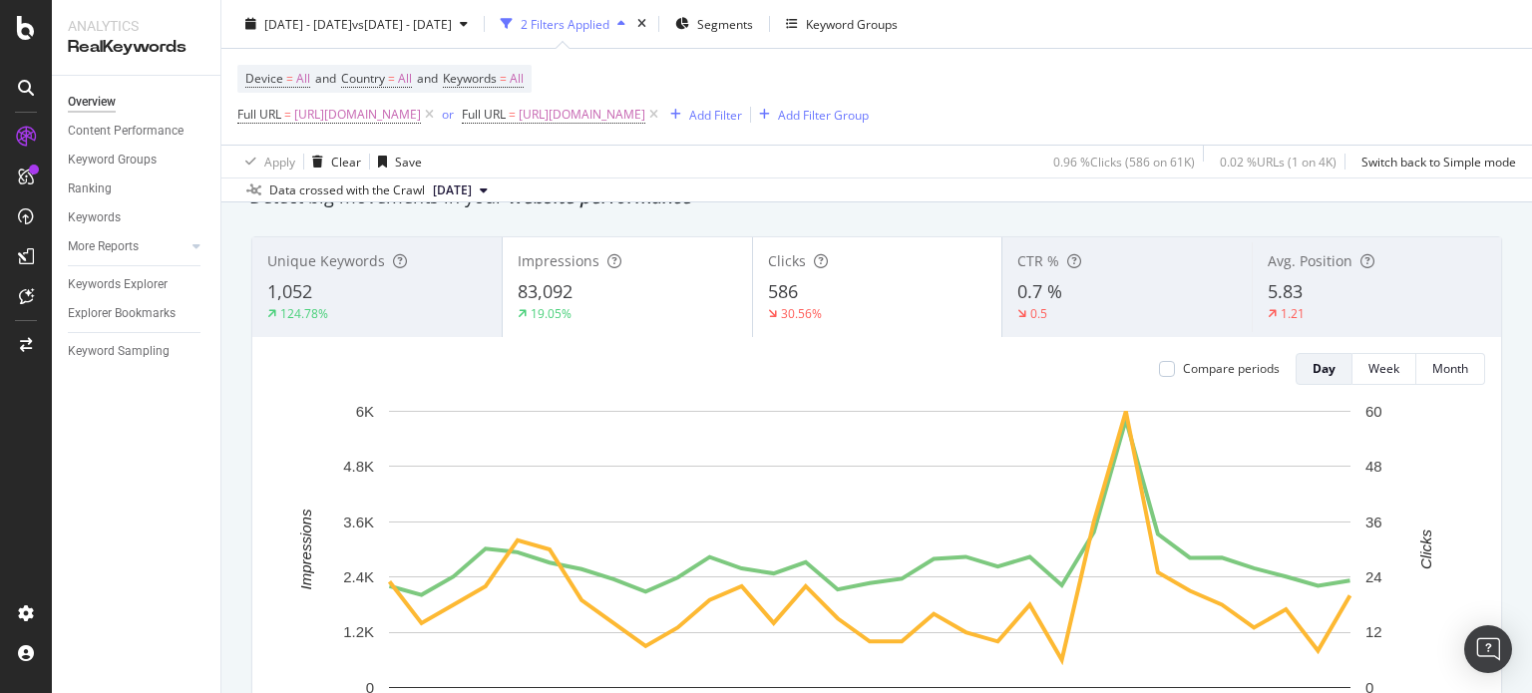
click at [726, 311] on div "19.05%" at bounding box center [627, 314] width 219 height 18
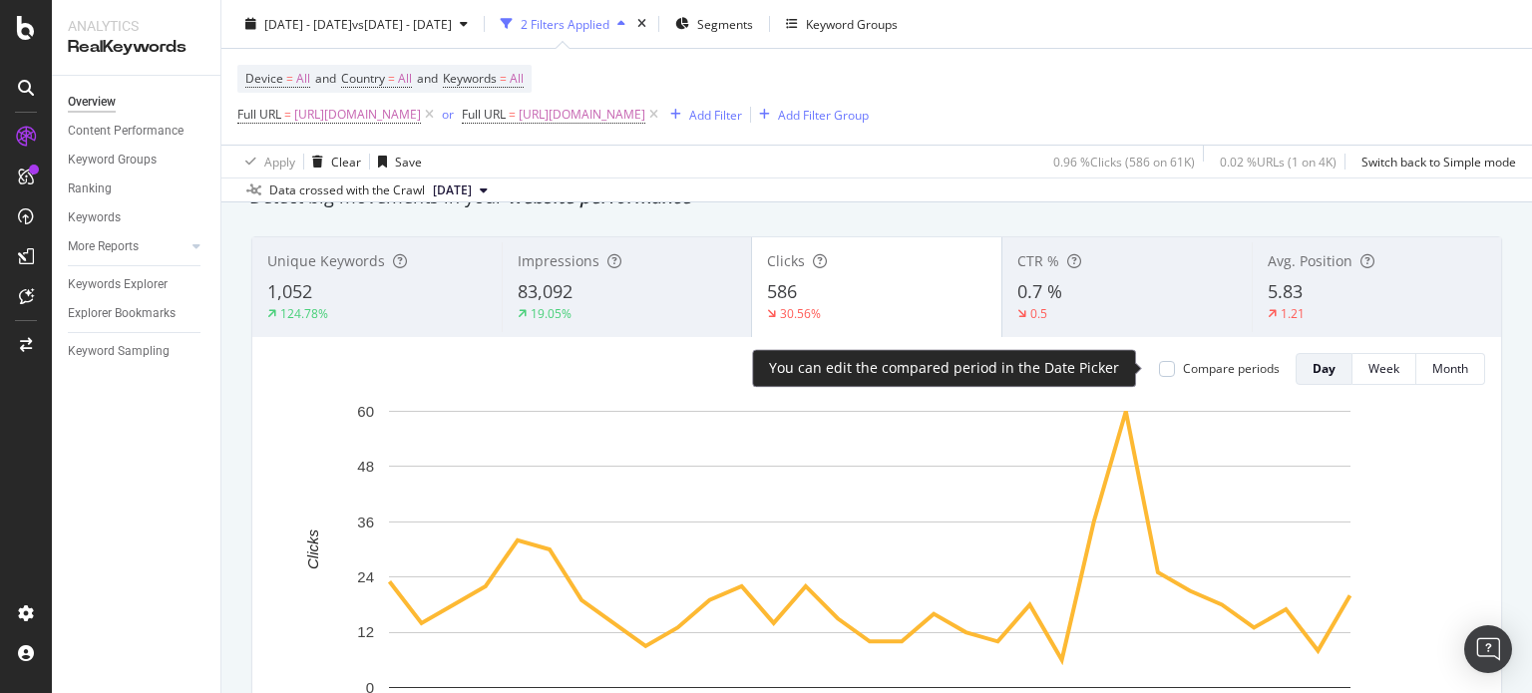
click at [1189, 361] on div "Compare periods" at bounding box center [1231, 368] width 97 height 17
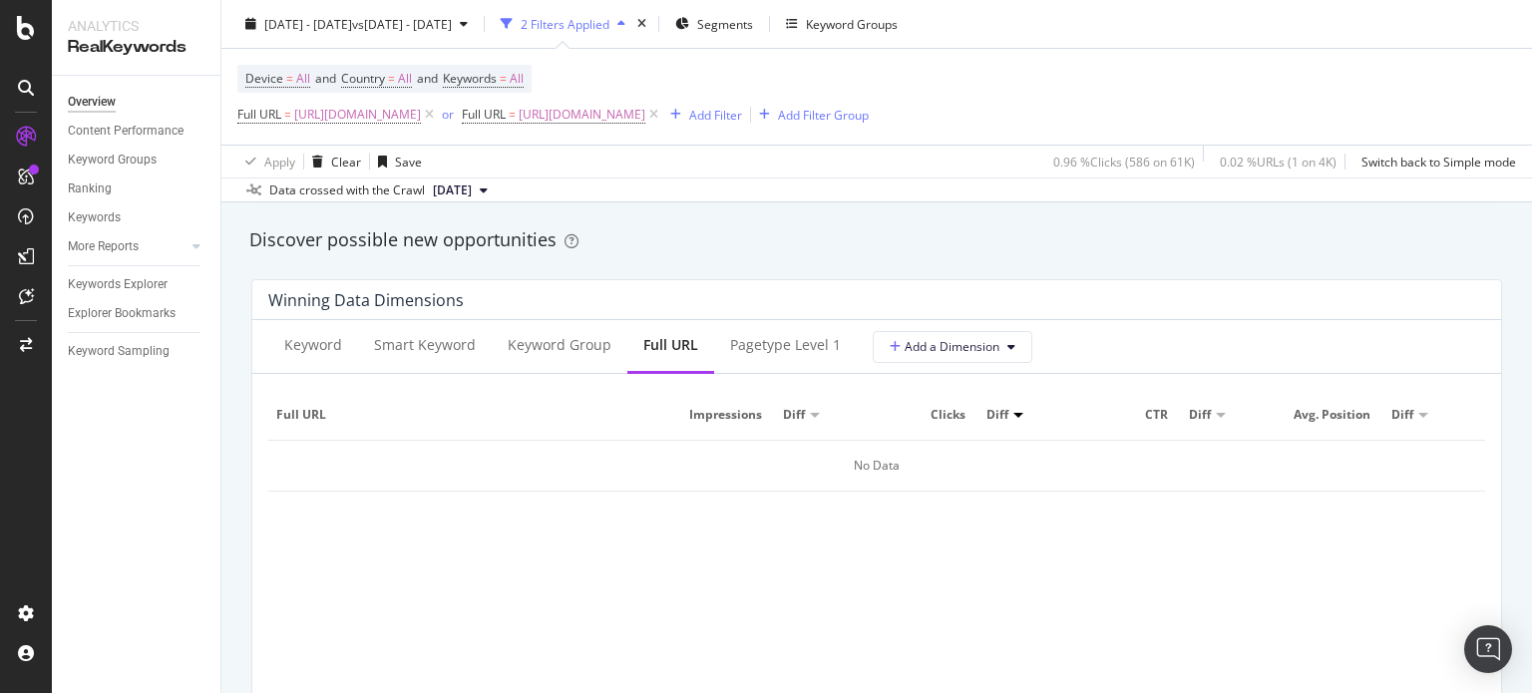
scroll to position [1730, 0]
click at [345, 358] on div "Keyword" at bounding box center [313, 344] width 90 height 55
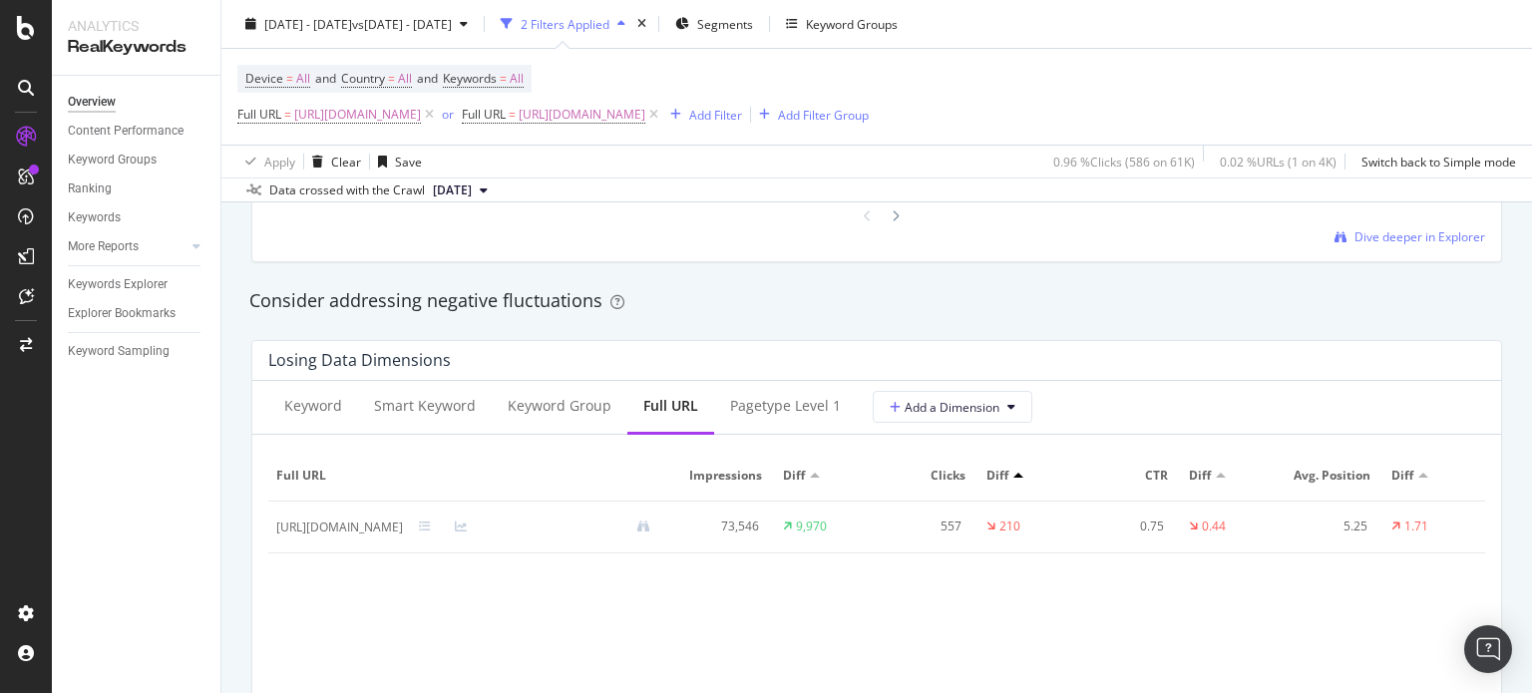
scroll to position [2238, 0]
click at [318, 395] on div "Keyword" at bounding box center [313, 404] width 58 height 20
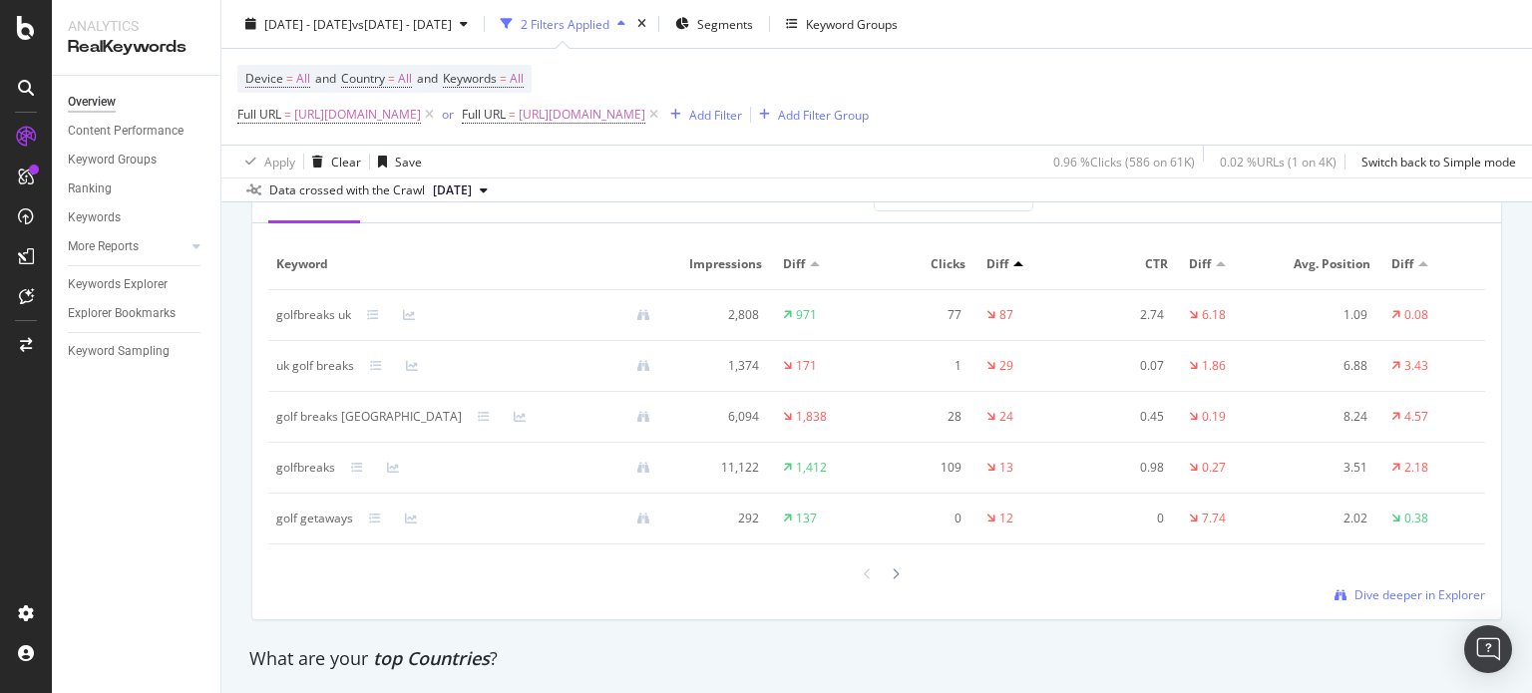
scroll to position [2432, 0]
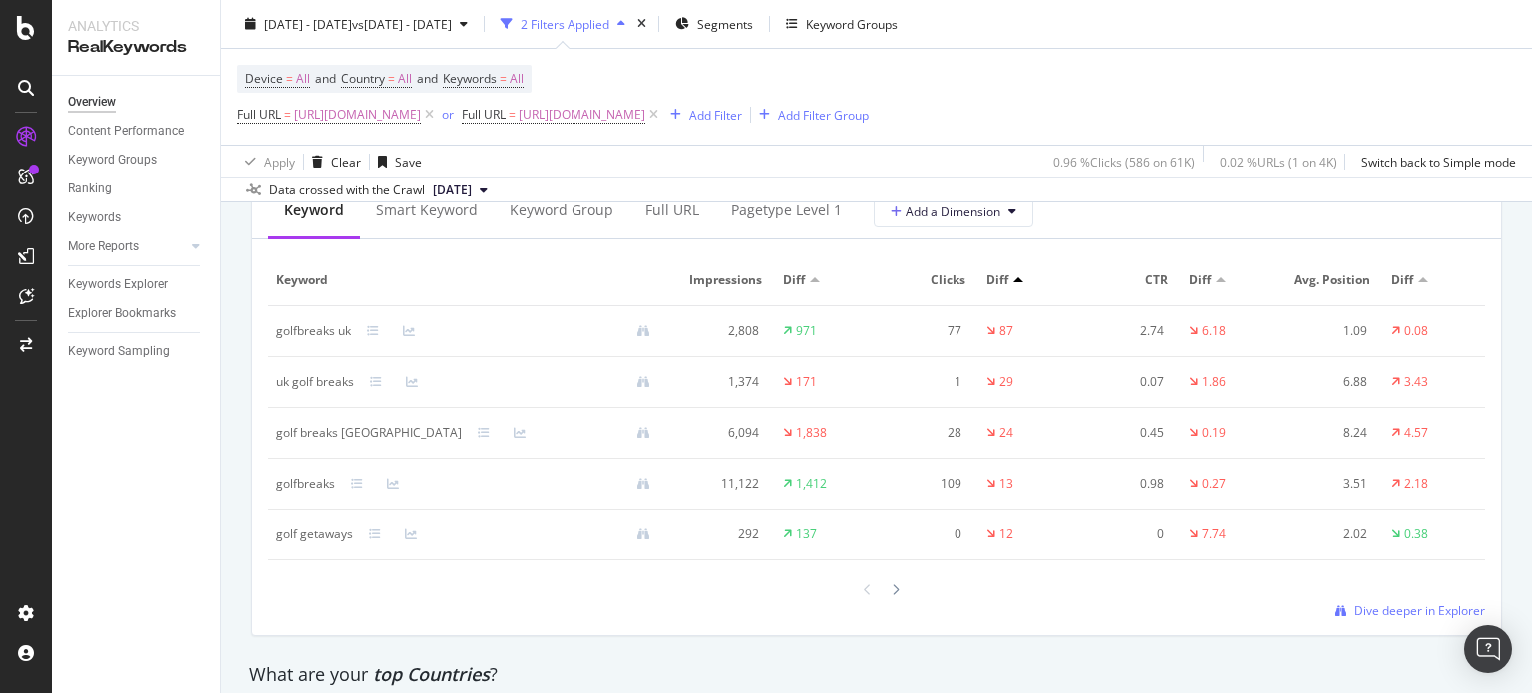
click at [330, 331] on div "golfbreaks uk" at bounding box center [313, 331] width 75 height 18
copy div "golfbreaks uk"
click at [438, 114] on icon at bounding box center [429, 115] width 17 height 20
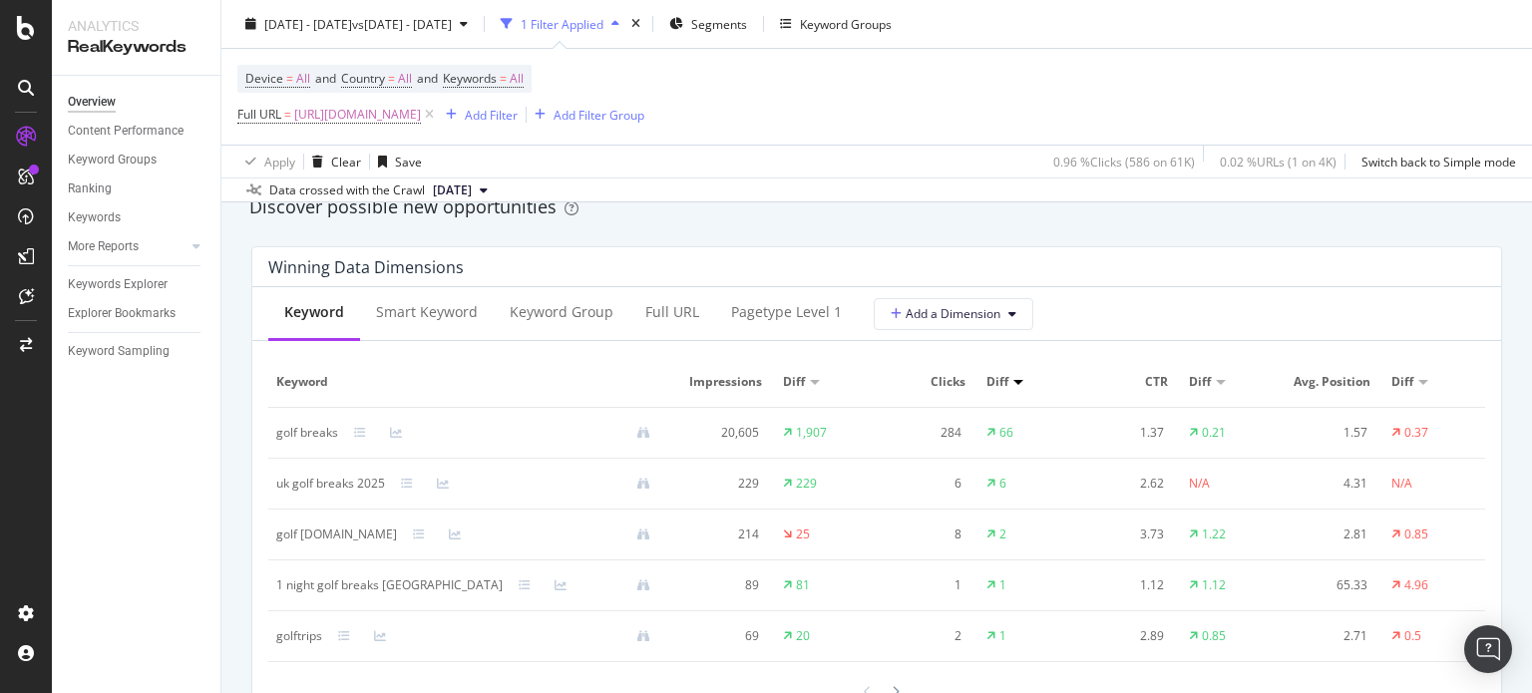
scroll to position [1760, 0]
click at [393, 438] on icon at bounding box center [396, 434] width 12 height 12
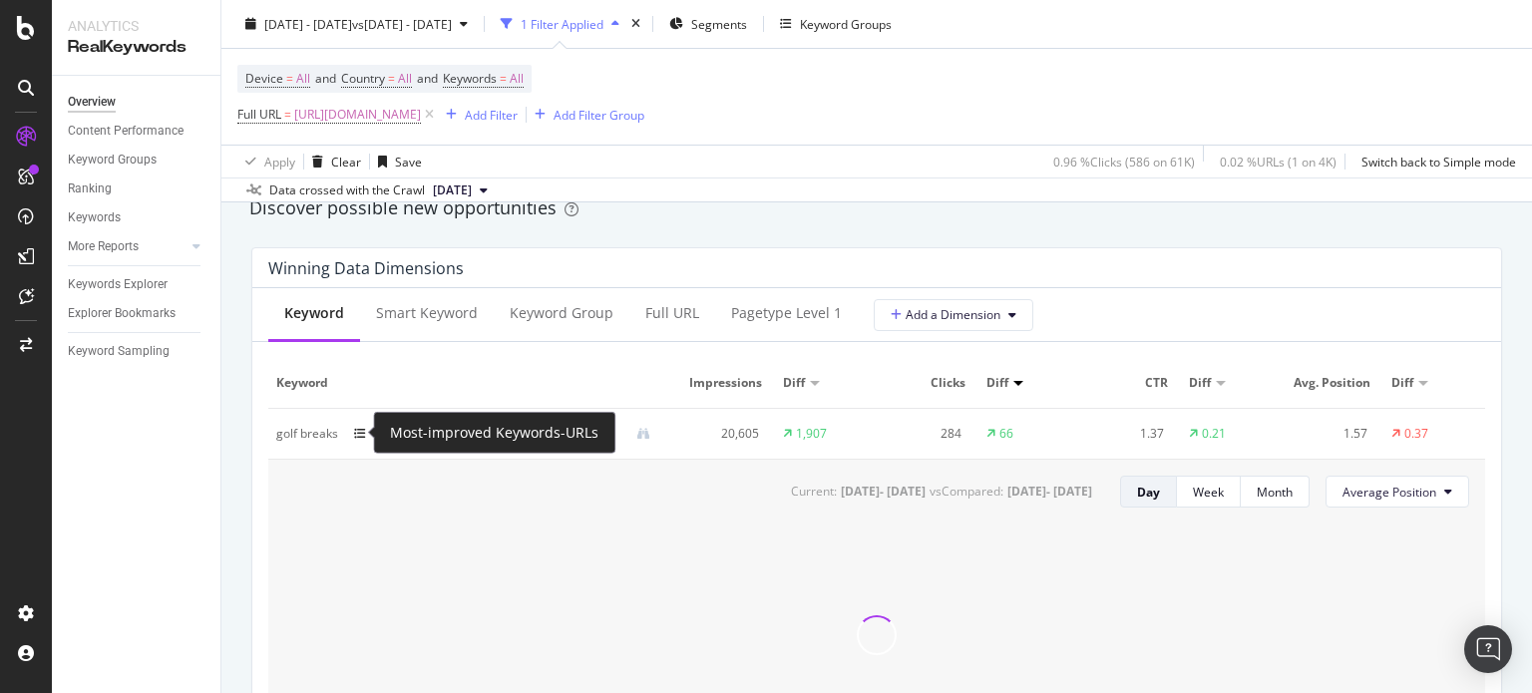
click at [364, 437] on icon at bounding box center [360, 434] width 12 height 12
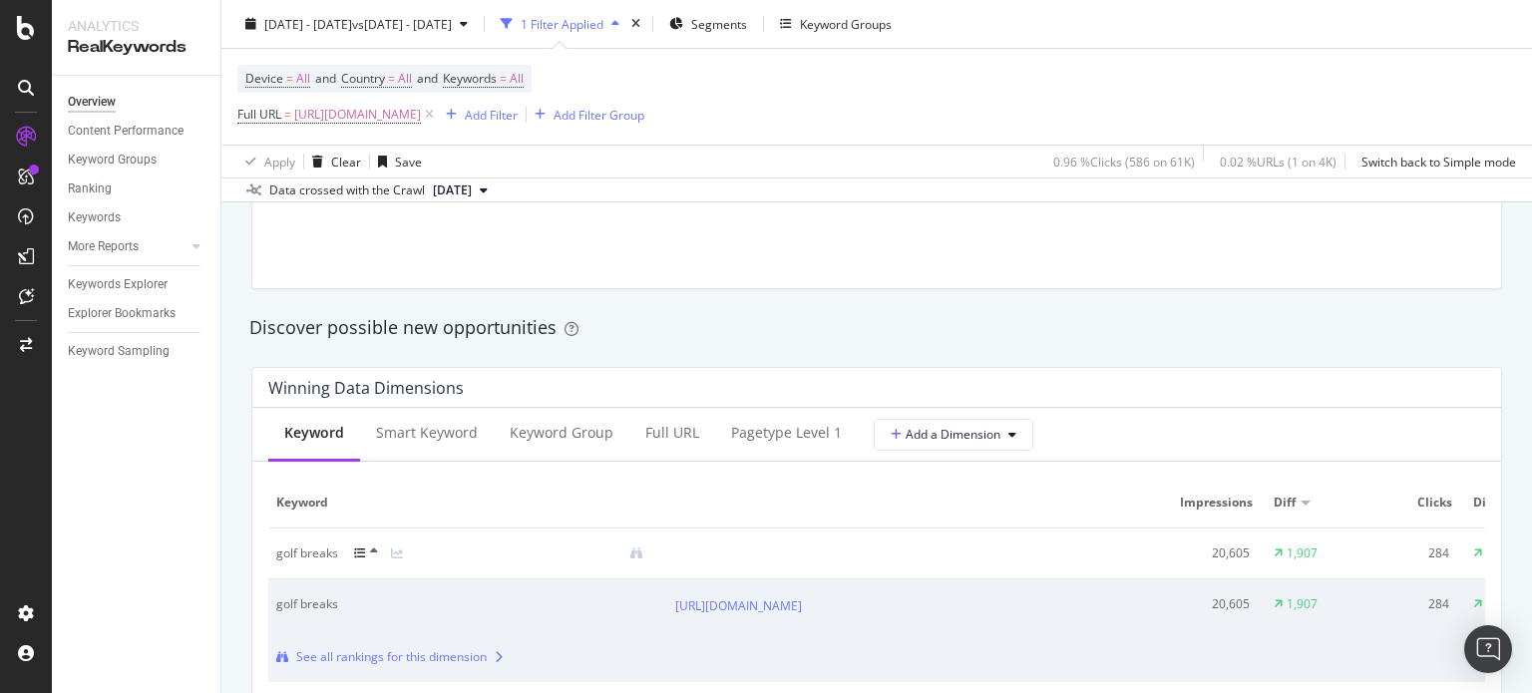
scroll to position [1640, 0]
click at [367, 559] on div at bounding box center [372, 554] width 37 height 16
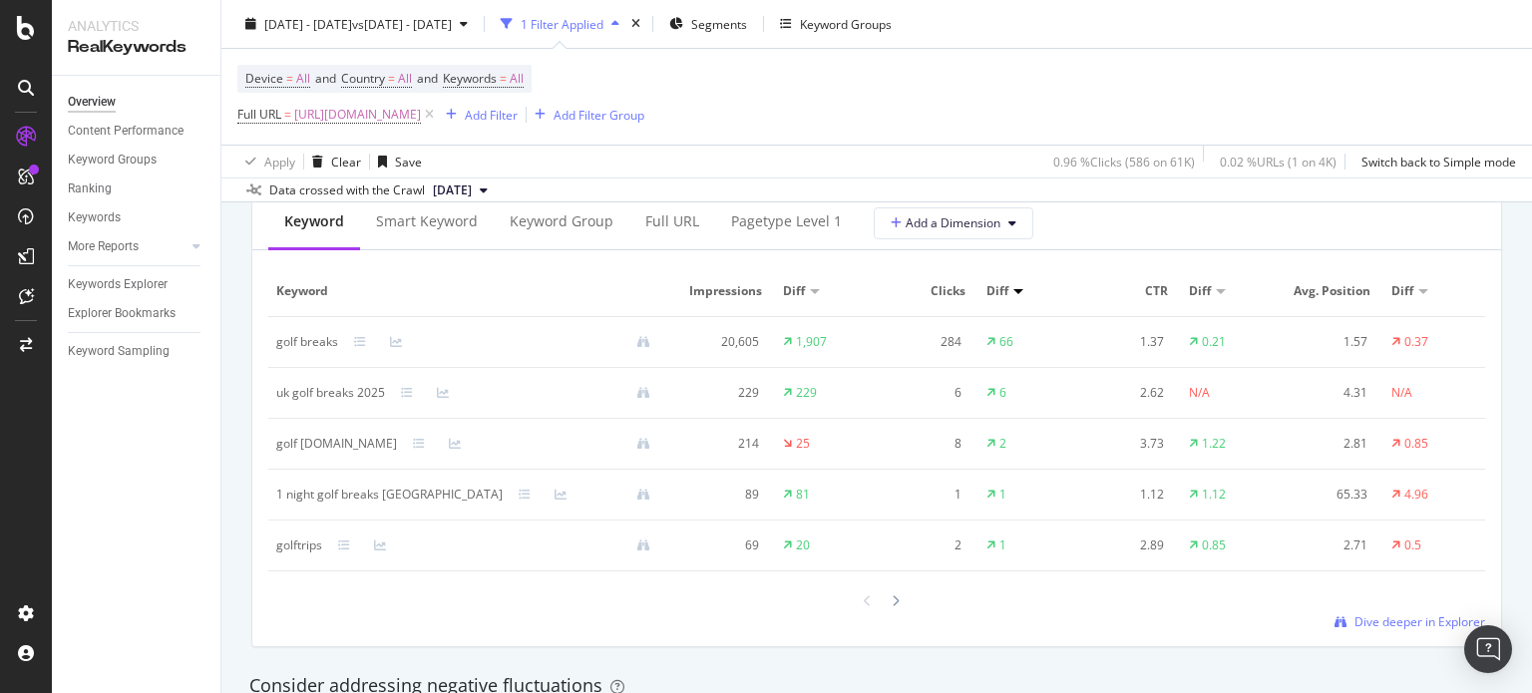
scroll to position [1853, 0]
click at [864, 598] on icon at bounding box center [868, 600] width 8 height 12
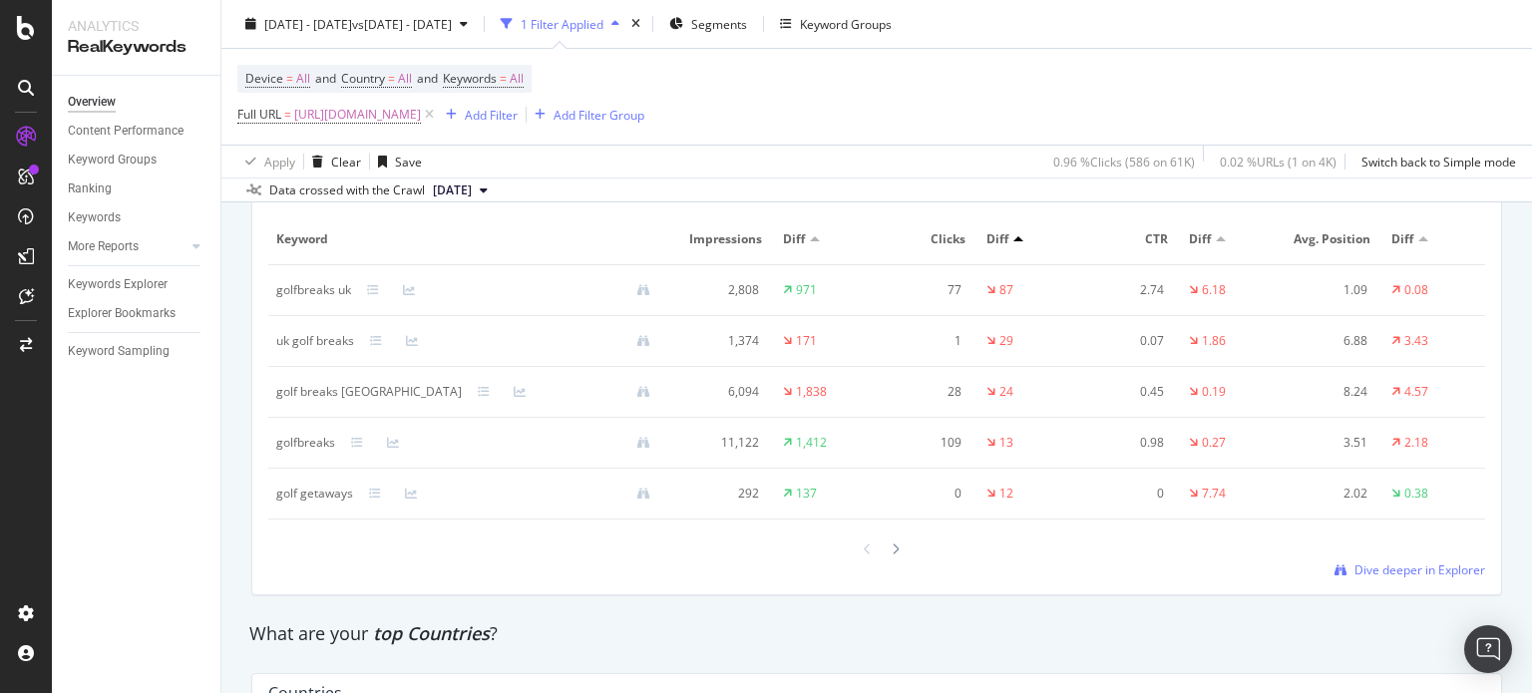
scroll to position [2472, 0]
click at [295, 346] on div "uk golf breaks" at bounding box center [315, 342] width 78 height 18
copy div "uk golf breaks"
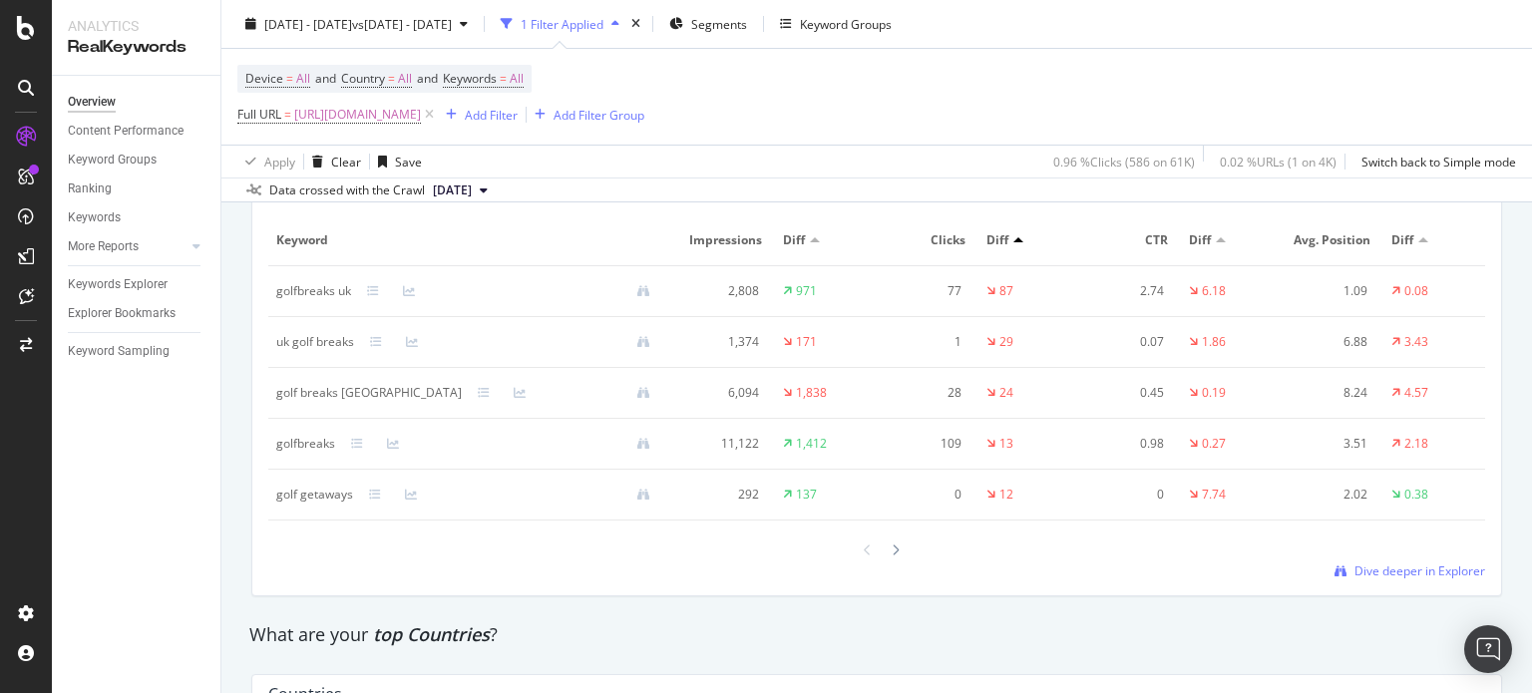
click at [607, 641] on div "What are your top Countries ?" at bounding box center [876, 635] width 1255 height 26
click at [893, 544] on div at bounding box center [896, 550] width 18 height 27
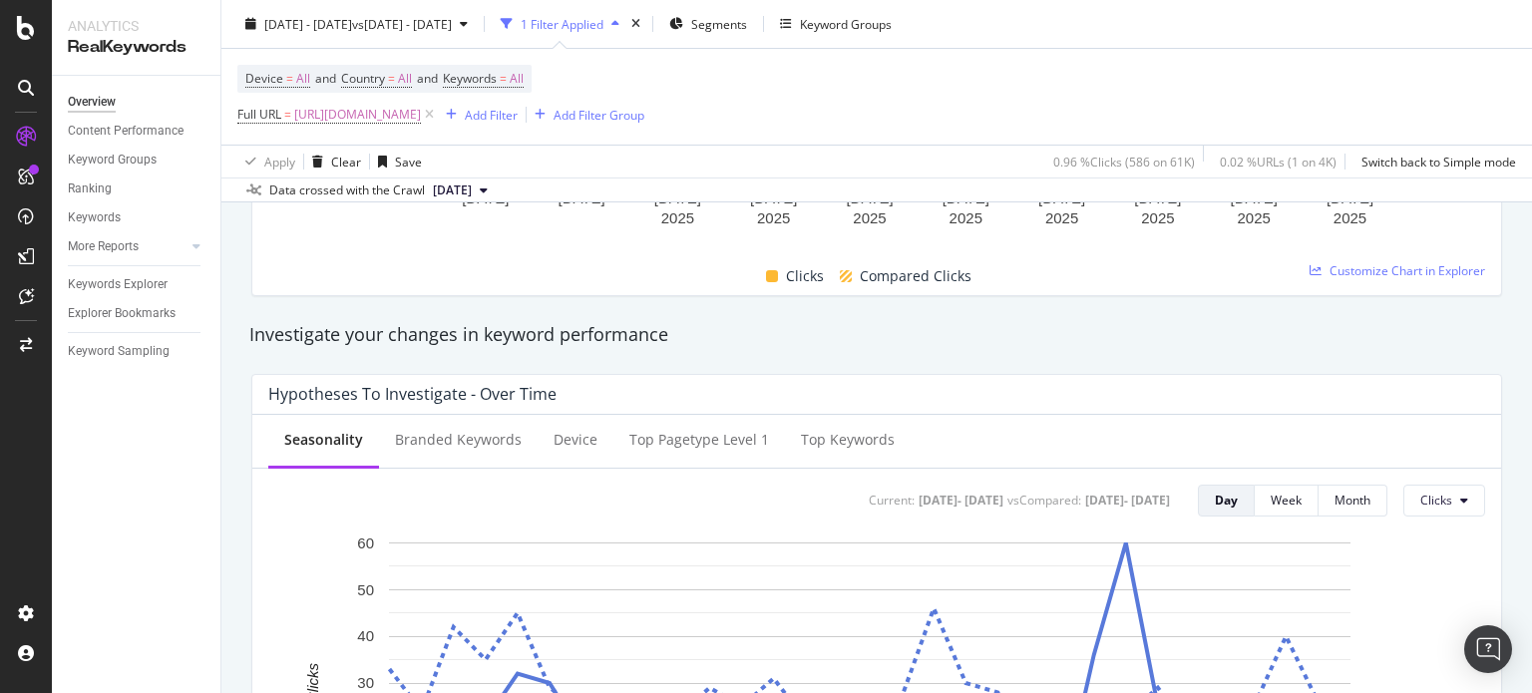
scroll to position [0, 0]
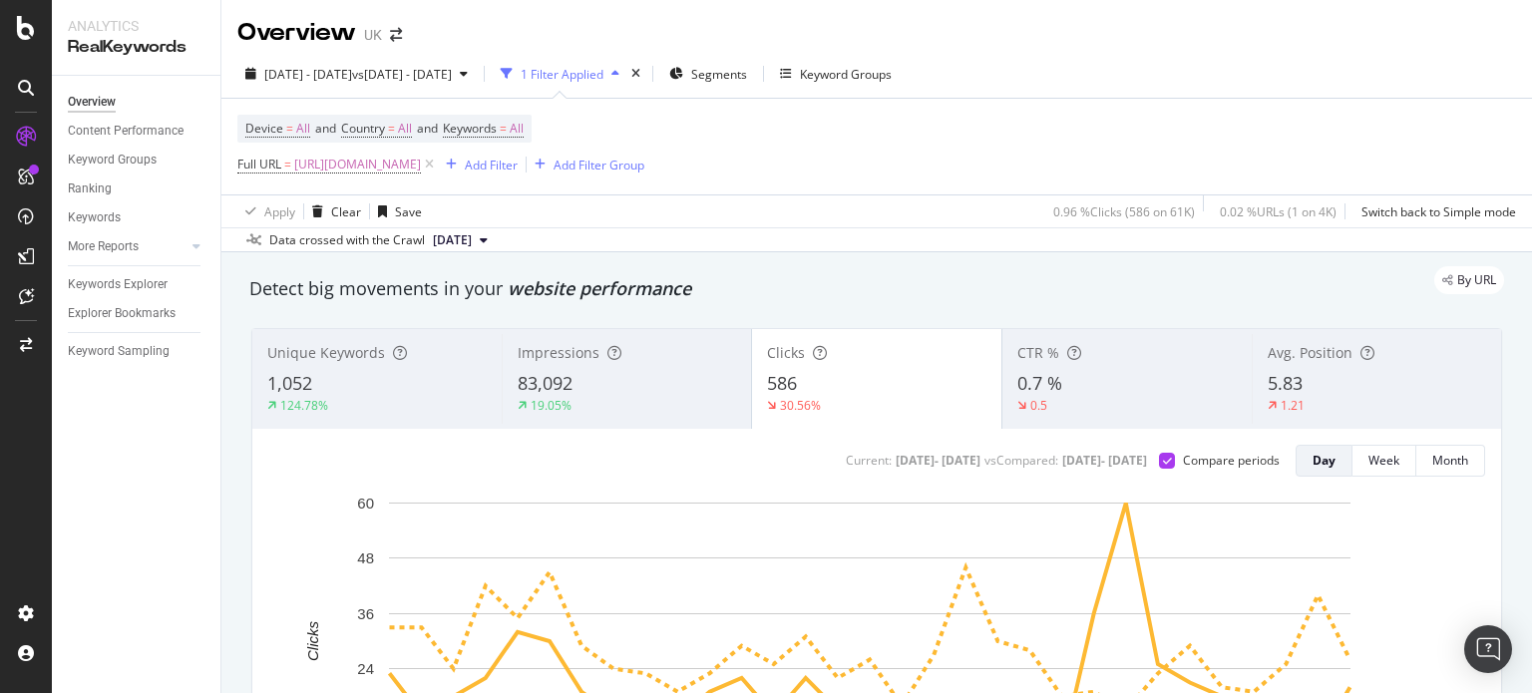
click at [644, 150] on div "Device = All and Country = All and Keywords = All Full URL = https://www.golfbr…" at bounding box center [440, 147] width 407 height 64
click at [518, 159] on div "Add Filter" at bounding box center [491, 165] width 53 height 17
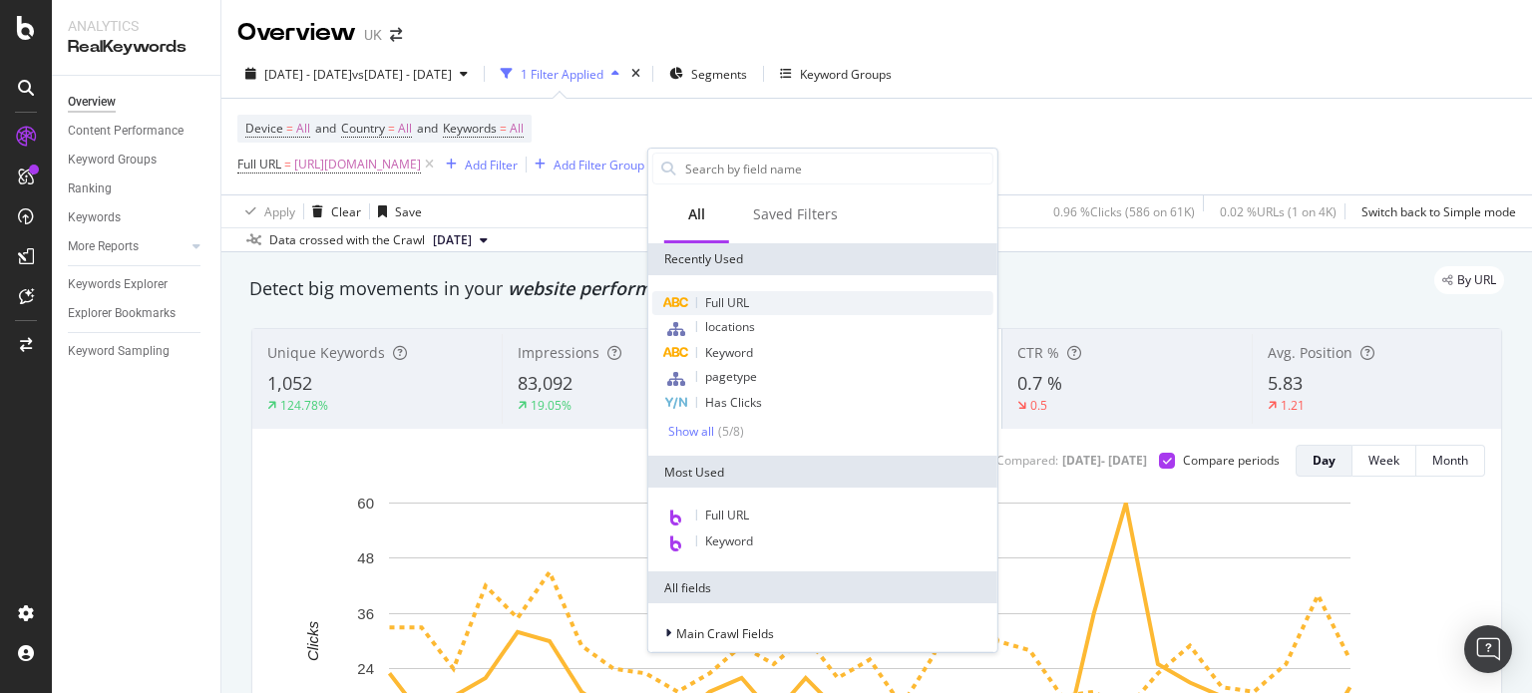
click at [719, 302] on span "Full URL" at bounding box center [727, 302] width 44 height 17
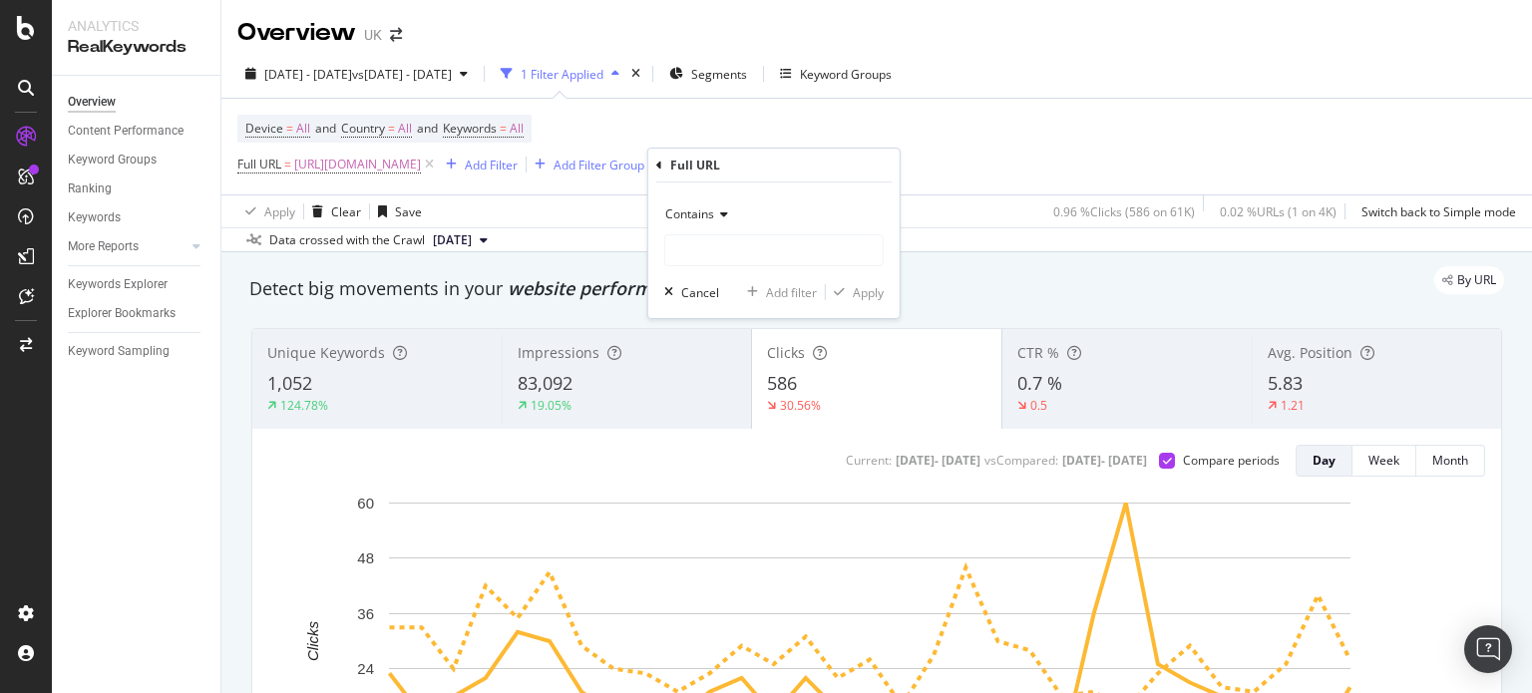
click at [690, 199] on div "Contains" at bounding box center [773, 215] width 219 height 32
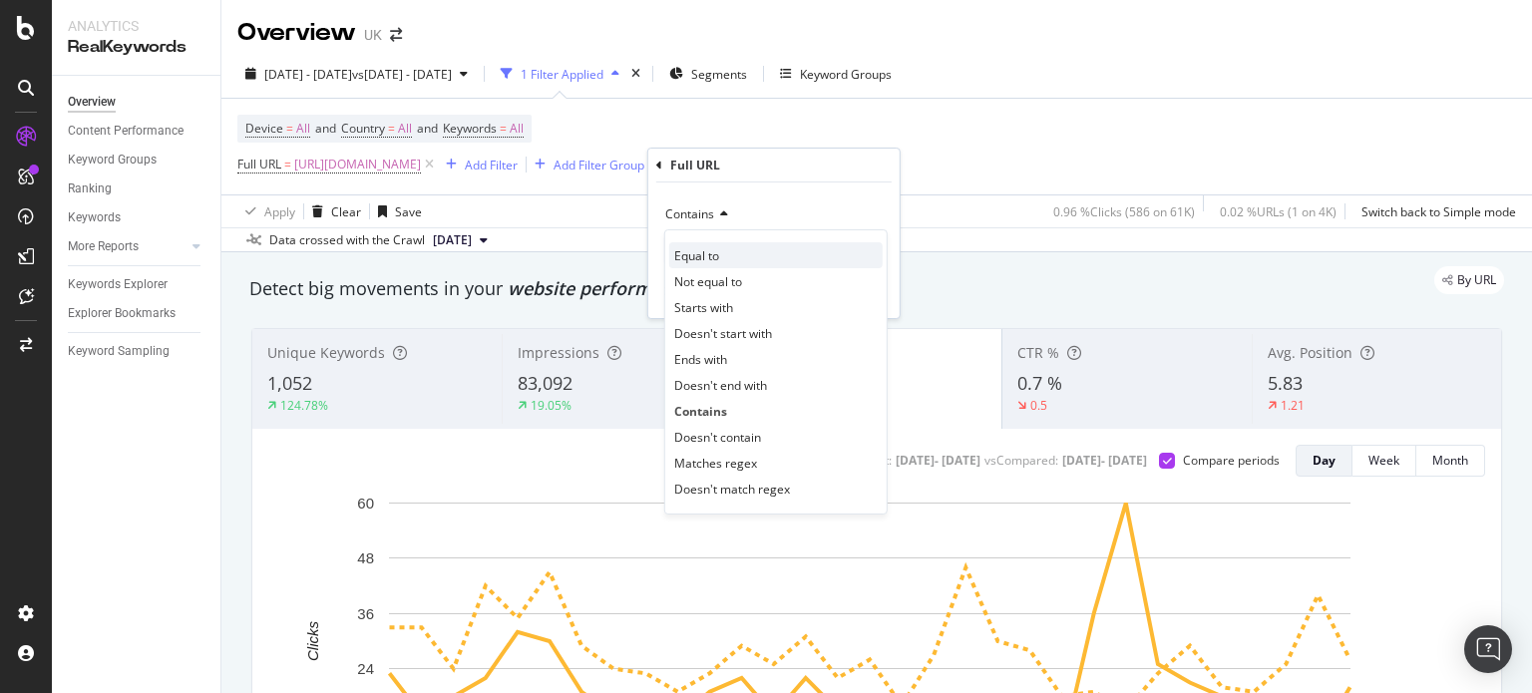
click at [693, 247] on span "Equal to" at bounding box center [696, 255] width 45 height 17
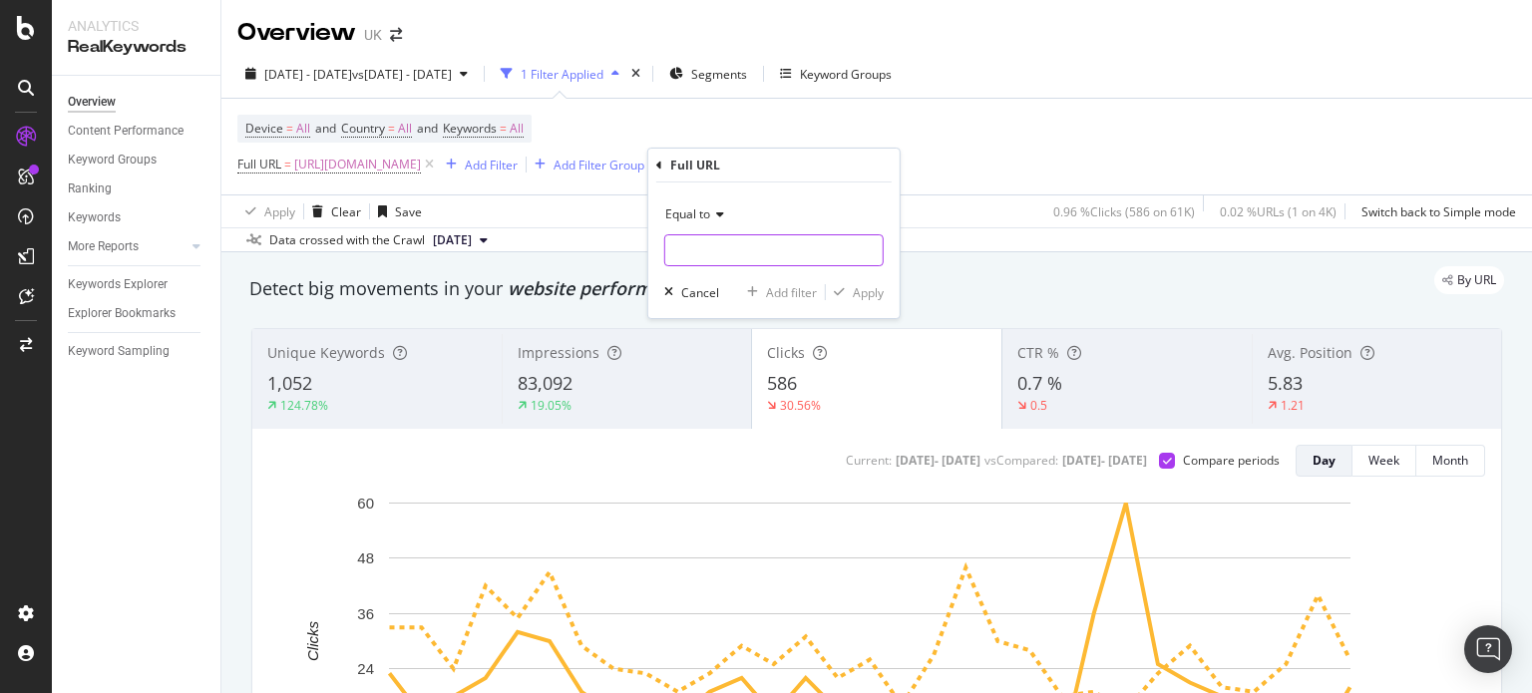
click at [716, 248] on input "text" at bounding box center [773, 250] width 217 height 32
paste input "uk golf breaks"
type input "uk golf breaks"
click at [716, 248] on input "uk golf breaks" at bounding box center [759, 250] width 189 height 32
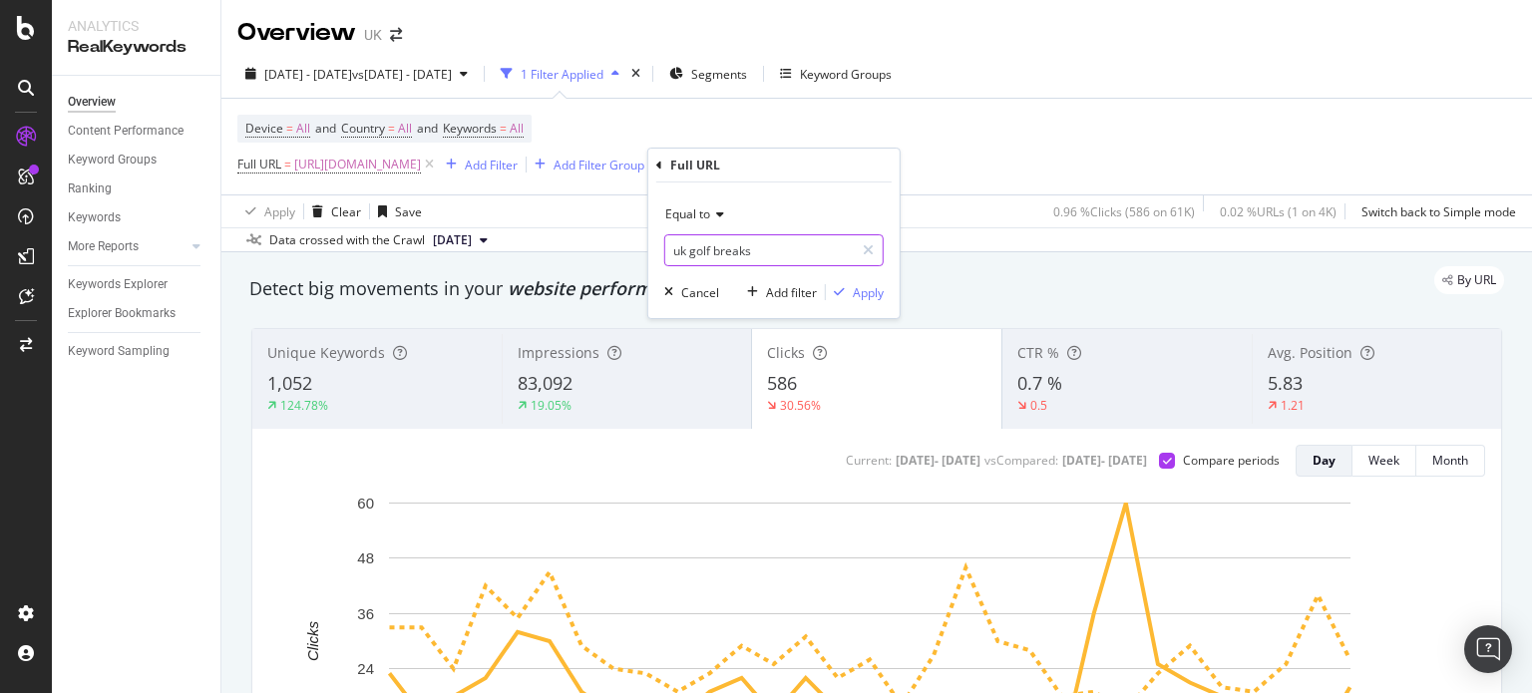
click at [716, 248] on input "uk golf breaks" at bounding box center [759, 250] width 189 height 32
paste input "[URL][DOMAIN_NAME]"
type input "[URL][DOMAIN_NAME]"
click at [862, 290] on div "Apply" at bounding box center [868, 292] width 31 height 17
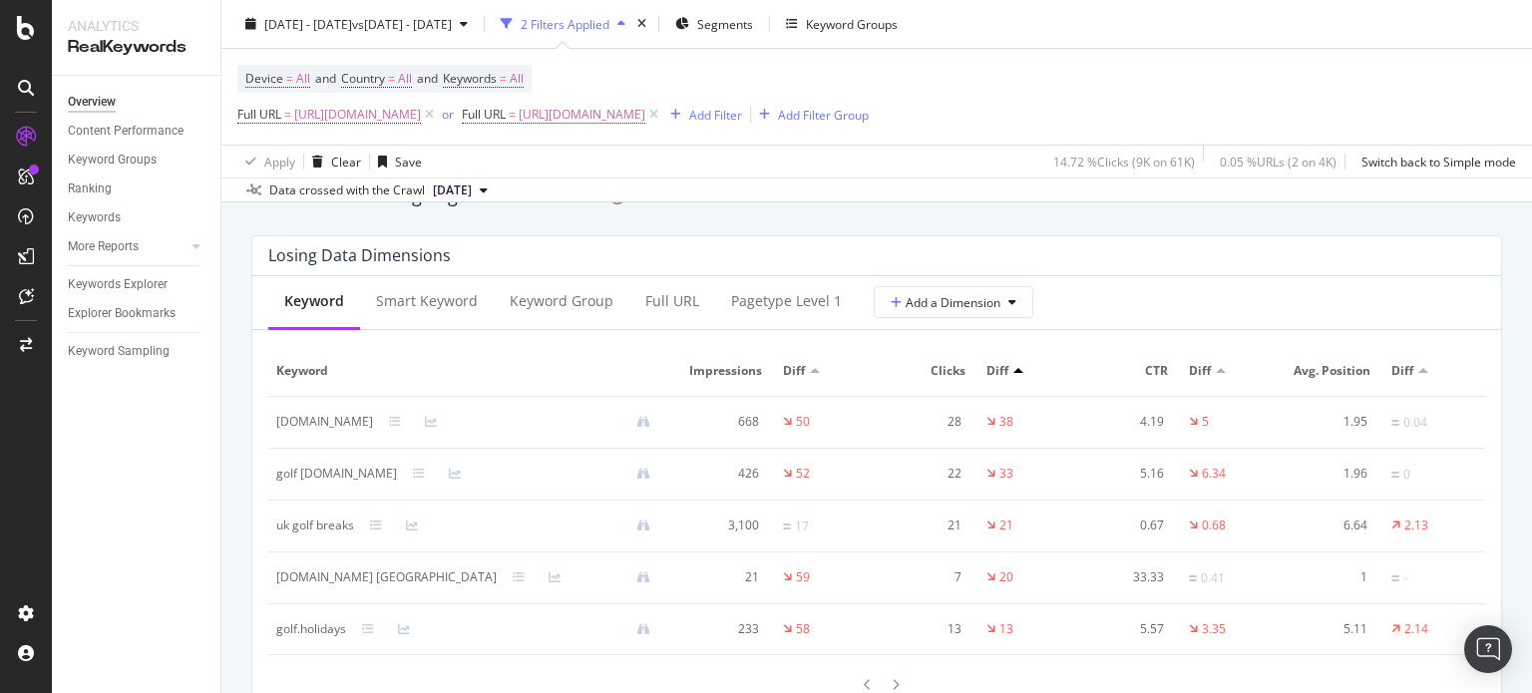
scroll to position [2340, 0]
click at [672, 320] on div "Full URL" at bounding box center [672, 304] width 86 height 55
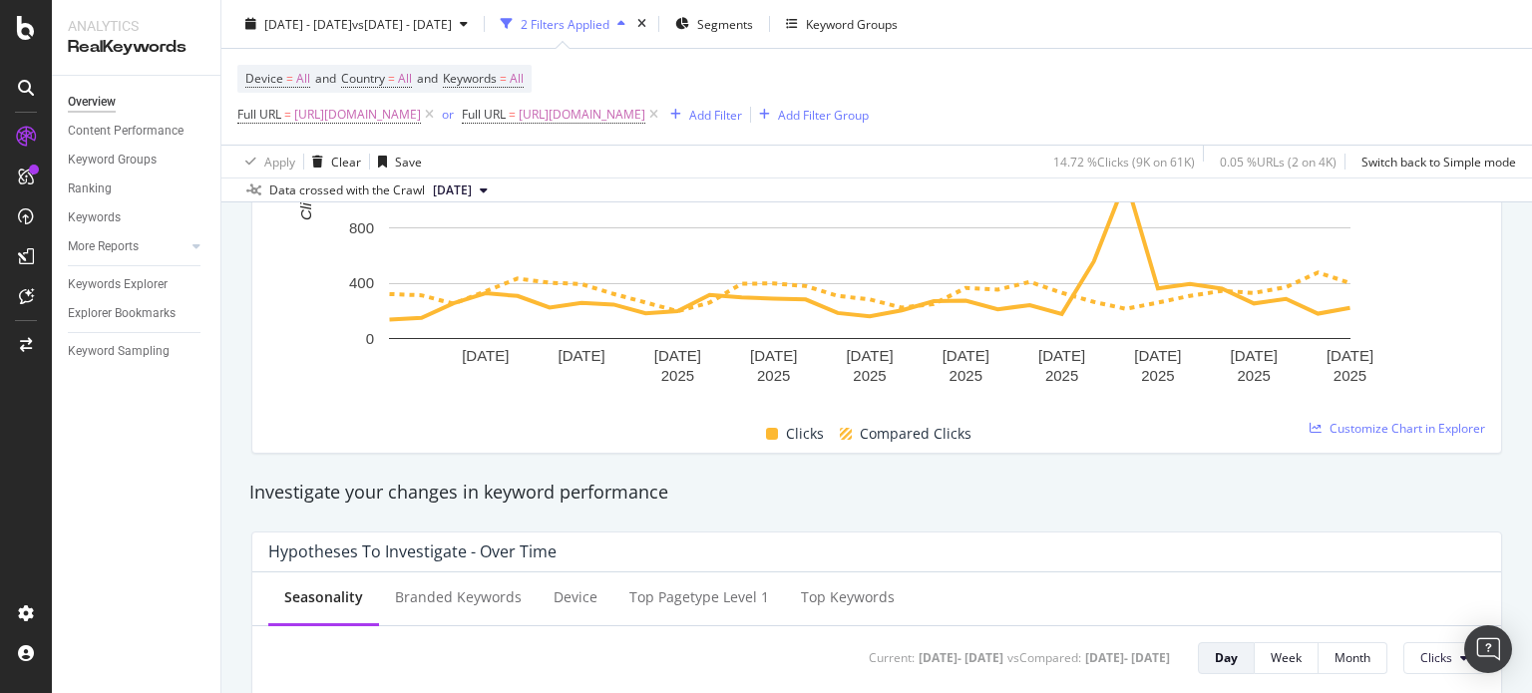
scroll to position [275, 0]
